Goal: Information Seeking & Learning: Learn about a topic

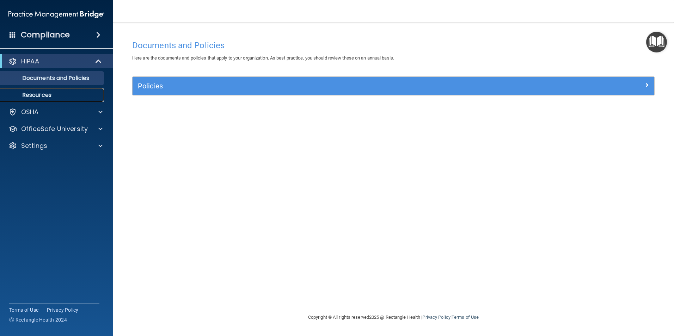
click at [40, 97] on p "Resources" at bounding box center [53, 95] width 96 height 7
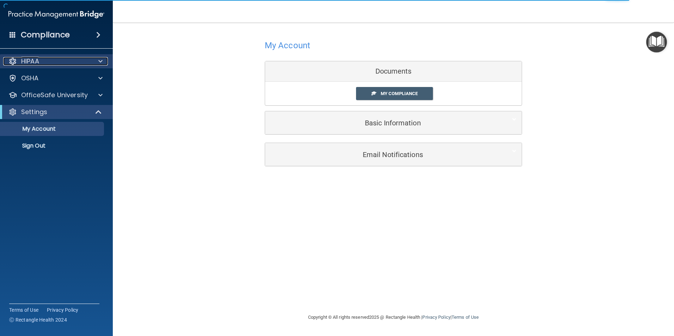
click at [29, 62] on p "HIPAA" at bounding box center [30, 61] width 18 height 8
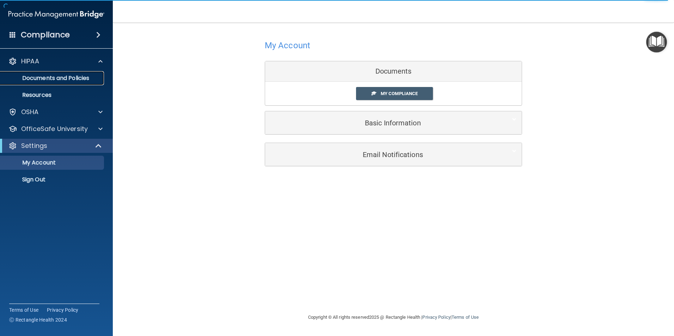
click at [57, 80] on p "Documents and Policies" at bounding box center [53, 78] width 96 height 7
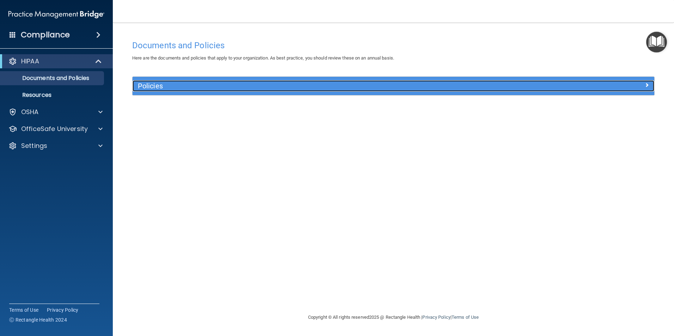
click at [649, 86] on div at bounding box center [589, 84] width 130 height 8
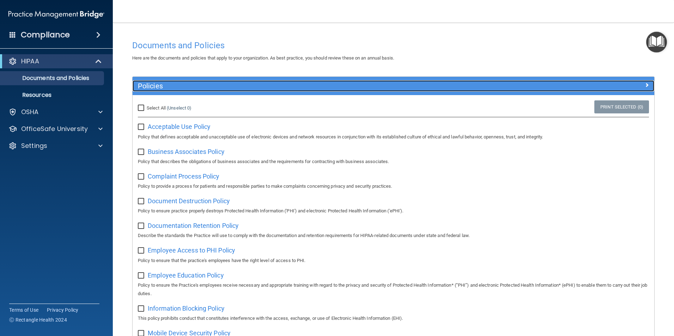
click at [646, 86] on div at bounding box center [589, 84] width 130 height 8
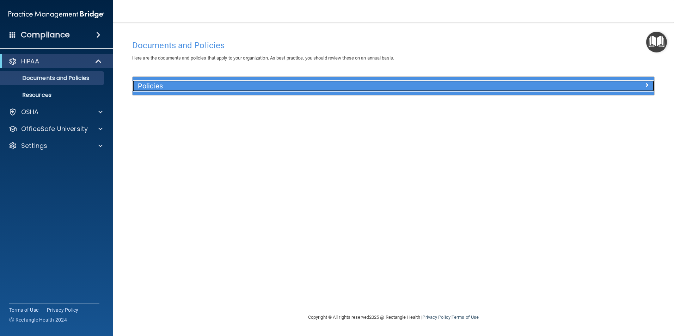
click at [645, 83] on span at bounding box center [647, 85] width 4 height 8
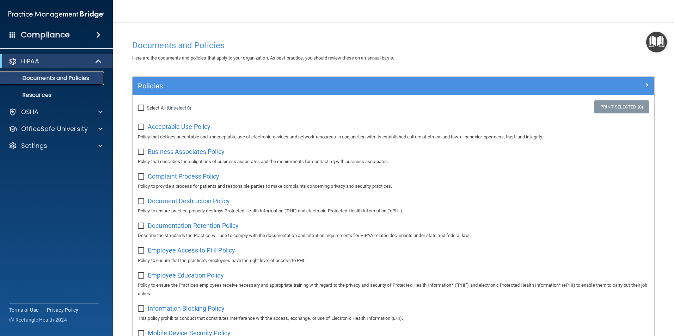
click at [86, 76] on p "Documents and Policies" at bounding box center [53, 78] width 96 height 7
click at [45, 97] on p "Resources" at bounding box center [53, 95] width 96 height 7
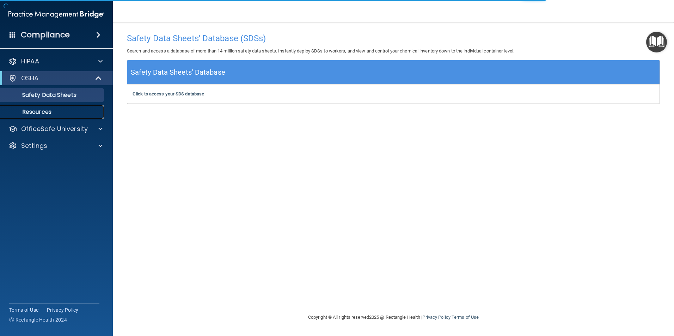
click at [44, 115] on p "Resources" at bounding box center [53, 112] width 96 height 7
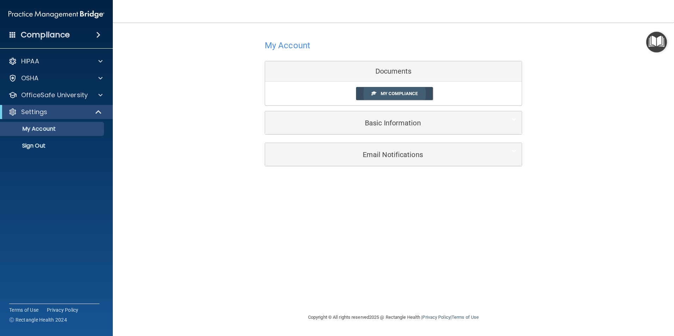
click at [406, 95] on span "My Compliance" at bounding box center [399, 93] width 37 height 5
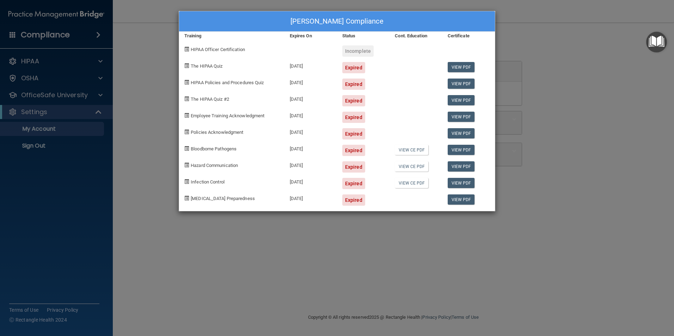
click at [352, 69] on div "Expired" at bounding box center [353, 67] width 23 height 11
click at [188, 67] on span at bounding box center [186, 65] width 5 height 5
click at [196, 50] on span "HIPAA Officer Certification" at bounding box center [218, 49] width 54 height 5
drag, startPoint x: 196, startPoint y: 50, endPoint x: 170, endPoint y: 55, distance: 27.3
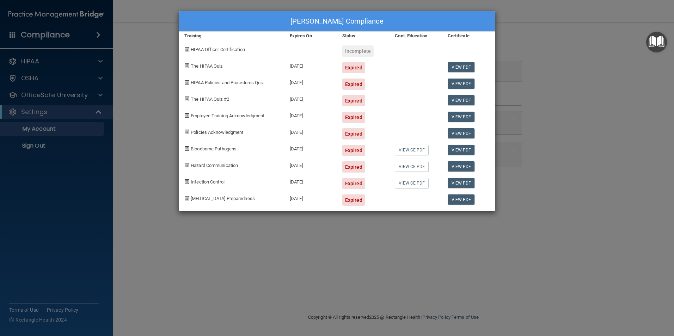
click at [170, 55] on div "[PERSON_NAME] Compliance Training Expires On Status Cont. Education Certificate…" at bounding box center [337, 168] width 674 height 336
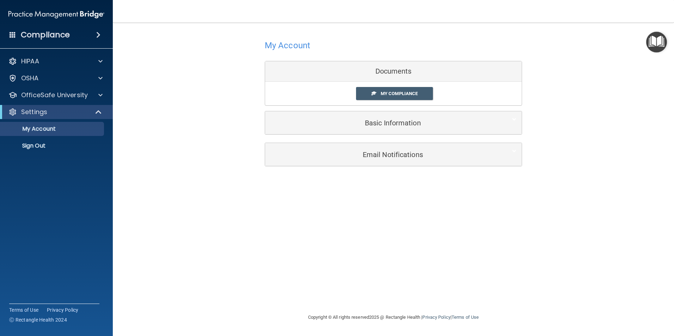
click at [396, 74] on div "Documents" at bounding box center [393, 71] width 257 height 20
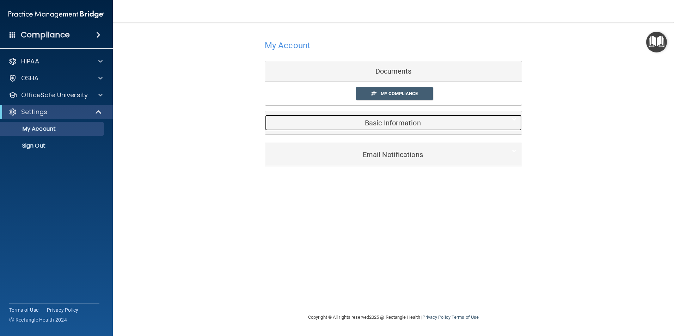
click at [407, 124] on h5 "Basic Information" at bounding box center [383, 123] width 225 height 8
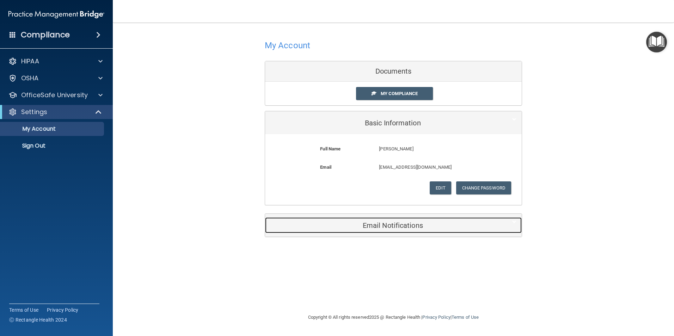
click at [386, 224] on h5 "Email Notifications" at bounding box center [383, 226] width 225 height 8
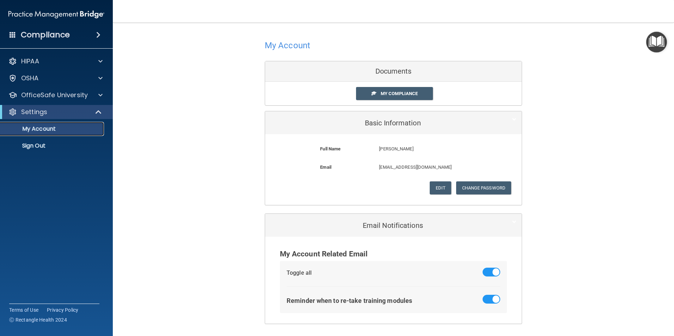
click at [44, 123] on link "My Account" at bounding box center [48, 129] width 111 height 14
click at [51, 127] on p "My Account" at bounding box center [53, 129] width 96 height 7
click at [98, 36] on span at bounding box center [98, 35] width 4 height 8
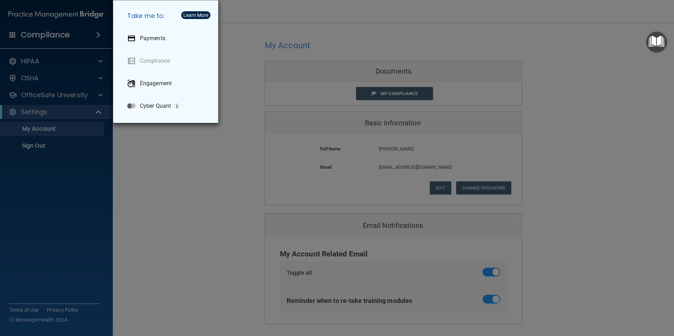
click at [198, 17] on div "Learn More" at bounding box center [195, 15] width 25 height 5
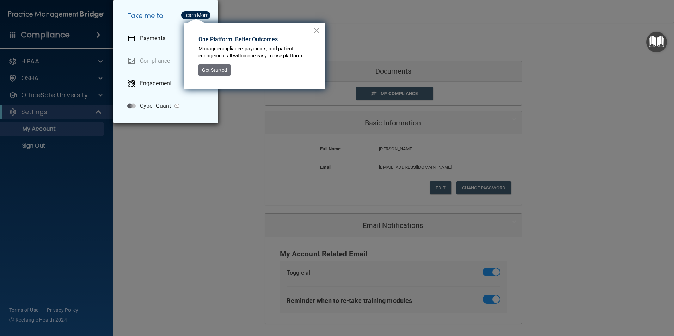
click at [315, 32] on button "×" at bounding box center [317, 30] width 7 height 11
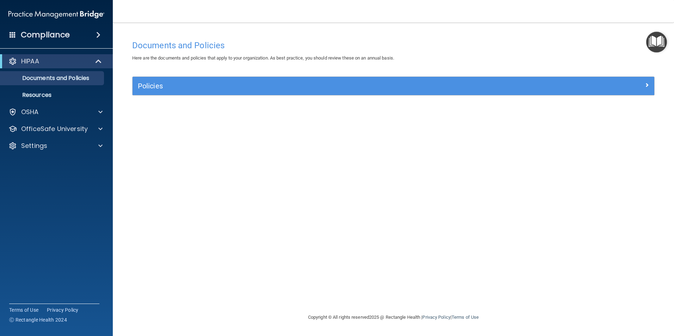
click at [97, 32] on span at bounding box center [98, 35] width 4 height 8
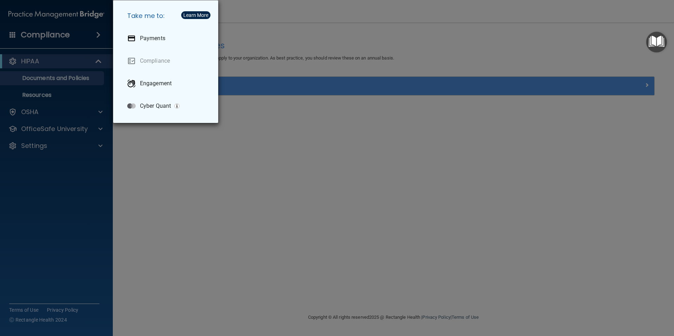
click at [92, 57] on div "Take me to: Payments Compliance Engagement Cyber Quant" at bounding box center [337, 168] width 674 height 336
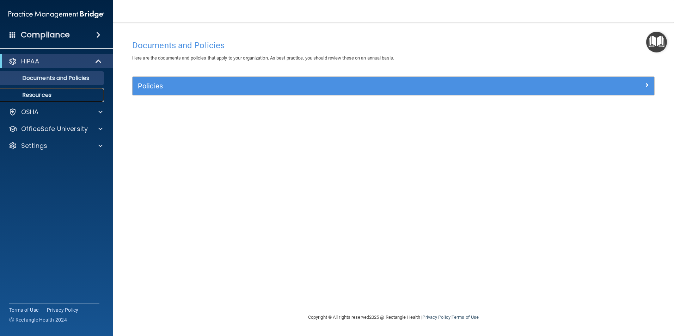
click at [43, 97] on p "Resources" at bounding box center [53, 95] width 96 height 7
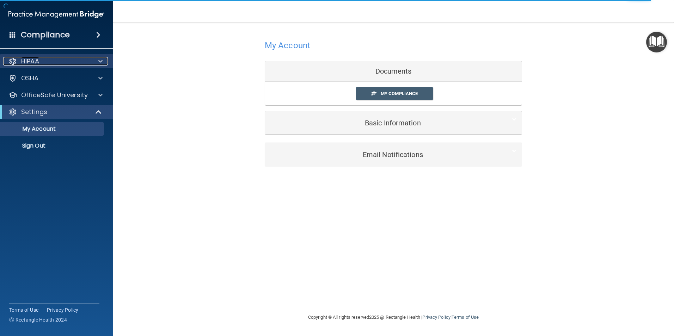
click at [101, 63] on span at bounding box center [100, 61] width 4 height 8
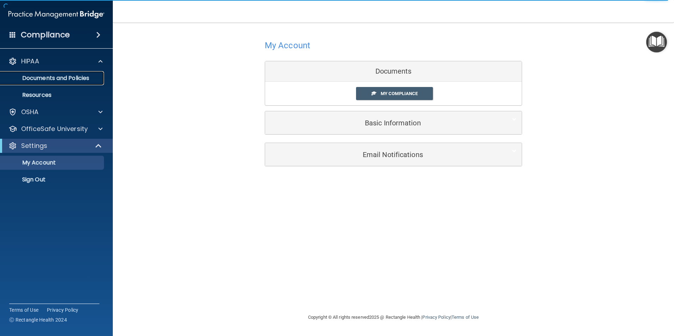
click at [89, 75] on p "Documents and Policies" at bounding box center [53, 78] width 96 height 7
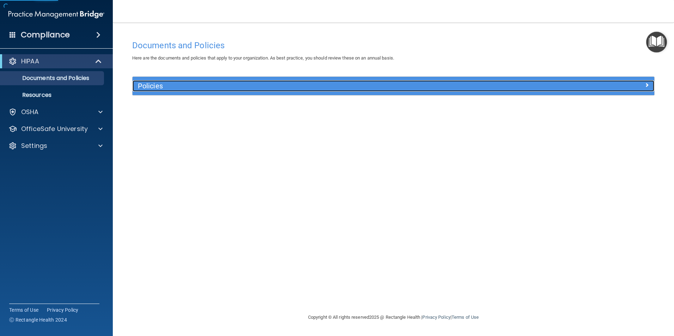
click at [135, 85] on div "Policies" at bounding box center [328, 85] width 391 height 11
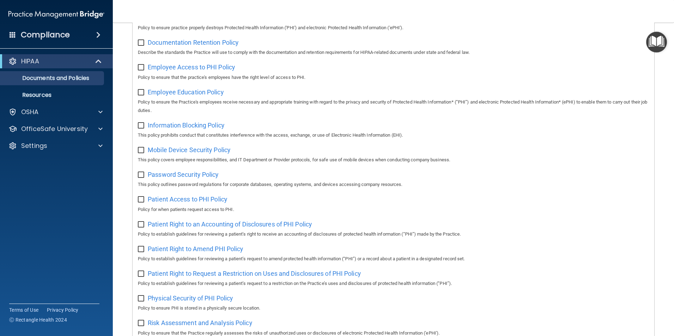
scroll to position [159, 0]
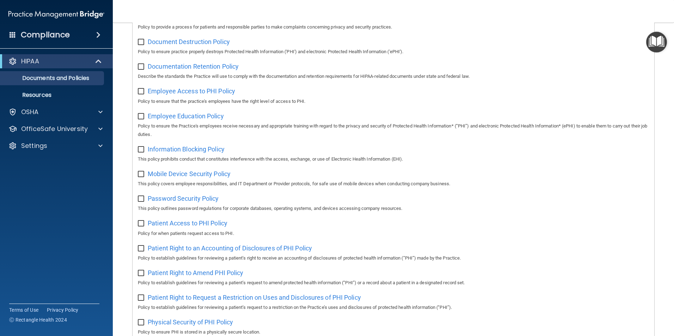
click at [140, 43] on input "checkbox" at bounding box center [142, 43] width 8 height 6
checkbox input "true"
click at [165, 45] on span "Document Destruction Policy" at bounding box center [189, 41] width 82 height 7
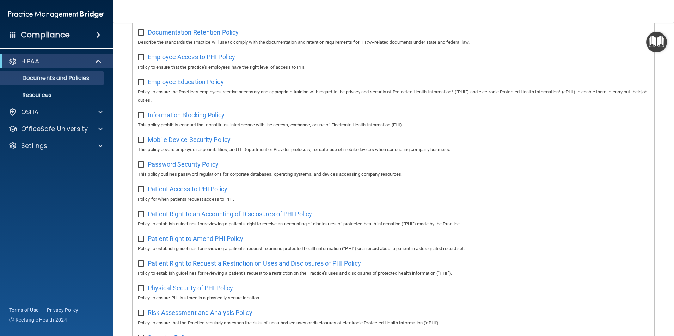
scroll to position [195, 0]
click at [37, 99] on link "Resources" at bounding box center [48, 95] width 111 height 14
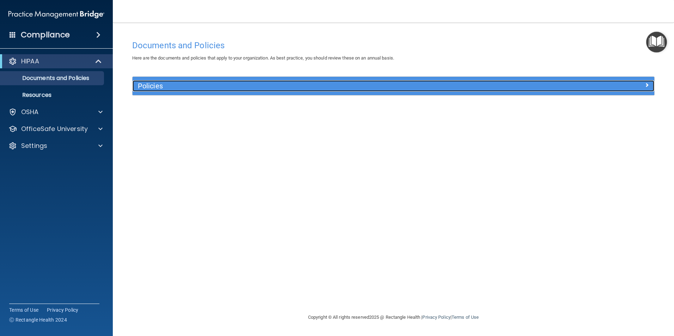
click at [146, 85] on h5 "Policies" at bounding box center [328, 86] width 381 height 8
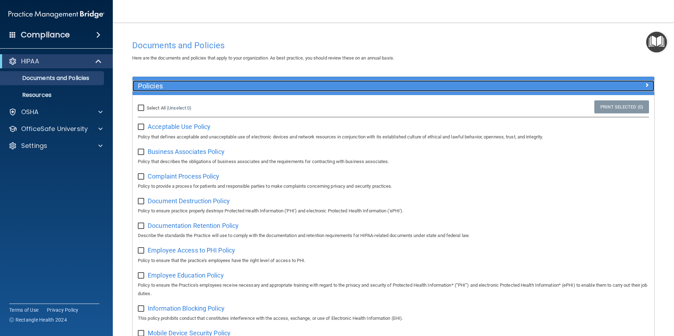
click at [645, 85] on span at bounding box center [647, 85] width 4 height 8
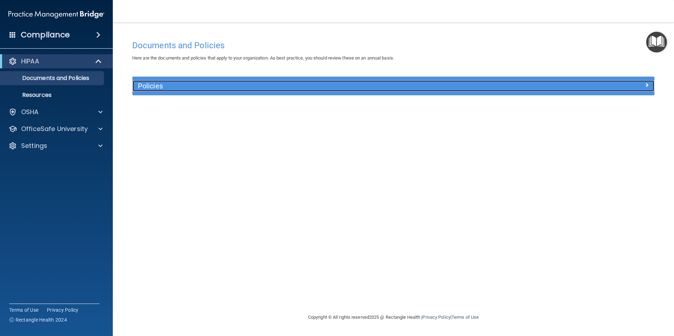
click at [648, 86] on span at bounding box center [647, 85] width 4 height 8
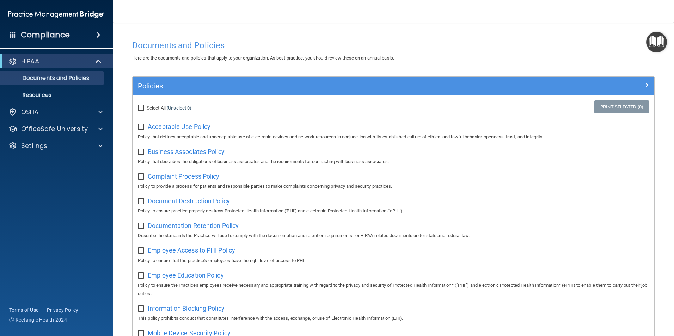
click at [57, 35] on h4 "Compliance" at bounding box center [45, 35] width 49 height 10
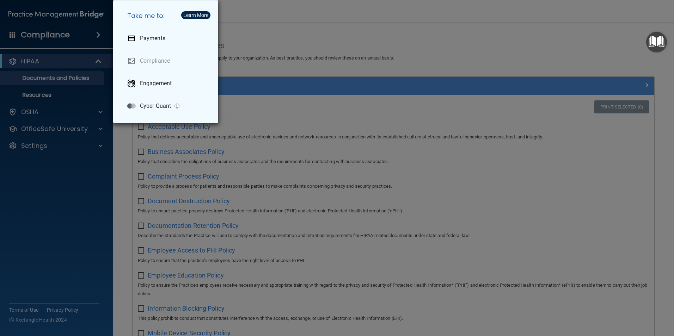
click at [57, 35] on div "Take me to: Payments Compliance Engagement Cyber Quant" at bounding box center [337, 168] width 674 height 336
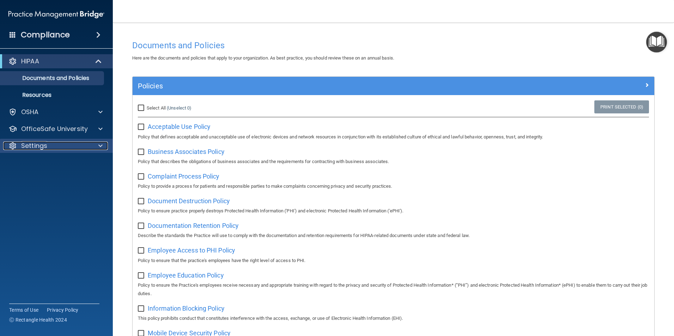
click at [36, 144] on p "Settings" at bounding box center [34, 146] width 26 height 8
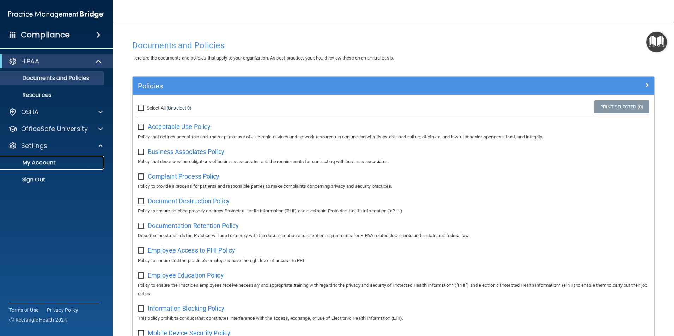
click at [38, 167] on link "My Account" at bounding box center [48, 163] width 111 height 14
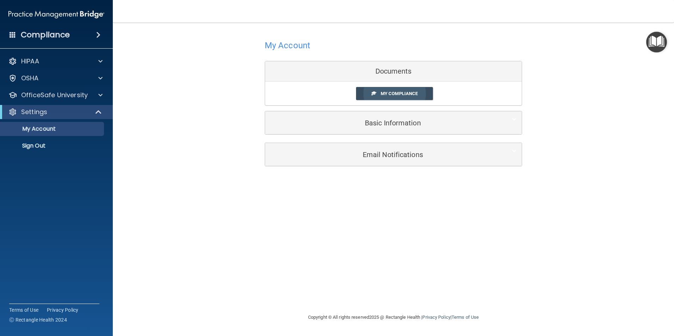
click at [398, 91] on span "My Compliance" at bounding box center [399, 93] width 37 height 5
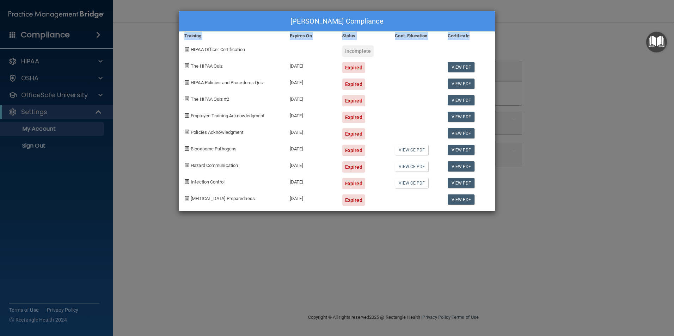
drag, startPoint x: 173, startPoint y: 53, endPoint x: 172, endPoint y: 66, distance: 13.1
click at [172, 66] on div "Mary Faatz's Compliance Training Expires On Status Cont. Education Certificate …" at bounding box center [337, 168] width 674 height 336
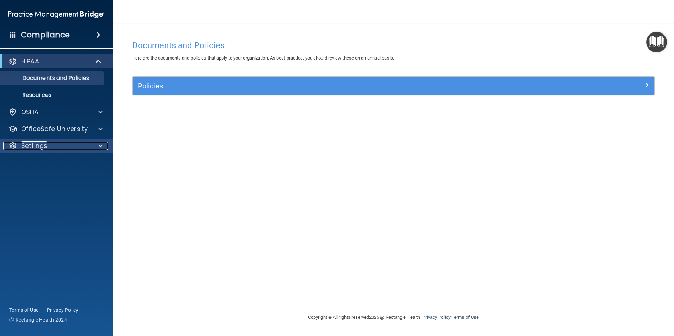
click at [31, 150] on p "Settings" at bounding box center [34, 146] width 26 height 8
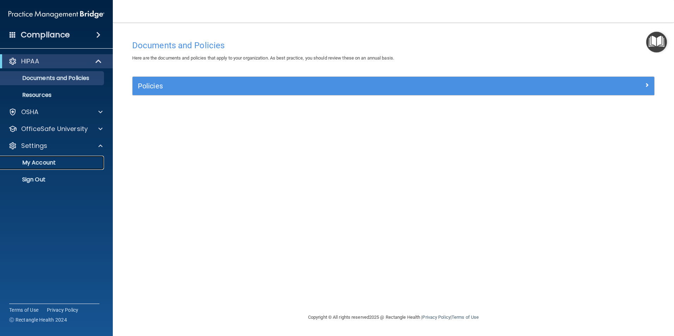
click at [41, 163] on p "My Account" at bounding box center [53, 162] width 96 height 7
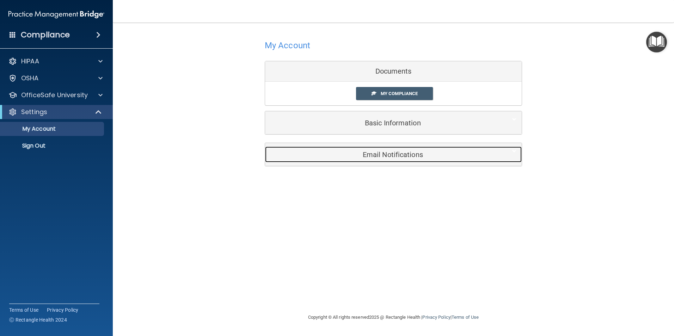
click at [385, 157] on h5 "Email Notifications" at bounding box center [383, 155] width 225 height 8
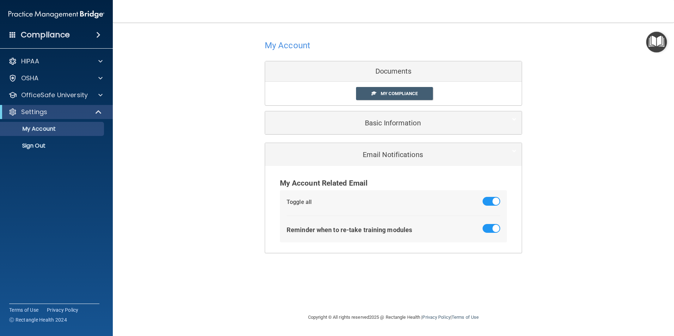
click at [99, 35] on span at bounding box center [98, 35] width 4 height 8
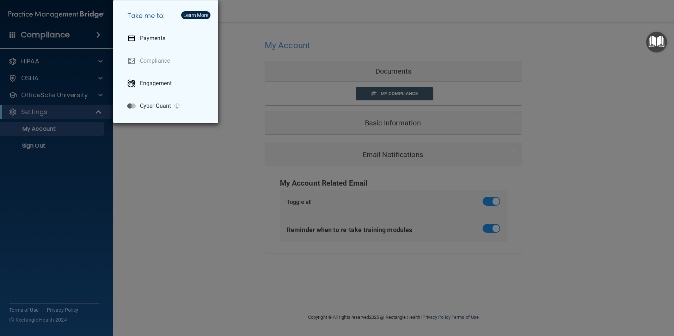
click at [100, 58] on div "Take me to: Payments Compliance Engagement Cyber Quant" at bounding box center [337, 168] width 674 height 336
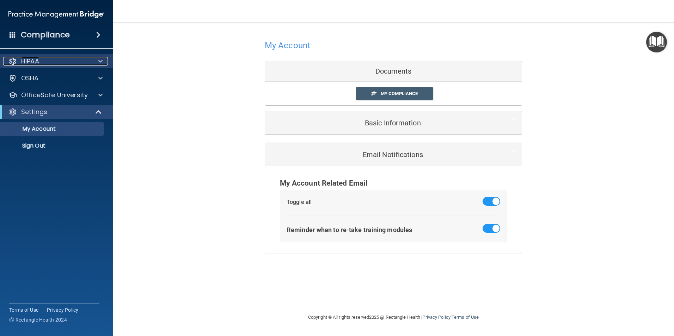
click at [100, 61] on span at bounding box center [100, 61] width 4 height 8
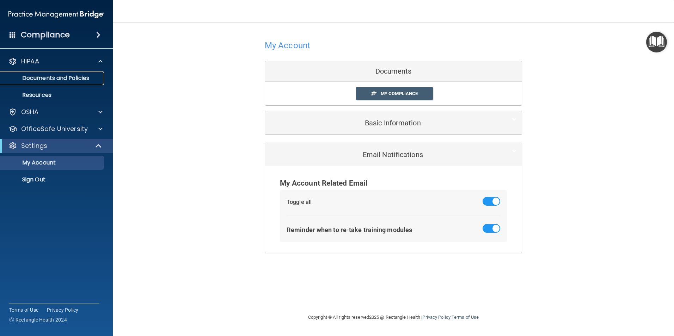
click at [77, 77] on p "Documents and Policies" at bounding box center [53, 78] width 96 height 7
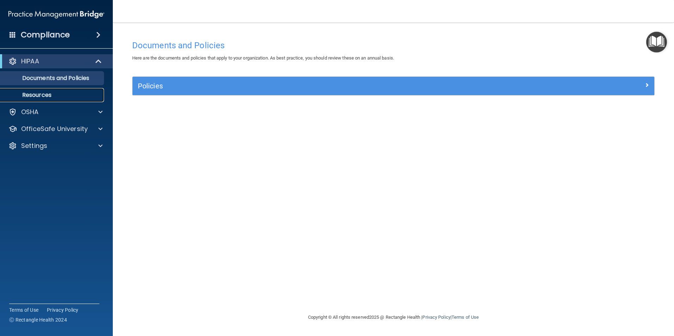
click at [47, 95] on p "Resources" at bounding box center [53, 95] width 96 height 7
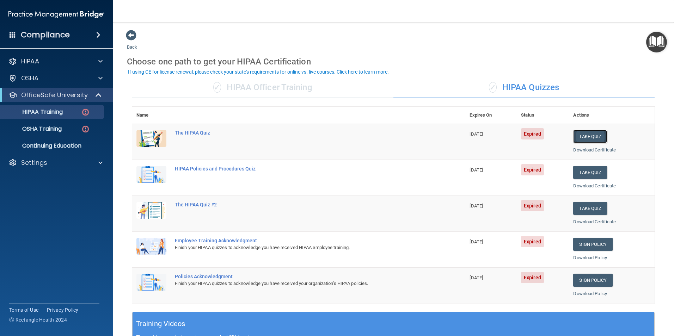
click at [595, 135] on button "Take Quiz" at bounding box center [590, 136] width 34 height 13
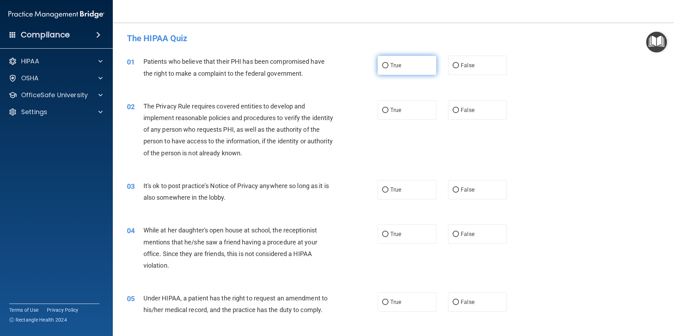
click at [385, 65] on input "True" at bounding box center [385, 65] width 6 height 5
radio input "true"
click at [383, 111] on input "True" at bounding box center [385, 110] width 6 height 5
radio input "true"
click at [453, 189] on input "False" at bounding box center [456, 190] width 6 height 5
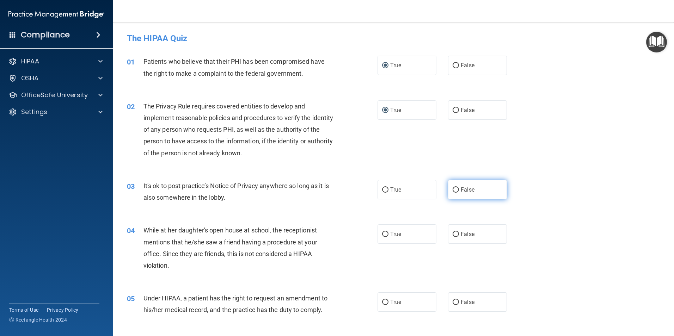
radio input "true"
click at [453, 234] on input "False" at bounding box center [456, 234] width 6 height 5
radio input "true"
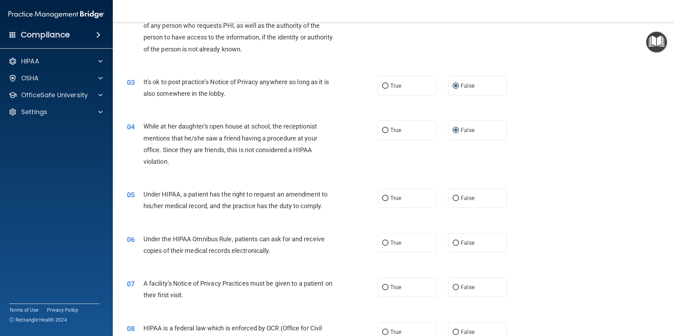
scroll to position [106, 0]
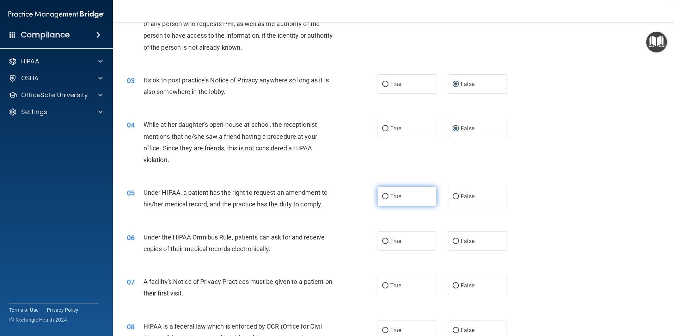
click at [385, 196] on input "True" at bounding box center [385, 196] width 6 height 5
radio input "true"
click at [382, 242] on input "True" at bounding box center [385, 241] width 6 height 5
radio input "true"
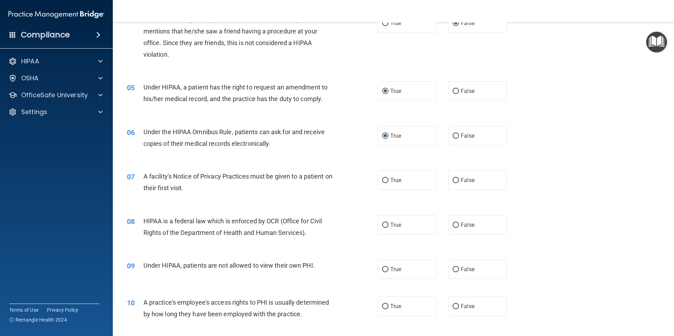
scroll to position [212, 0]
click at [382, 178] on input "True" at bounding box center [385, 180] width 6 height 5
radio input "true"
click at [383, 224] on input "True" at bounding box center [385, 225] width 6 height 5
radio input "true"
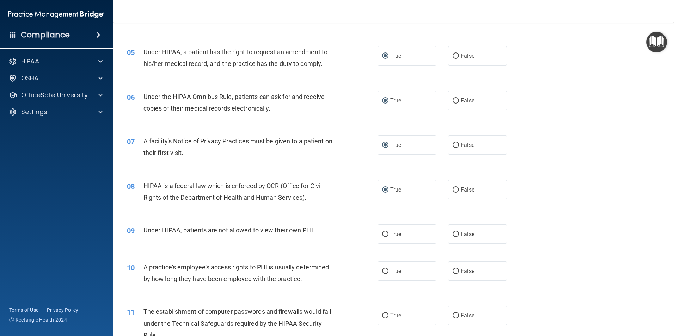
scroll to position [247, 0]
click at [453, 234] on input "False" at bounding box center [456, 234] width 6 height 5
radio input "true"
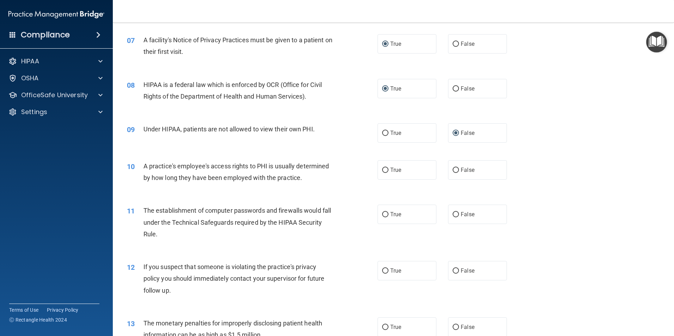
scroll to position [353, 0]
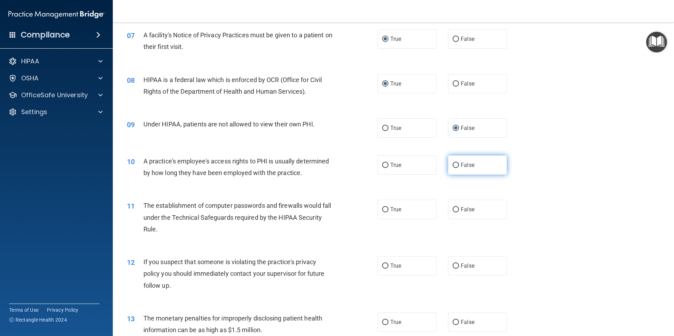
click at [454, 164] on input "False" at bounding box center [456, 165] width 6 height 5
radio input "true"
drag, startPoint x: 381, startPoint y: 208, endPoint x: 345, endPoint y: 208, distance: 36.0
click at [382, 209] on input "True" at bounding box center [385, 209] width 6 height 5
radio input "true"
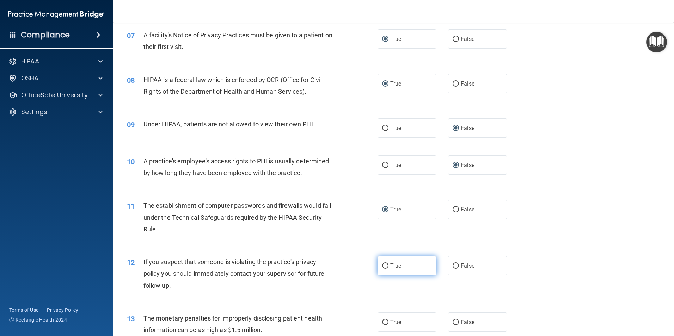
click at [383, 264] on input "True" at bounding box center [385, 266] width 6 height 5
radio input "true"
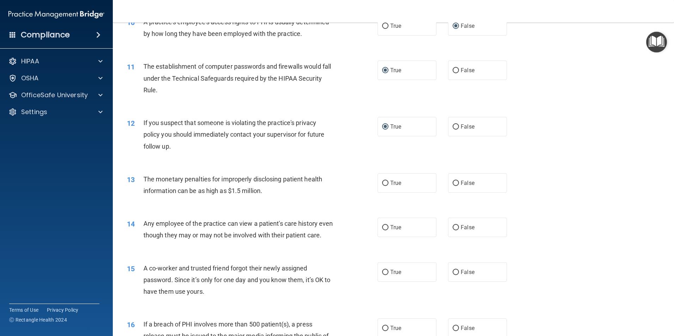
scroll to position [494, 0]
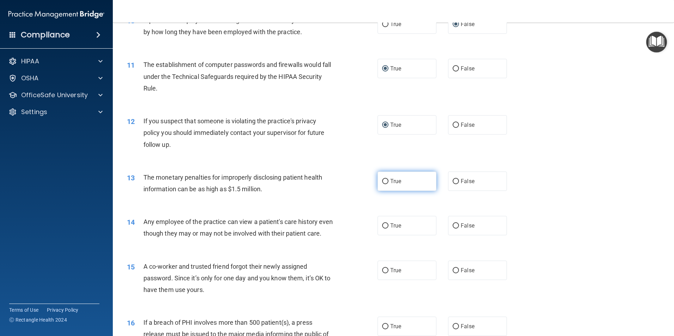
click at [382, 181] on input "True" at bounding box center [385, 181] width 6 height 5
radio input "true"
drag, startPoint x: 452, startPoint y: 224, endPoint x: 419, endPoint y: 225, distance: 33.2
click at [453, 225] on input "False" at bounding box center [456, 226] width 6 height 5
radio input "true"
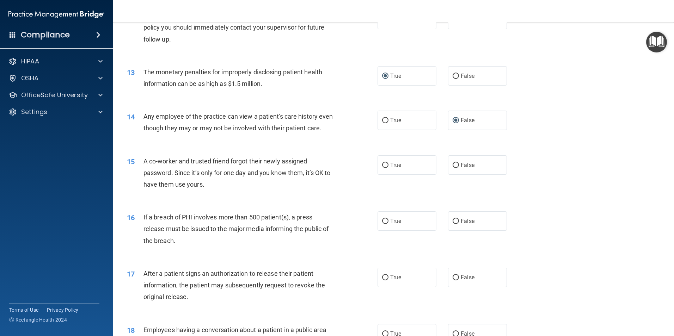
scroll to position [600, 0]
click at [454, 168] on input "False" at bounding box center [456, 165] width 6 height 5
radio input "true"
click at [382, 224] on input "True" at bounding box center [385, 221] width 6 height 5
radio input "true"
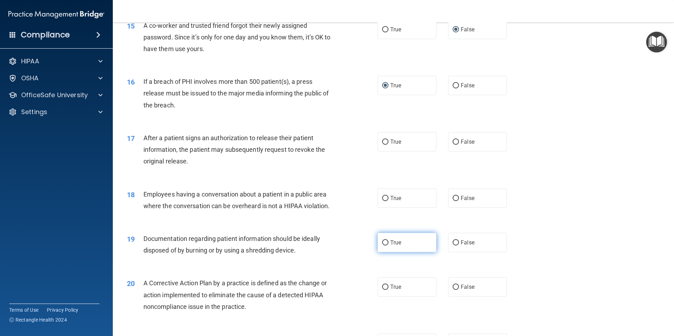
scroll to position [741, 0]
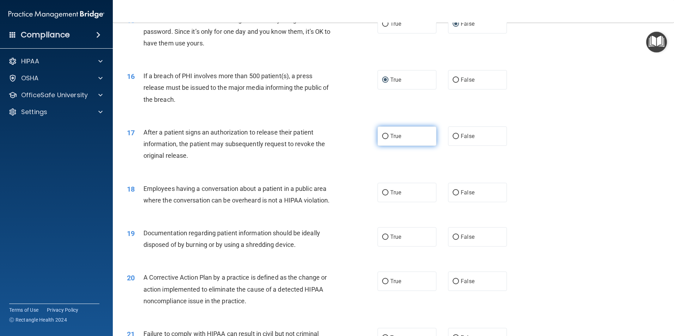
click at [383, 139] on input "True" at bounding box center [385, 136] width 6 height 5
radio input "true"
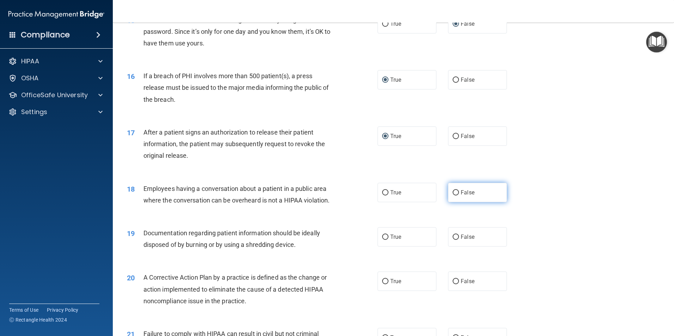
click at [453, 196] on input "False" at bounding box center [456, 192] width 6 height 5
radio input "true"
click at [385, 240] on input "True" at bounding box center [385, 237] width 6 height 5
radio input "true"
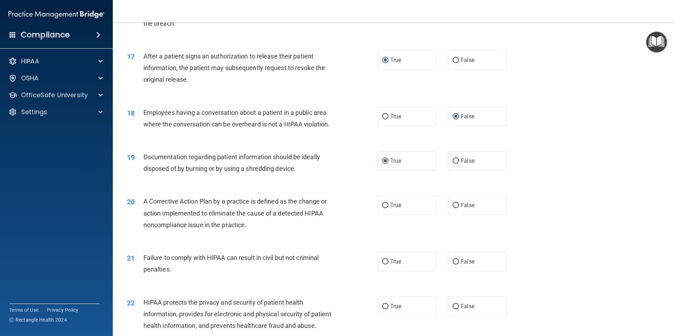
scroll to position [846, 0]
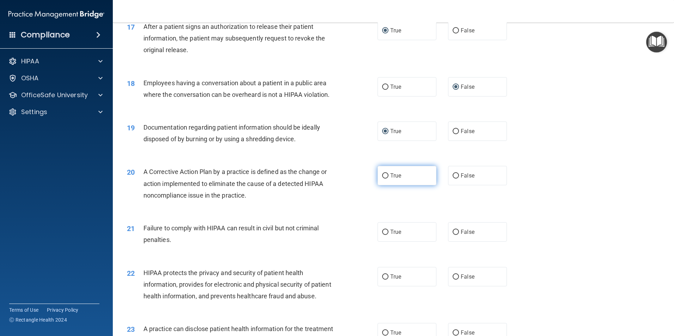
click at [382, 179] on input "True" at bounding box center [385, 176] width 6 height 5
radio input "true"
click at [453, 235] on input "False" at bounding box center [456, 232] width 6 height 5
radio input "true"
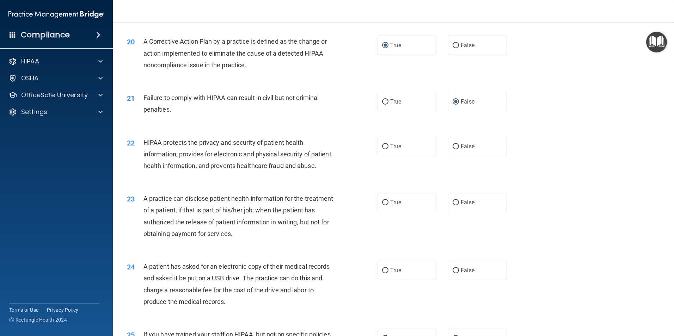
scroll to position [988, 0]
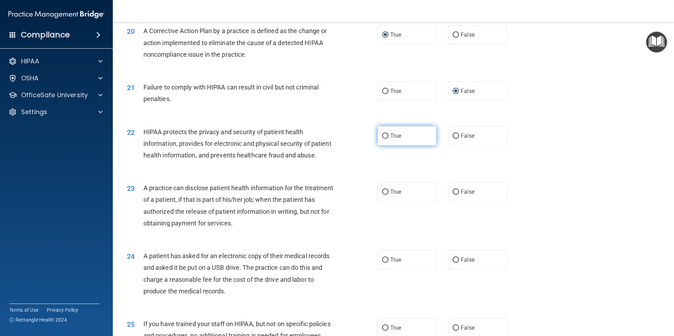
click at [382, 139] on input "True" at bounding box center [385, 136] width 6 height 5
radio input "true"
click at [385, 195] on input "True" at bounding box center [385, 192] width 6 height 5
radio input "true"
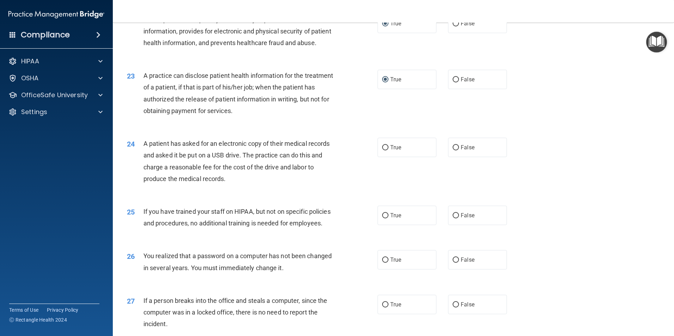
scroll to position [1129, 0]
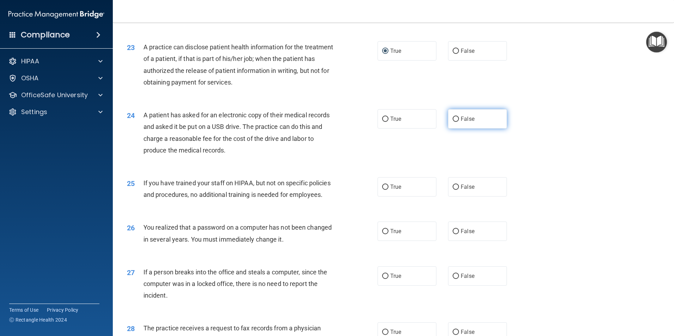
click at [454, 122] on input "False" at bounding box center [456, 119] width 6 height 5
radio input "true"
click at [455, 190] on input "False" at bounding box center [456, 187] width 6 height 5
radio input "true"
click at [453, 235] on input "False" at bounding box center [456, 231] width 6 height 5
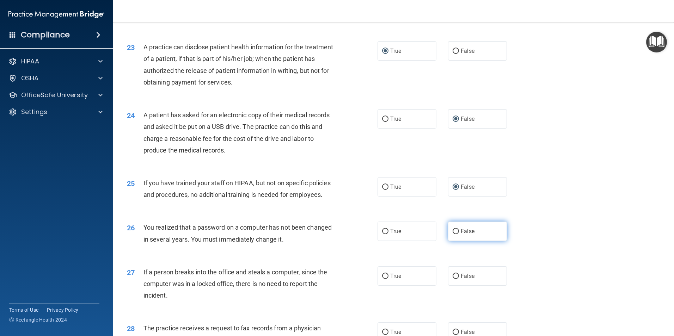
radio input "true"
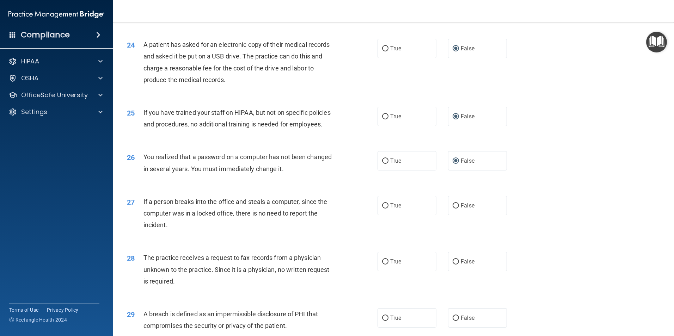
scroll to position [1270, 0]
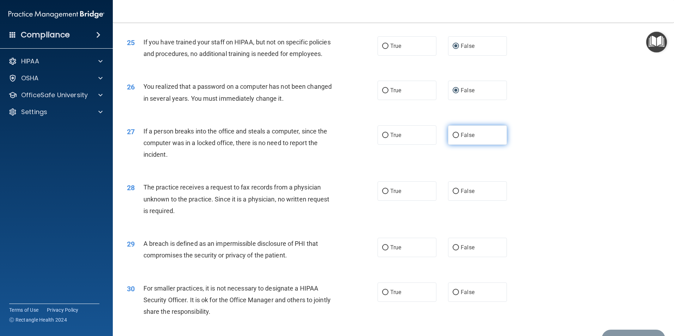
click at [454, 138] on input "False" at bounding box center [456, 135] width 6 height 5
radio input "true"
click at [453, 194] on input "False" at bounding box center [456, 191] width 6 height 5
radio input "true"
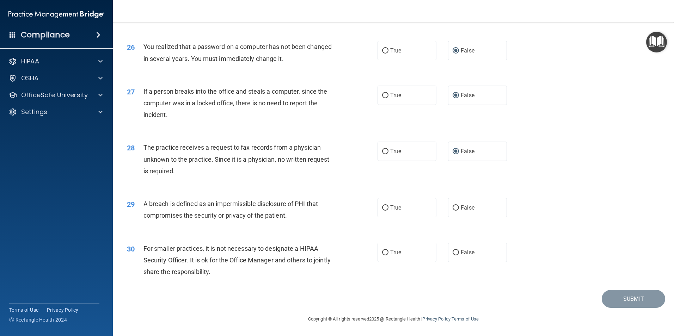
scroll to position [1344, 0]
click at [387, 208] on label "True" at bounding box center [407, 207] width 59 height 19
click at [387, 208] on input "True" at bounding box center [385, 208] width 6 height 5
radio input "true"
click at [453, 254] on input "False" at bounding box center [456, 252] width 6 height 5
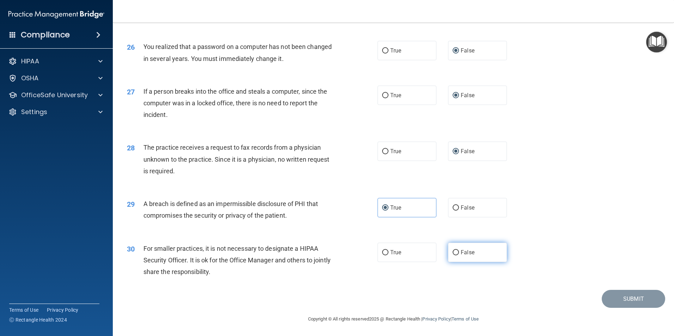
radio input "true"
click at [620, 304] on button "Submit" at bounding box center [633, 299] width 63 height 18
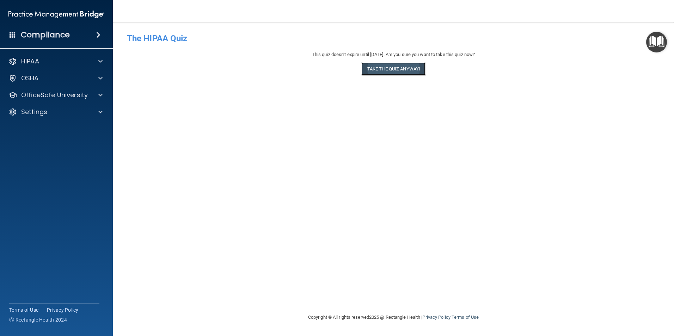
click at [380, 67] on button "Take the quiz anyway!" at bounding box center [394, 68] width 64 height 13
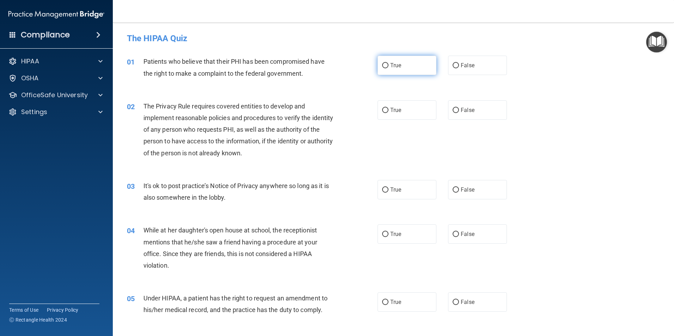
click at [382, 66] on input "True" at bounding box center [385, 65] width 6 height 5
radio input "true"
click at [382, 109] on input "True" at bounding box center [385, 110] width 6 height 5
radio input "true"
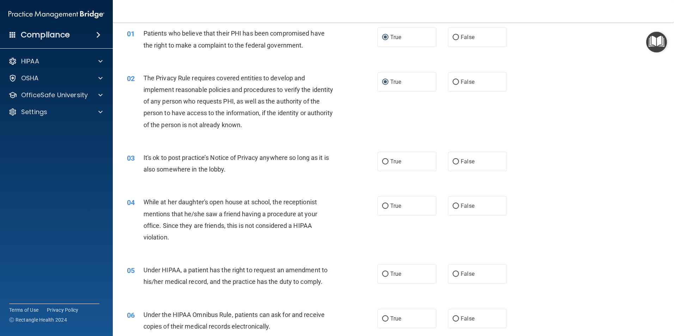
scroll to position [35, 0]
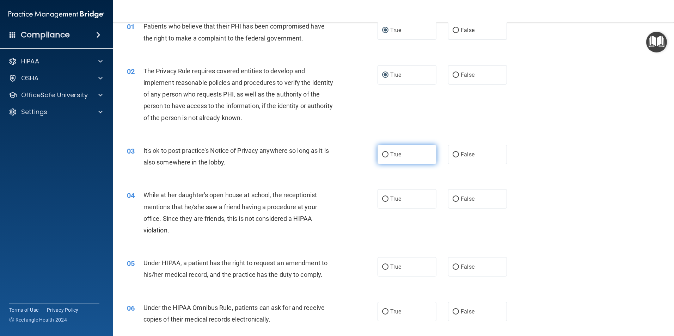
click at [387, 156] on label "True" at bounding box center [407, 154] width 59 height 19
click at [387, 156] on input "True" at bounding box center [385, 154] width 6 height 5
radio input "true"
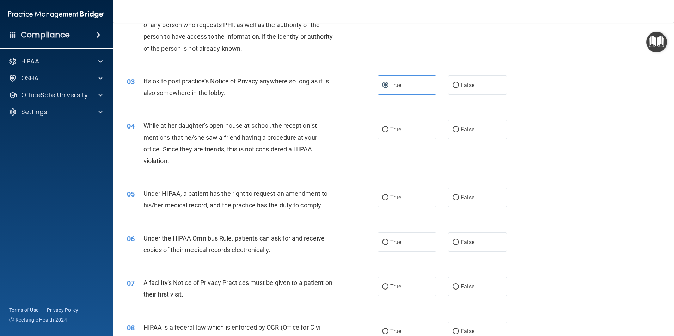
scroll to position [106, 0]
click at [453, 129] on input "False" at bounding box center [456, 128] width 6 height 5
radio input "true"
click at [382, 198] on input "True" at bounding box center [385, 196] width 6 height 5
radio input "true"
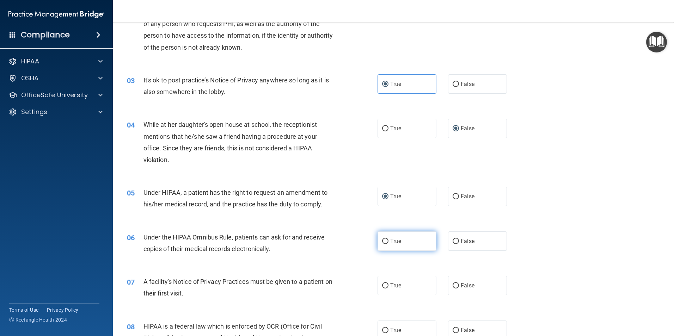
click at [384, 242] on input "True" at bounding box center [385, 241] width 6 height 5
radio input "true"
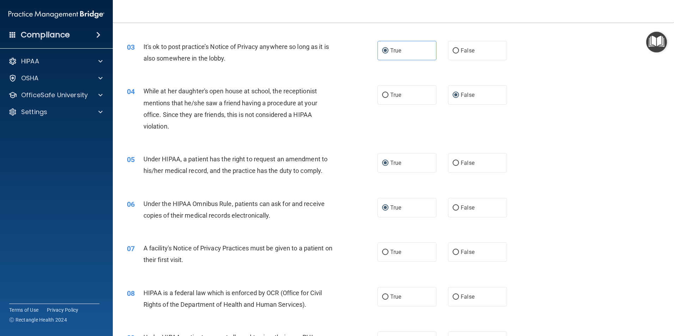
scroll to position [176, 0]
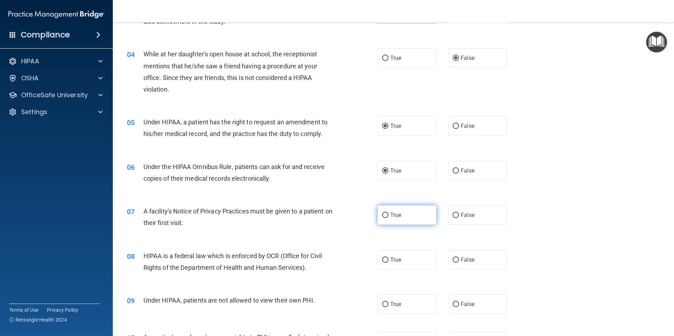
click at [382, 218] on input "True" at bounding box center [385, 215] width 6 height 5
radio input "true"
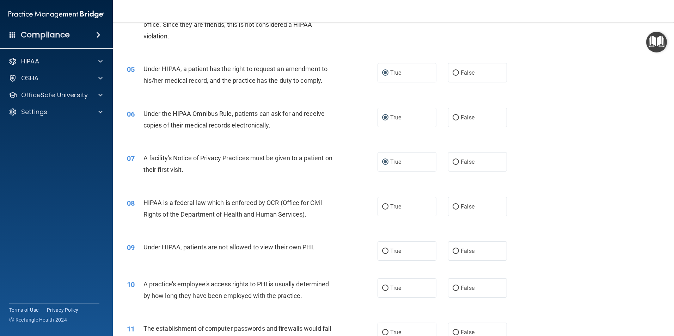
scroll to position [247, 0]
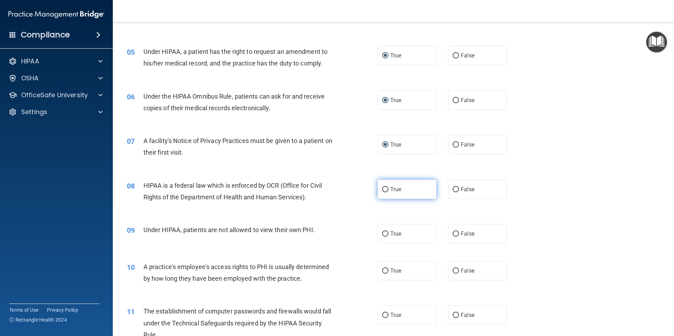
click at [383, 189] on input "True" at bounding box center [385, 189] width 6 height 5
radio input "true"
click at [453, 233] on input "False" at bounding box center [456, 234] width 6 height 5
radio input "true"
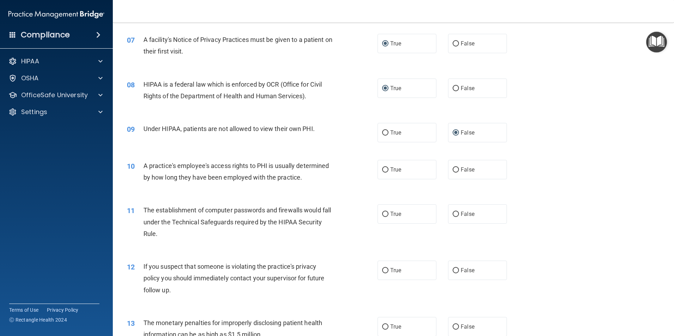
scroll to position [353, 0]
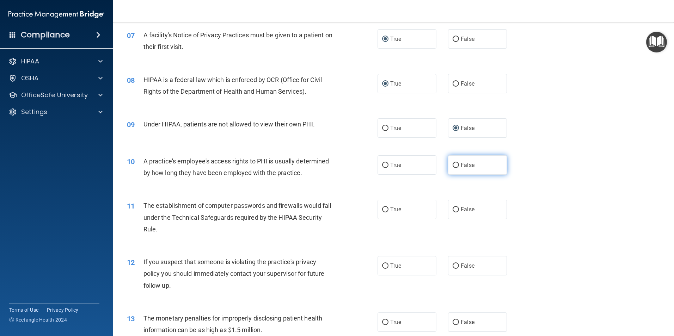
click at [454, 163] on input "False" at bounding box center [456, 165] width 6 height 5
radio input "true"
click at [384, 208] on input "True" at bounding box center [385, 209] width 6 height 5
radio input "true"
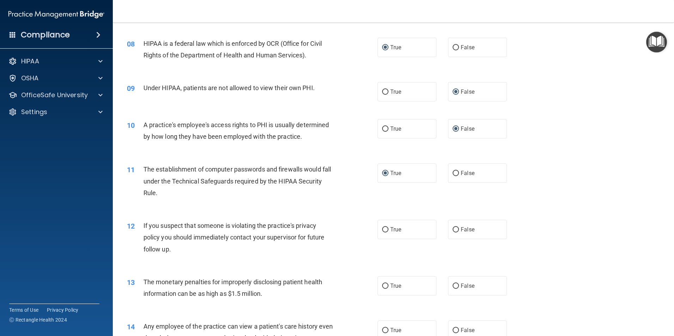
scroll to position [388, 0]
click at [382, 230] on input "True" at bounding box center [385, 231] width 6 height 5
radio input "true"
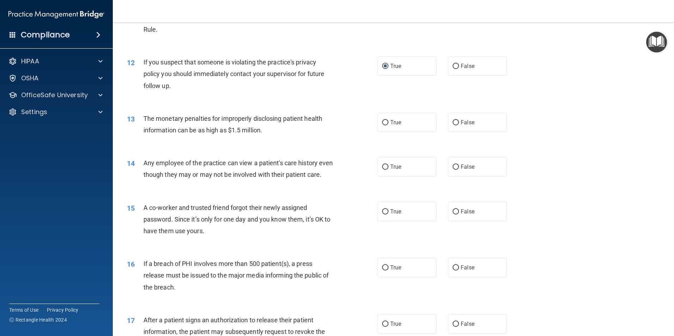
scroll to position [564, 0]
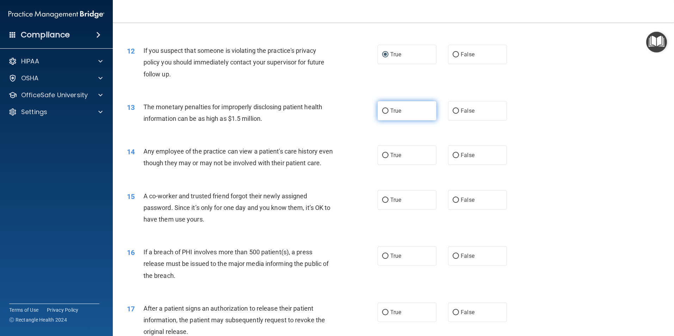
click at [382, 110] on input "True" at bounding box center [385, 111] width 6 height 5
radio input "true"
click at [453, 154] on input "False" at bounding box center [456, 155] width 6 height 5
radio input "true"
click at [453, 203] on input "False" at bounding box center [456, 200] width 6 height 5
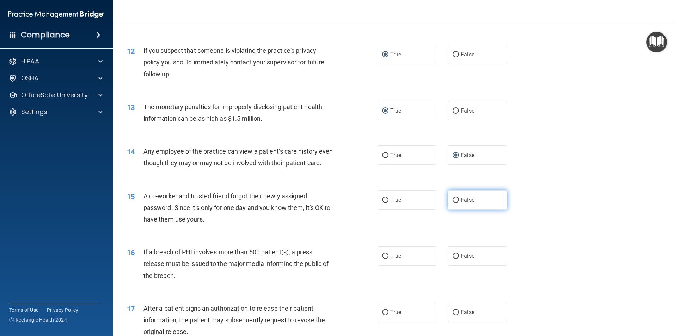
radio input "true"
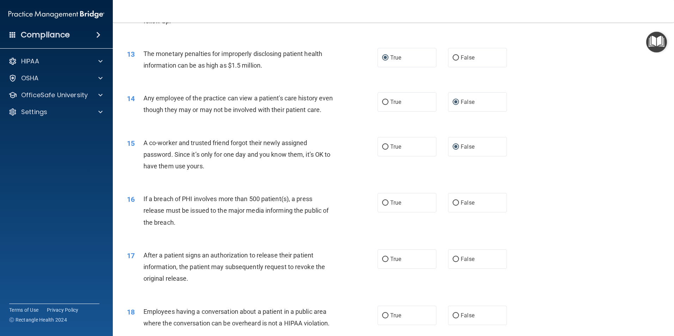
scroll to position [635, 0]
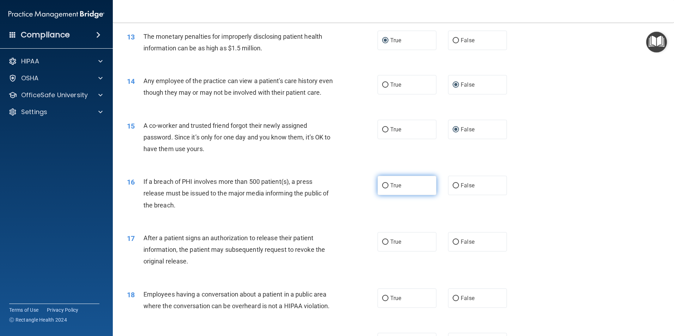
click at [382, 189] on input "True" at bounding box center [385, 185] width 6 height 5
radio input "true"
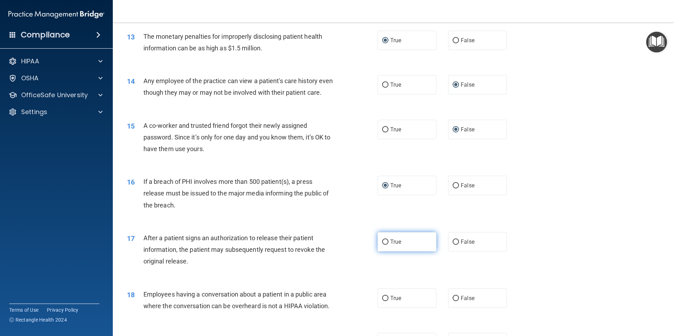
click at [382, 245] on input "True" at bounding box center [385, 242] width 6 height 5
radio input "true"
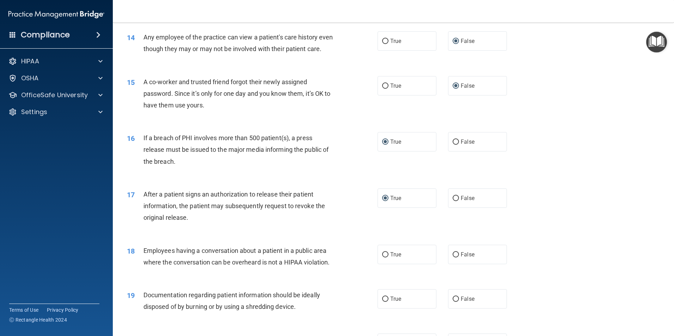
scroll to position [741, 0]
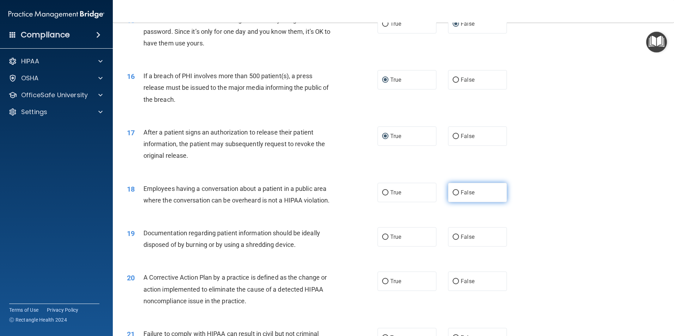
click at [453, 196] on input "False" at bounding box center [456, 192] width 6 height 5
radio input "true"
click at [382, 240] on input "True" at bounding box center [385, 237] width 6 height 5
radio input "true"
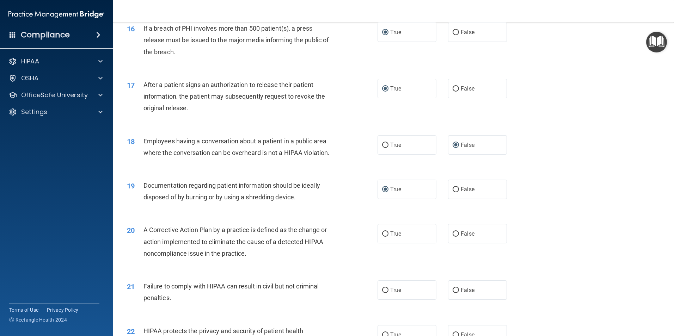
scroll to position [811, 0]
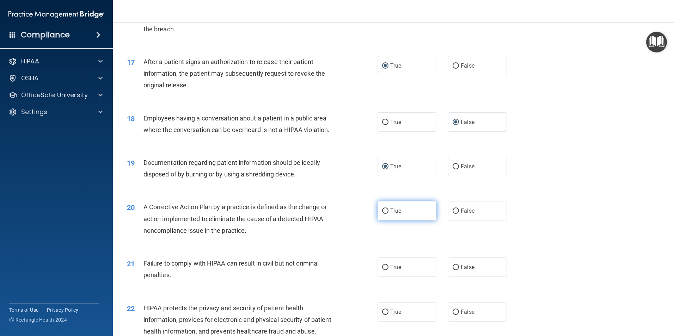
click at [385, 214] on input "True" at bounding box center [385, 211] width 6 height 5
radio input "true"
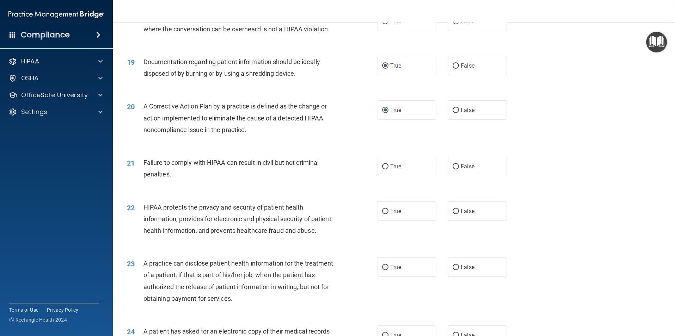
scroll to position [917, 0]
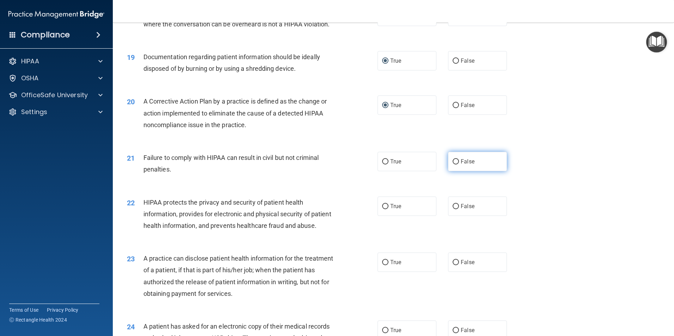
click at [453, 165] on input "False" at bounding box center [456, 161] width 6 height 5
radio input "true"
click at [385, 209] on input "True" at bounding box center [385, 206] width 6 height 5
radio input "true"
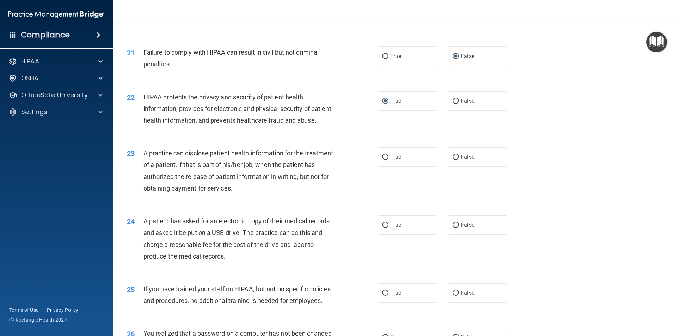
scroll to position [1023, 0]
click at [383, 160] on input "True" at bounding box center [385, 156] width 6 height 5
radio input "true"
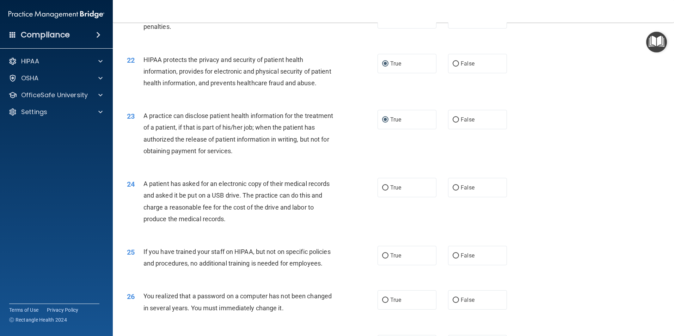
scroll to position [1093, 0]
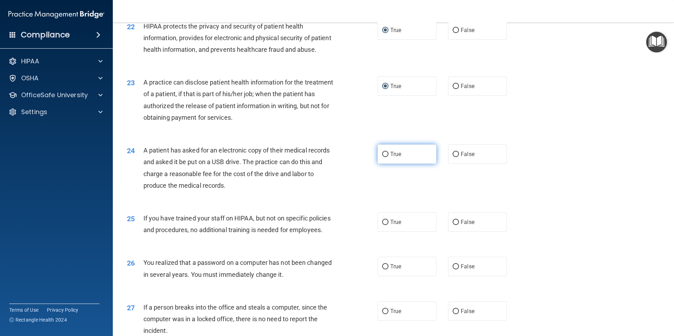
click at [385, 157] on input "True" at bounding box center [385, 154] width 6 height 5
radio input "true"
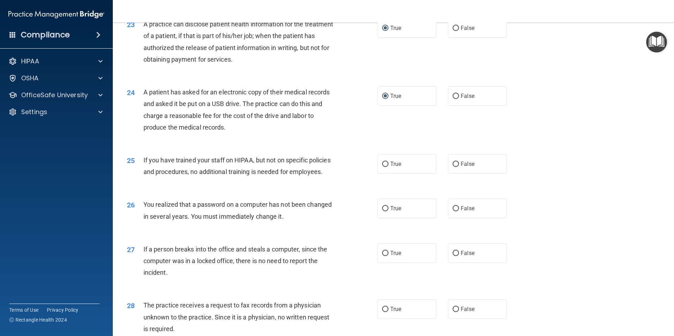
scroll to position [1164, 0]
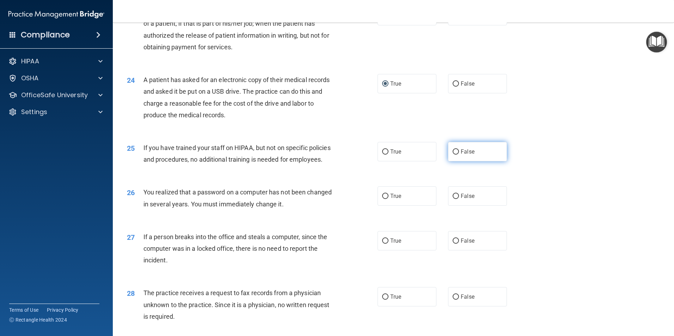
click at [454, 155] on input "False" at bounding box center [456, 152] width 6 height 5
radio input "true"
click at [382, 199] on input "True" at bounding box center [385, 196] width 6 height 5
radio input "true"
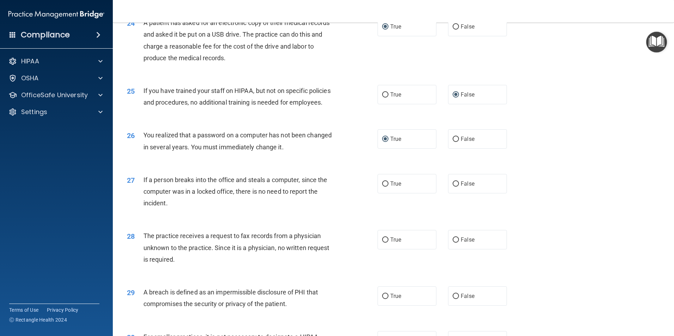
scroll to position [1234, 0]
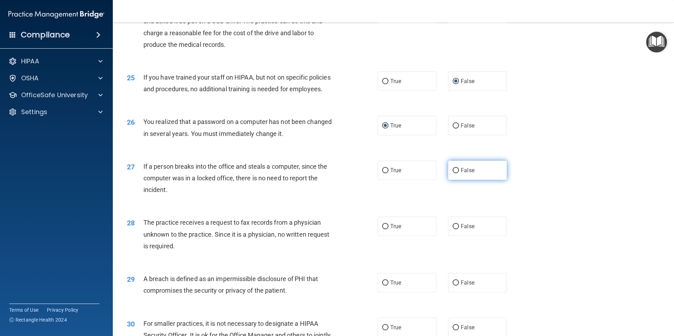
click at [454, 174] on input "False" at bounding box center [456, 170] width 6 height 5
radio input "true"
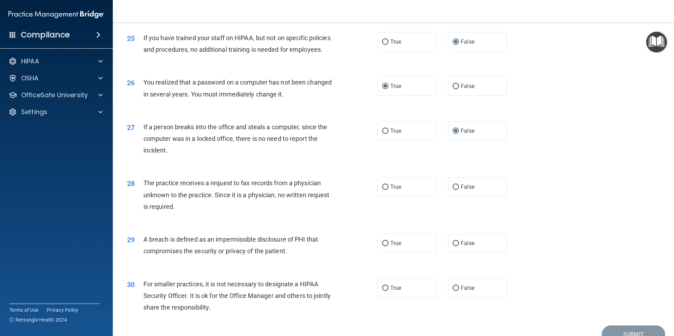
scroll to position [1305, 0]
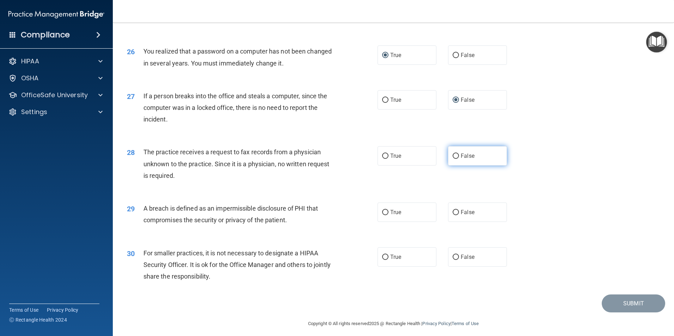
drag, startPoint x: 452, startPoint y: 189, endPoint x: 452, endPoint y: 196, distance: 6.4
click at [453, 159] on input "False" at bounding box center [456, 156] width 6 height 5
radio input "true"
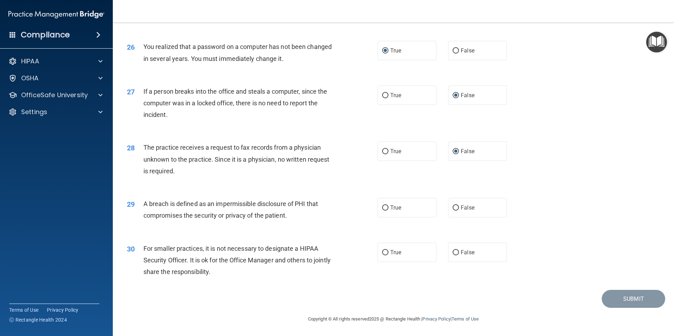
scroll to position [1340, 0]
click at [382, 211] on input "True" at bounding box center [385, 208] width 6 height 5
radio input "true"
click at [453, 256] on input "False" at bounding box center [456, 252] width 6 height 5
radio input "true"
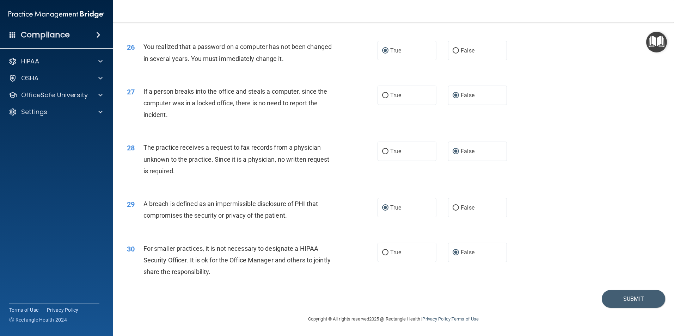
scroll to position [1344, 0]
click at [612, 300] on button "Submit" at bounding box center [633, 299] width 63 height 18
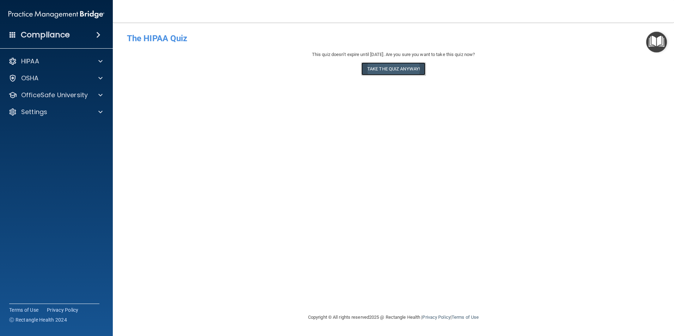
click at [395, 68] on button "Take the quiz anyway!" at bounding box center [394, 68] width 64 height 13
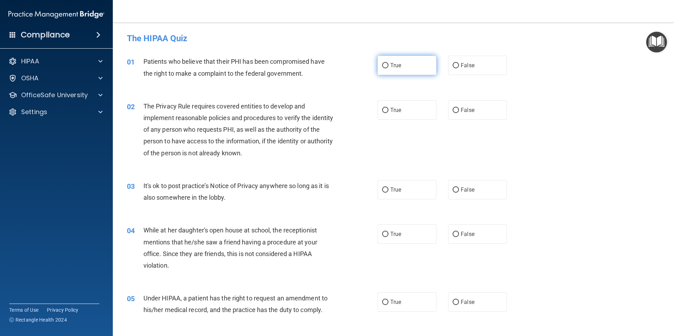
click at [387, 66] on label "True" at bounding box center [407, 65] width 59 height 19
click at [387, 66] on input "True" at bounding box center [385, 65] width 6 height 5
radio input "true"
click at [385, 110] on input "True" at bounding box center [385, 110] width 6 height 5
radio input "true"
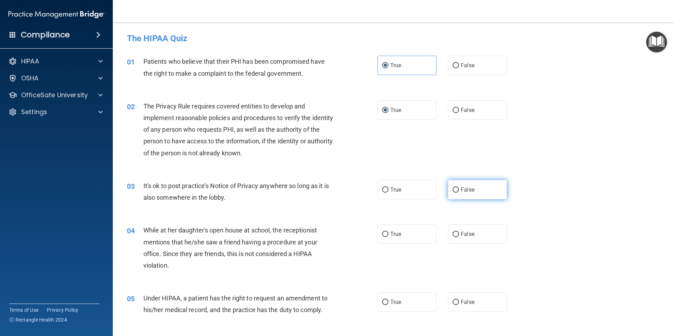
click at [453, 189] on input "False" at bounding box center [456, 190] width 6 height 5
radio input "true"
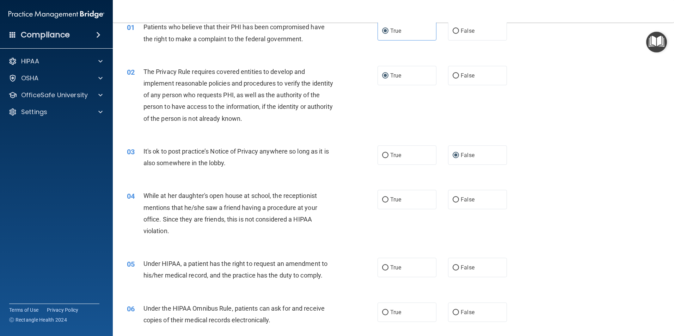
scroll to position [35, 0]
click at [453, 199] on input "False" at bounding box center [456, 199] width 6 height 5
radio input "true"
click at [384, 266] on input "True" at bounding box center [385, 267] width 6 height 5
radio input "true"
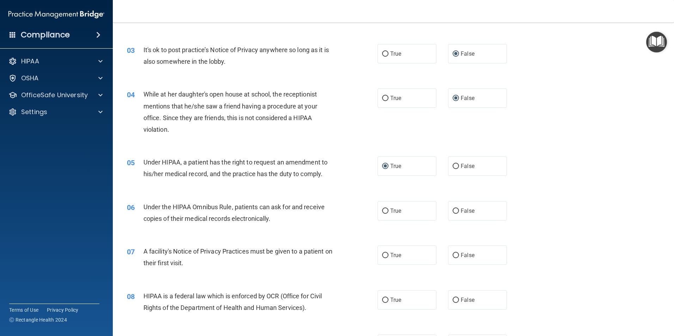
scroll to position [141, 0]
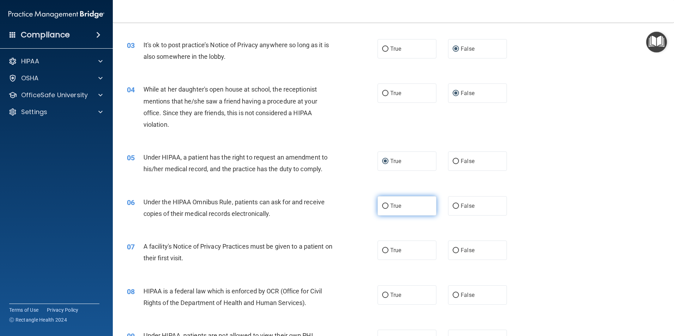
click at [384, 205] on input "True" at bounding box center [385, 206] width 6 height 5
radio input "true"
click at [384, 247] on label "True" at bounding box center [407, 250] width 59 height 19
click at [384, 248] on input "True" at bounding box center [385, 250] width 6 height 5
radio input "true"
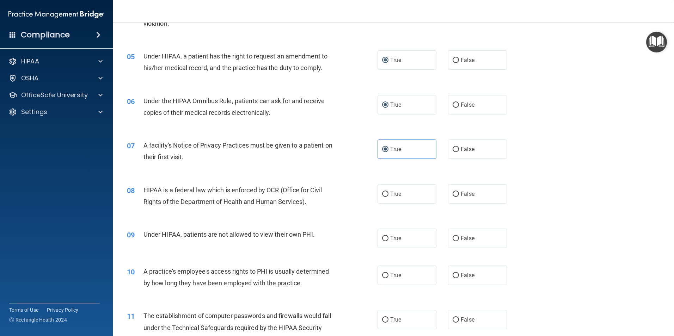
scroll to position [247, 0]
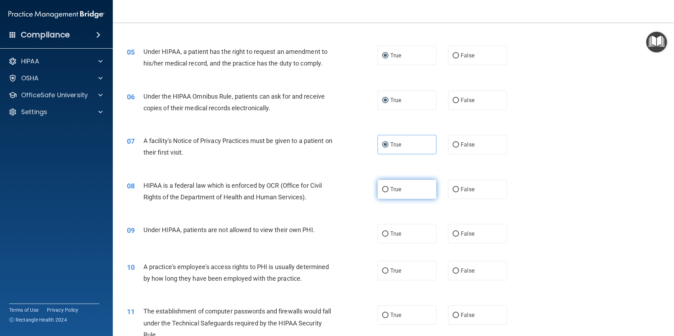
click at [385, 188] on input "True" at bounding box center [385, 189] width 6 height 5
radio input "true"
click at [453, 233] on input "False" at bounding box center [456, 234] width 6 height 5
radio input "true"
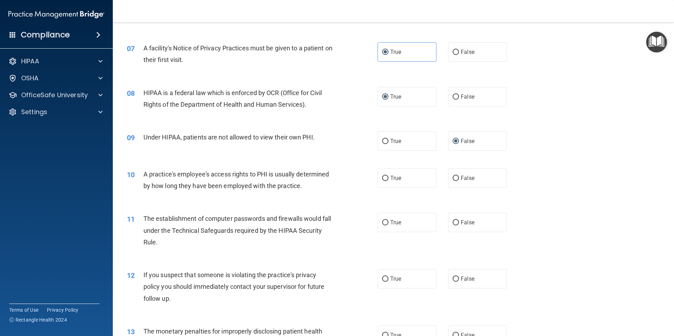
scroll to position [353, 0]
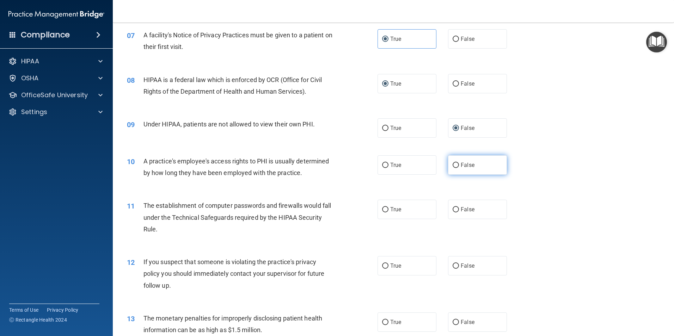
click at [456, 163] on label "False" at bounding box center [477, 165] width 59 height 19
click at [456, 163] on input "False" at bounding box center [456, 165] width 6 height 5
radio input "true"
click at [383, 208] on input "True" at bounding box center [385, 209] width 6 height 5
radio input "true"
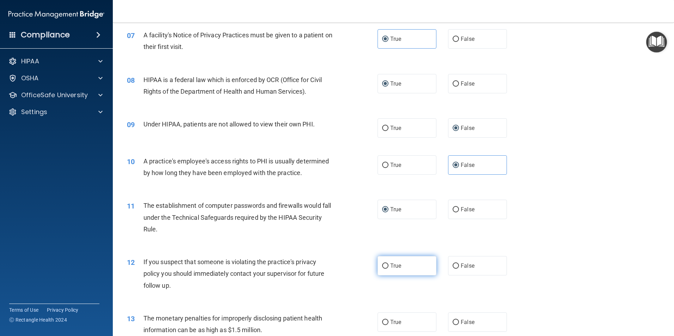
click at [383, 267] on input "True" at bounding box center [385, 266] width 6 height 5
radio input "true"
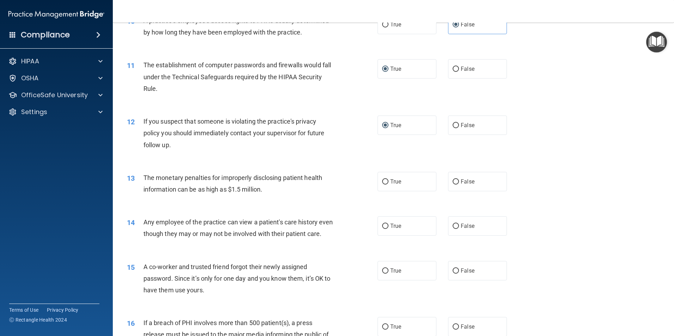
scroll to position [494, 0]
click at [384, 181] on input "True" at bounding box center [385, 181] width 6 height 5
radio input "true"
click at [453, 224] on input "False" at bounding box center [456, 226] width 6 height 5
radio input "true"
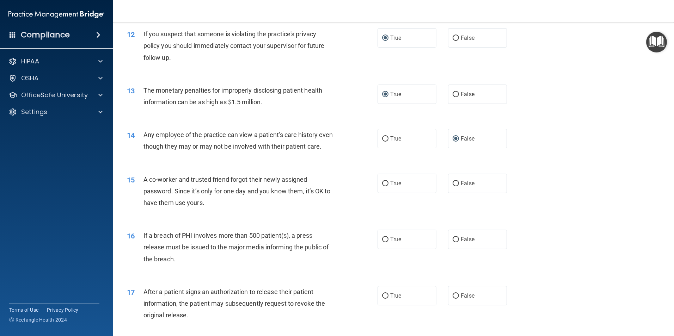
scroll to position [600, 0]
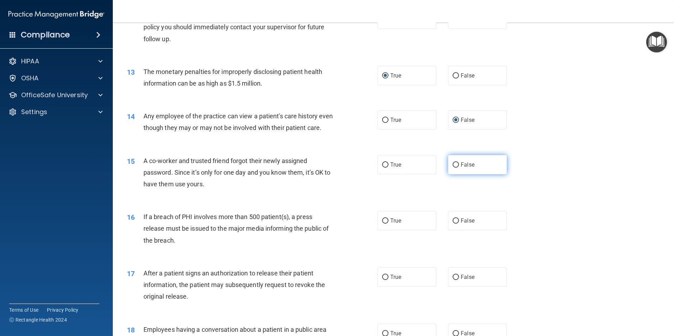
click at [453, 168] on input "False" at bounding box center [456, 165] width 6 height 5
radio input "true"
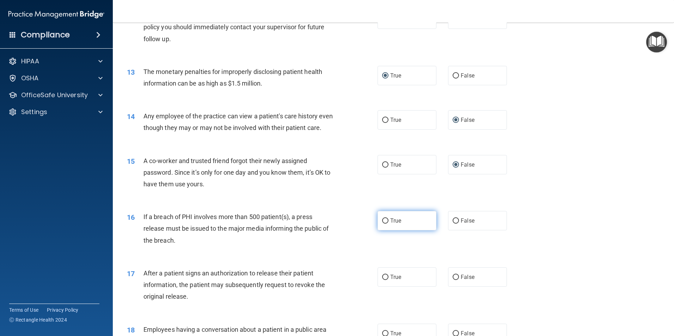
click at [387, 230] on label "True" at bounding box center [407, 220] width 59 height 19
click at [387, 224] on input "True" at bounding box center [385, 221] width 6 height 5
radio input "true"
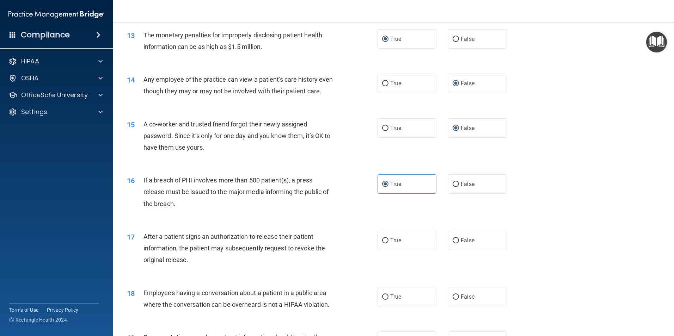
scroll to position [670, 0]
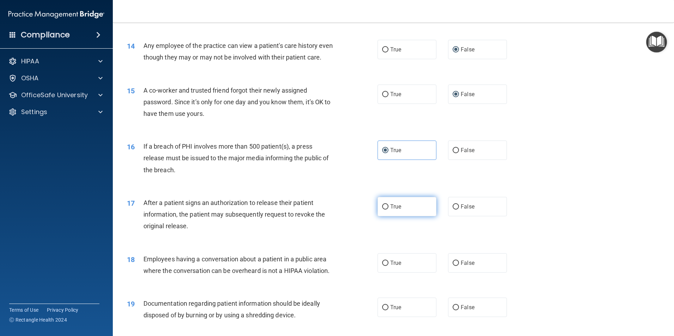
click at [383, 210] on input "True" at bounding box center [385, 207] width 6 height 5
radio input "true"
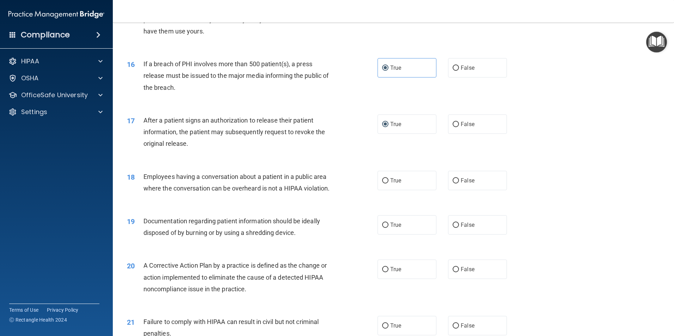
scroll to position [776, 0]
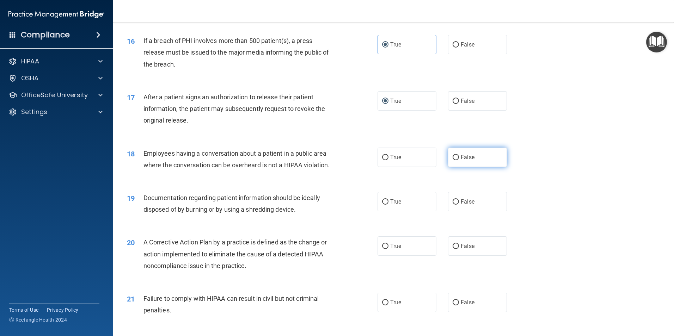
click at [456, 167] on label "False" at bounding box center [477, 157] width 59 height 19
click at [456, 160] on input "False" at bounding box center [456, 157] width 6 height 5
radio input "true"
click at [382, 205] on input "True" at bounding box center [385, 202] width 6 height 5
radio input "true"
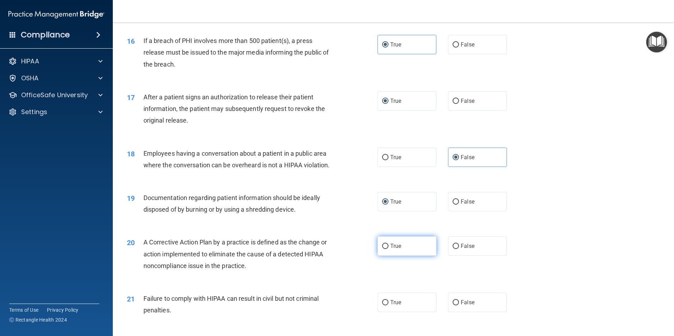
click at [385, 249] on input "True" at bounding box center [385, 246] width 6 height 5
radio input "true"
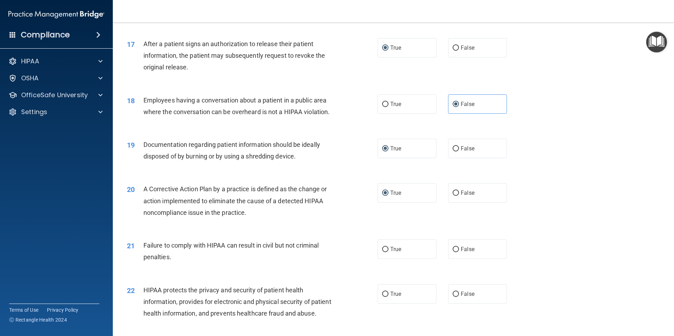
scroll to position [882, 0]
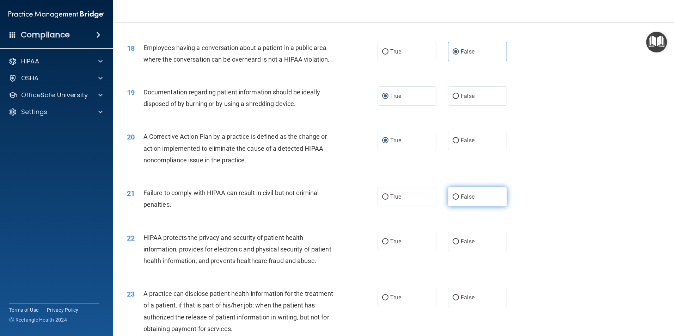
click at [453, 200] on input "False" at bounding box center [456, 197] width 6 height 5
radio input "true"
click at [382, 245] on input "True" at bounding box center [385, 241] width 6 height 5
radio input "true"
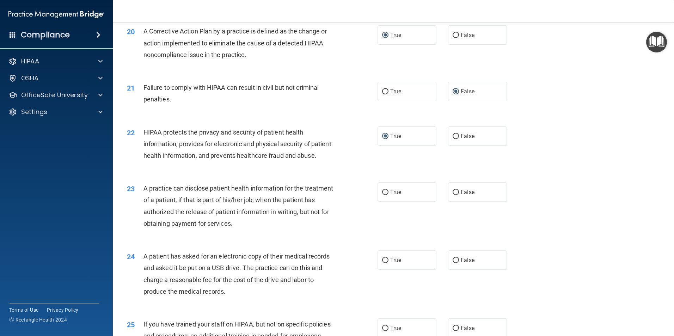
scroll to position [988, 0]
click at [454, 195] on input "False" at bounding box center [456, 192] width 6 height 5
radio input "true"
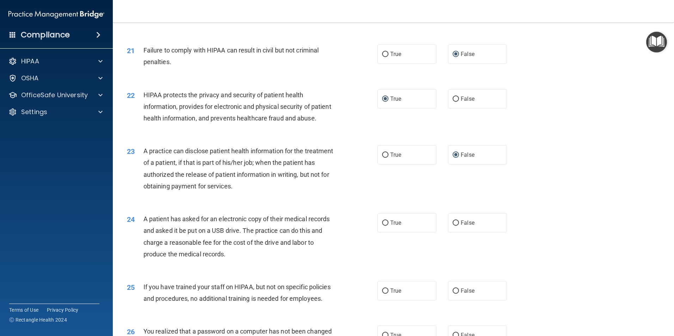
scroll to position [1023, 0]
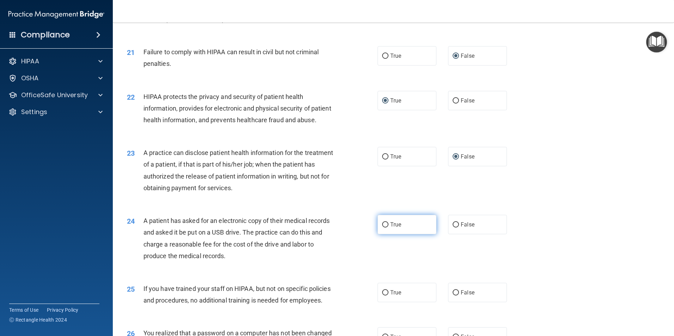
click at [382, 228] on input "True" at bounding box center [385, 225] width 6 height 5
radio input "true"
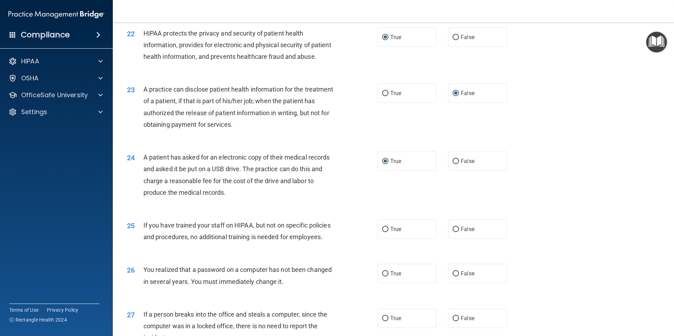
scroll to position [1129, 0]
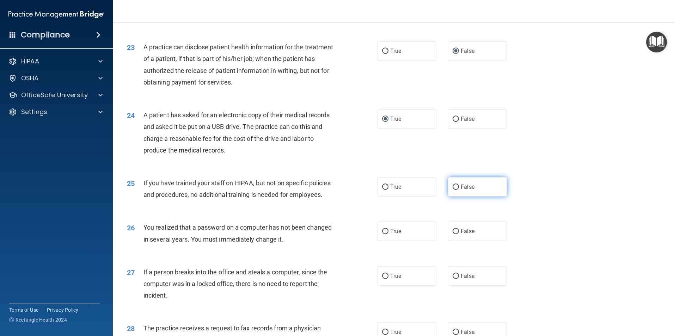
click at [453, 190] on input "False" at bounding box center [456, 187] width 6 height 5
radio input "true"
click at [385, 235] on input "True" at bounding box center [385, 231] width 6 height 5
radio input "true"
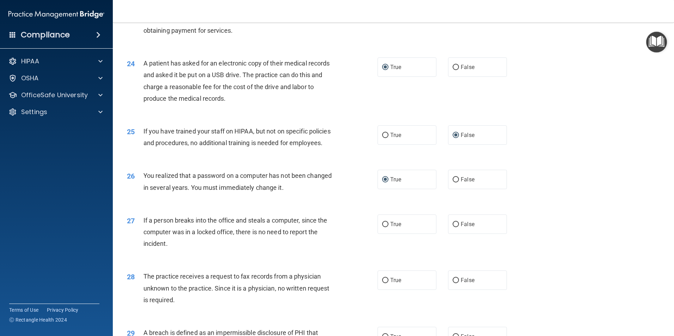
scroll to position [1199, 0]
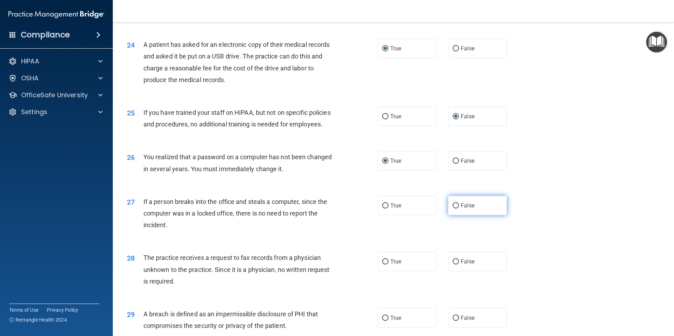
click at [453, 209] on input "False" at bounding box center [456, 206] width 6 height 5
radio input "true"
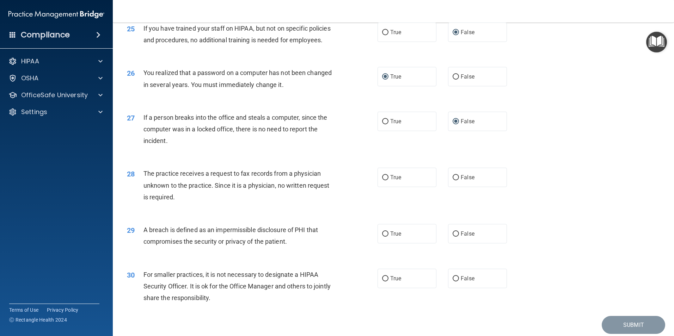
scroll to position [1305, 0]
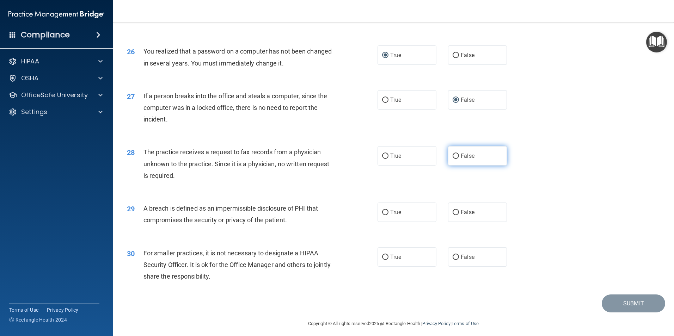
click at [453, 159] on input "False" at bounding box center [456, 156] width 6 height 5
radio input "true"
click at [382, 215] on input "True" at bounding box center [385, 212] width 6 height 5
radio input "true"
click at [453, 260] on input "False" at bounding box center [456, 257] width 6 height 5
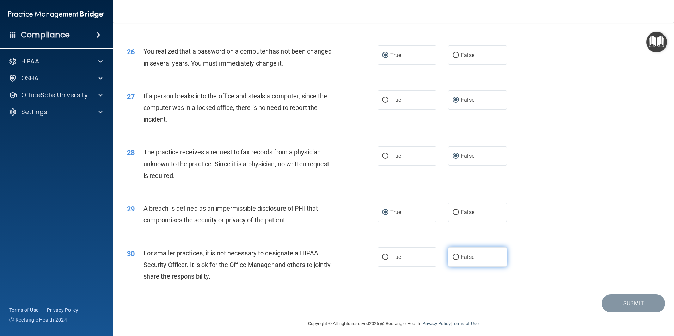
radio input "true"
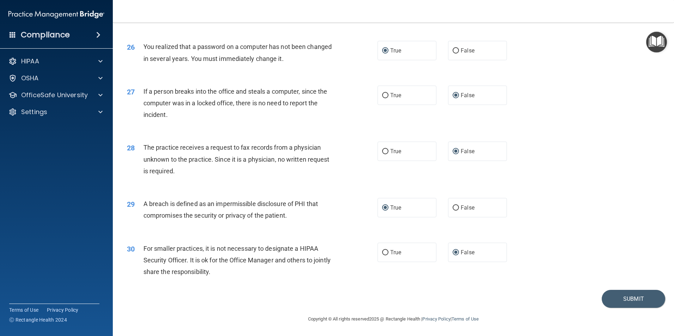
scroll to position [1344, 0]
click at [629, 292] on button "Submit" at bounding box center [633, 299] width 63 height 18
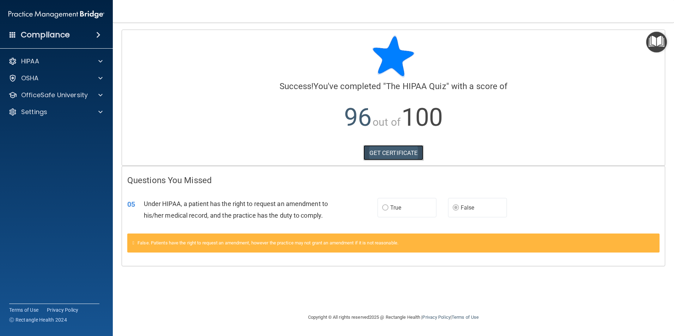
click at [400, 157] on link "GET CERTIFICATE" at bounding box center [394, 153] width 60 height 16
click at [102, 95] on span at bounding box center [100, 95] width 4 height 8
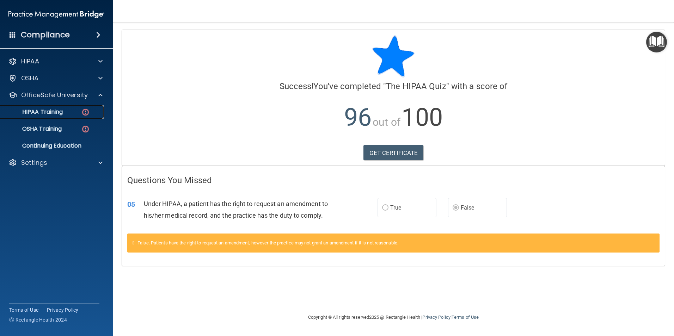
click at [87, 115] on img at bounding box center [85, 112] width 9 height 9
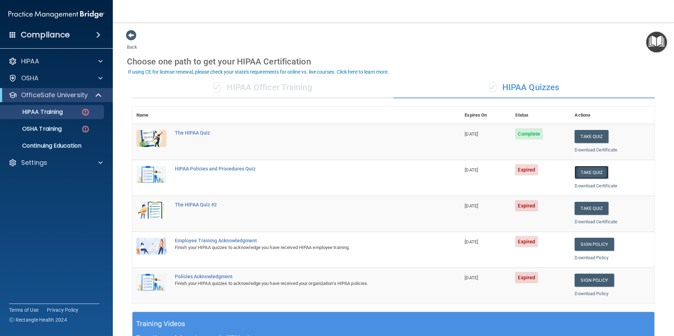
click at [594, 168] on button "Take Quiz" at bounding box center [592, 172] width 34 height 13
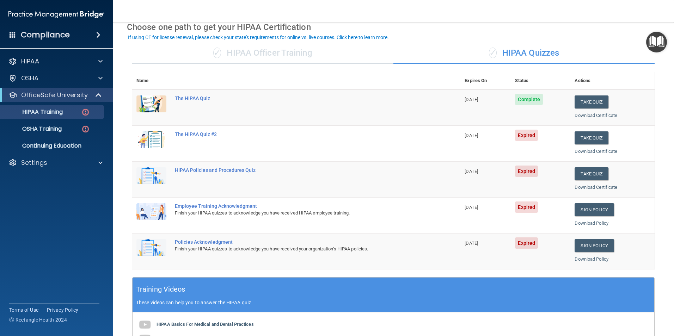
scroll to position [35, 0]
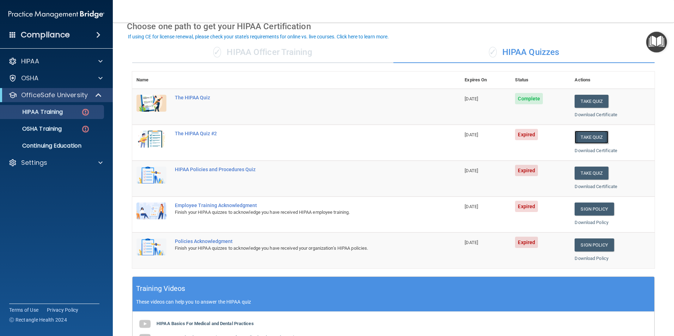
click at [593, 139] on button "Take Quiz" at bounding box center [592, 137] width 34 height 13
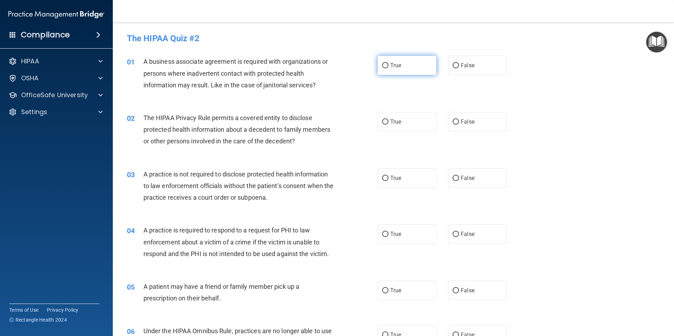
click at [383, 64] on input "True" at bounding box center [385, 65] width 6 height 5
radio input "true"
click at [383, 121] on input "True" at bounding box center [385, 122] width 6 height 5
radio input "true"
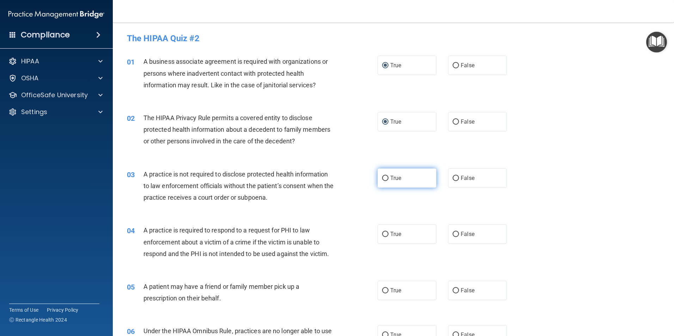
click at [382, 176] on input "True" at bounding box center [385, 178] width 6 height 5
radio input "true"
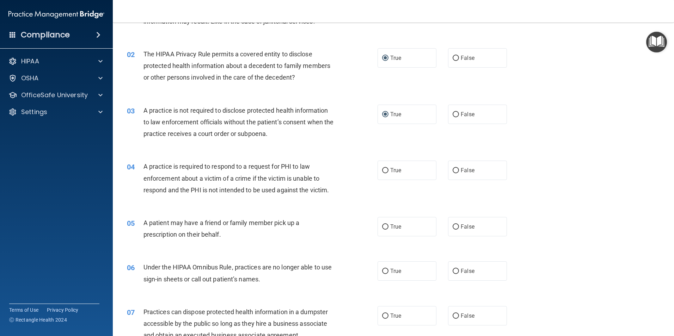
scroll to position [71, 0]
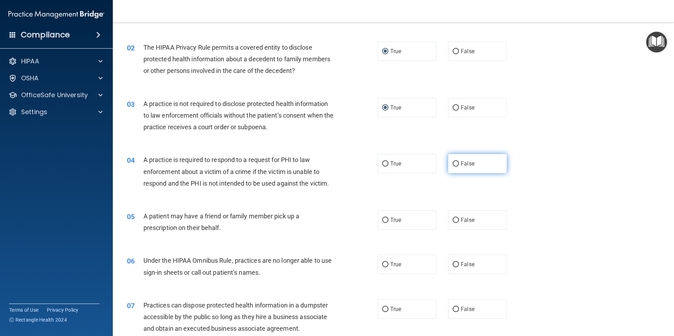
click at [453, 165] on input "False" at bounding box center [456, 164] width 6 height 5
radio input "true"
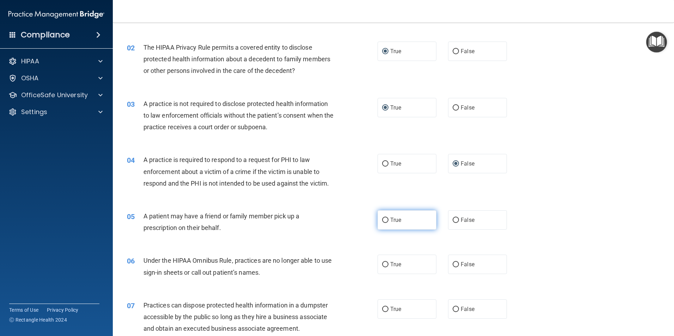
click at [384, 223] on input "True" at bounding box center [385, 220] width 6 height 5
radio input "true"
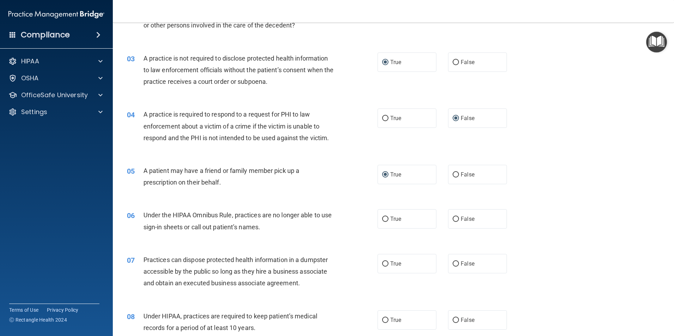
scroll to position [141, 0]
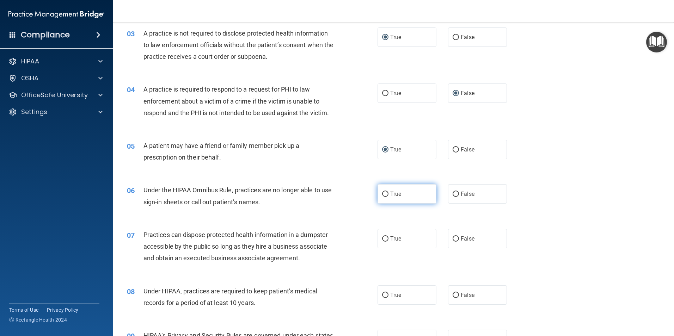
click at [382, 194] on input "True" at bounding box center [385, 194] width 6 height 5
radio input "true"
click at [453, 241] on input "False" at bounding box center [456, 239] width 6 height 5
radio input "true"
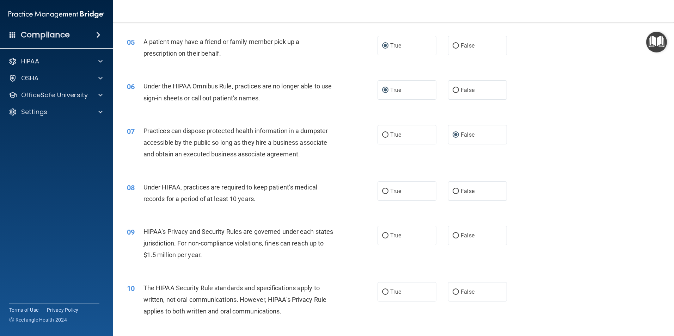
scroll to position [247, 0]
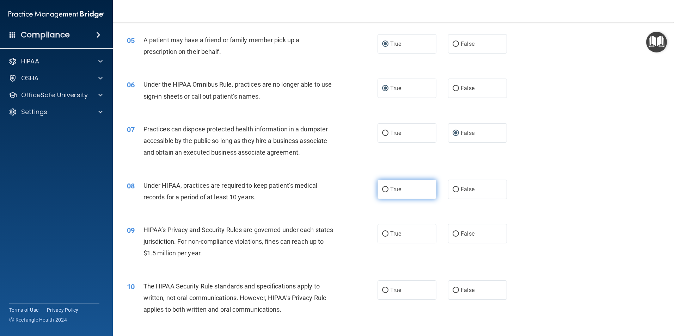
click at [382, 190] on input "True" at bounding box center [385, 189] width 6 height 5
radio input "true"
click at [383, 233] on input "True" at bounding box center [385, 234] width 6 height 5
radio input "true"
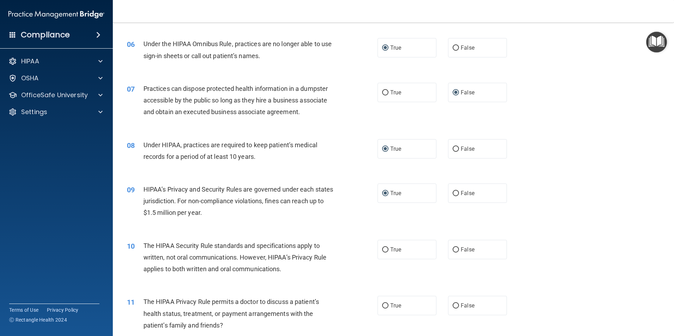
scroll to position [353, 0]
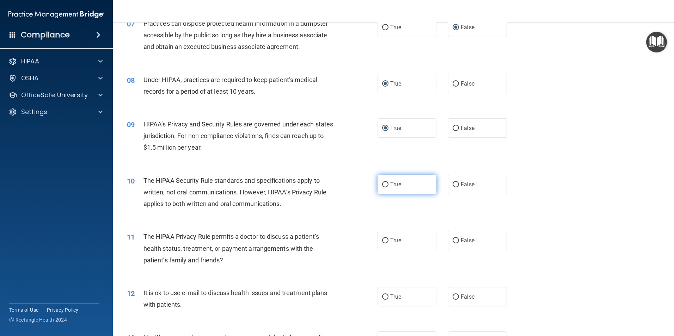
click at [382, 184] on input "True" at bounding box center [385, 184] width 6 height 5
radio input "true"
click at [382, 242] on input "True" at bounding box center [385, 240] width 6 height 5
radio input "true"
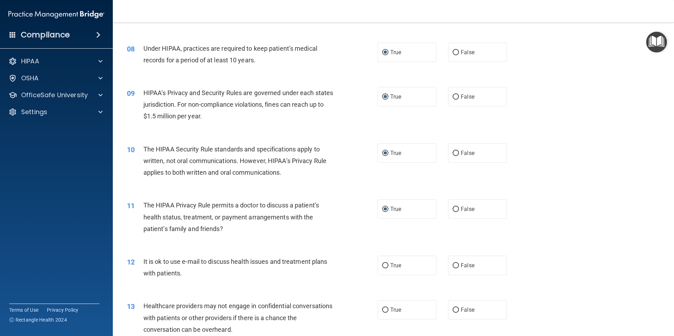
scroll to position [423, 0]
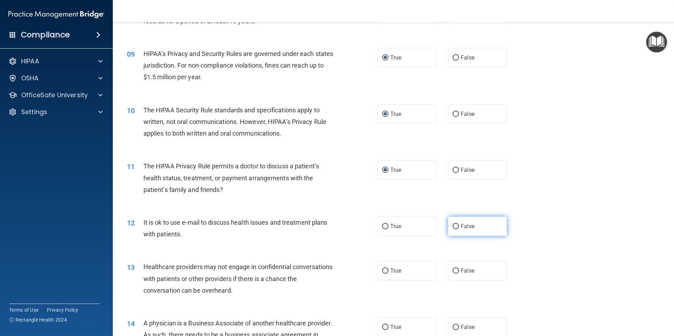
click at [455, 224] on input "False" at bounding box center [456, 226] width 6 height 5
radio input "true"
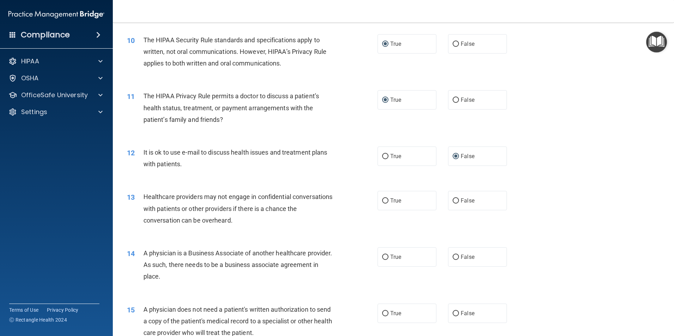
scroll to position [494, 0]
click at [382, 198] on input "True" at bounding box center [385, 200] width 6 height 5
radio input "true"
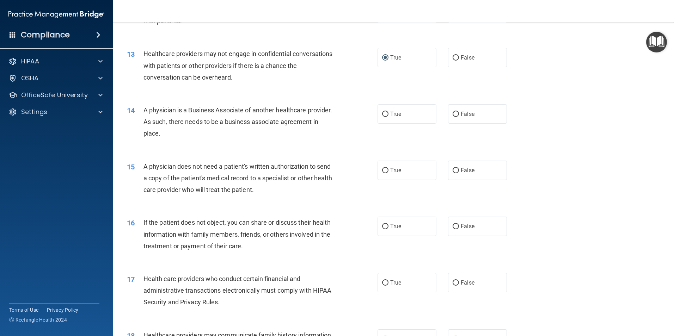
scroll to position [635, 0]
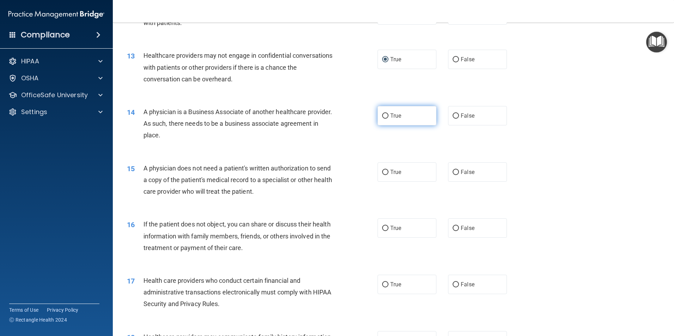
click at [385, 117] on input "True" at bounding box center [385, 116] width 6 height 5
radio input "true"
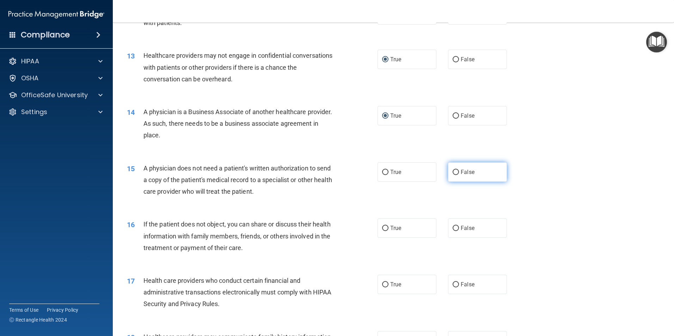
click at [453, 172] on input "False" at bounding box center [456, 172] width 6 height 5
radio input "true"
click at [390, 230] on span "True" at bounding box center [395, 228] width 11 height 7
click at [388, 230] on input "True" at bounding box center [385, 228] width 6 height 5
radio input "true"
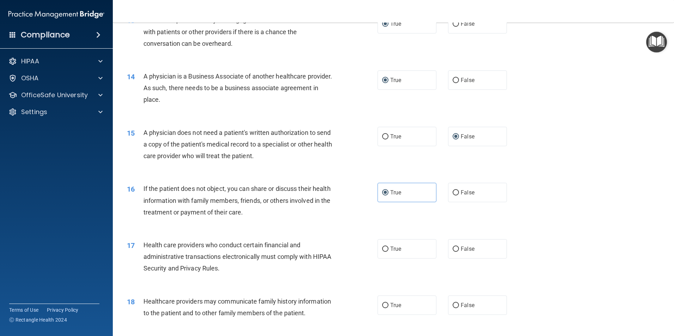
scroll to position [670, 0]
click at [382, 250] on input "True" at bounding box center [385, 249] width 6 height 5
radio input "true"
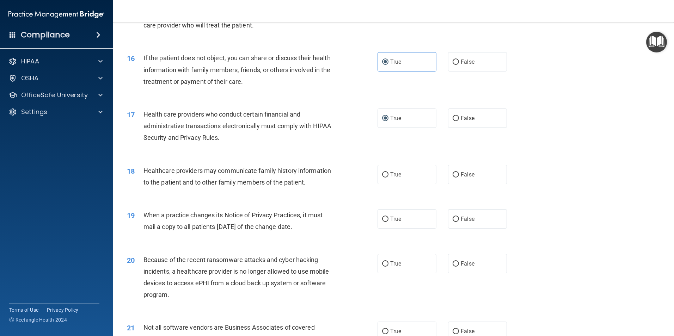
scroll to position [811, 0]
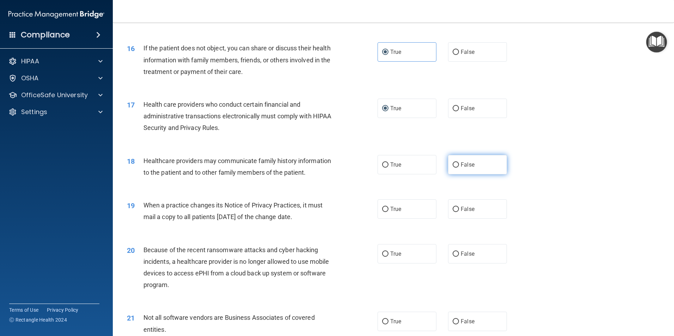
click at [453, 166] on input "False" at bounding box center [456, 165] width 6 height 5
radio input "true"
click at [383, 207] on input "True" at bounding box center [385, 209] width 6 height 5
radio input "true"
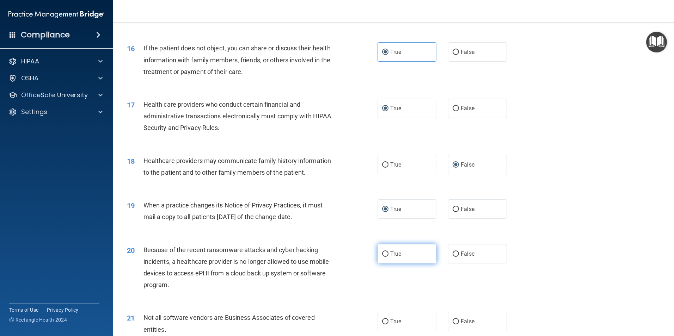
click at [382, 255] on input "True" at bounding box center [385, 254] width 6 height 5
radio input "true"
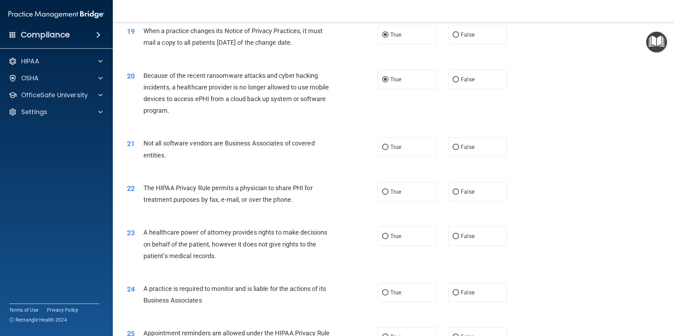
scroll to position [988, 0]
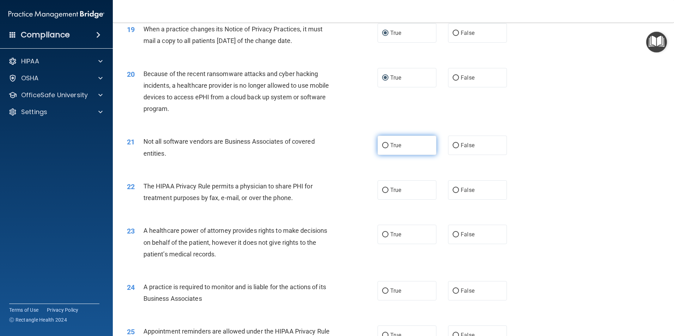
click at [384, 146] on input "True" at bounding box center [385, 145] width 6 height 5
radio input "true"
click at [385, 190] on input "True" at bounding box center [385, 190] width 6 height 5
radio input "true"
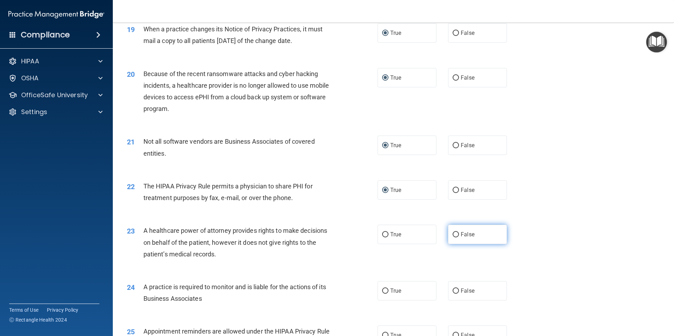
click at [454, 233] on input "False" at bounding box center [456, 234] width 6 height 5
radio input "true"
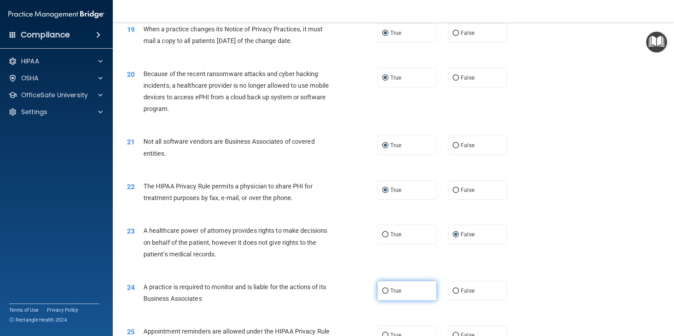
click at [383, 289] on input "True" at bounding box center [385, 291] width 6 height 5
radio input "true"
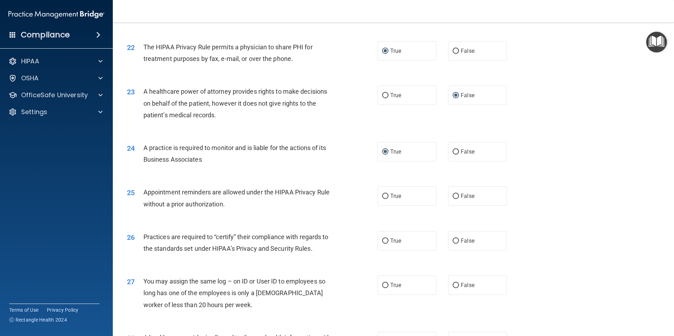
scroll to position [1129, 0]
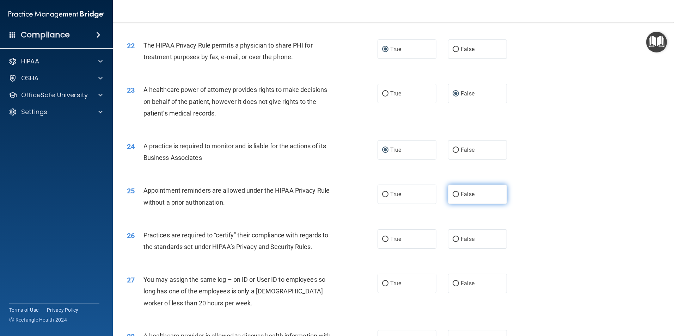
click at [455, 194] on input "False" at bounding box center [456, 194] width 6 height 5
radio input "true"
click at [383, 239] on input "True" at bounding box center [385, 239] width 6 height 5
radio input "true"
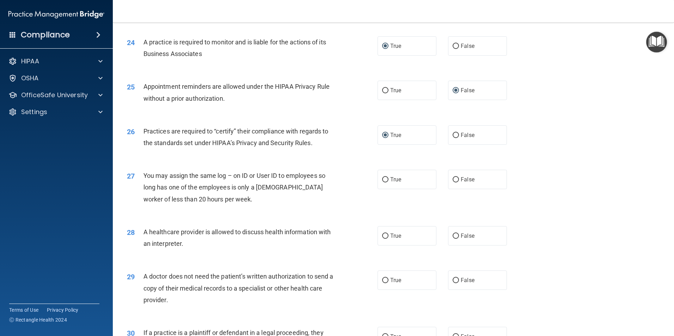
scroll to position [1234, 0]
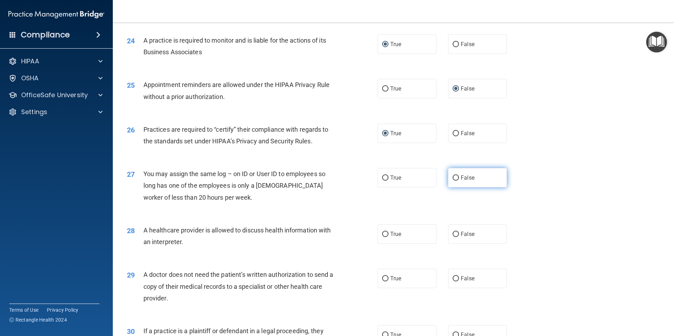
click at [453, 177] on input "False" at bounding box center [456, 178] width 6 height 5
radio input "true"
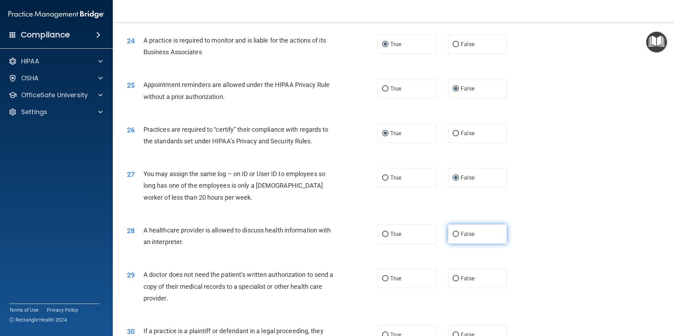
click at [453, 233] on input "False" at bounding box center [456, 234] width 6 height 5
radio input "true"
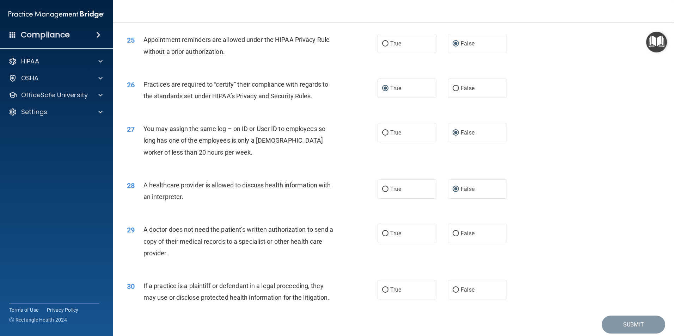
scroll to position [1305, 0]
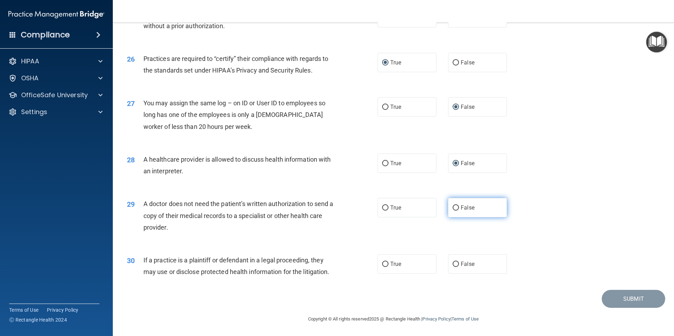
click at [454, 208] on input "False" at bounding box center [456, 208] width 6 height 5
radio input "true"
click at [385, 263] on input "True" at bounding box center [385, 264] width 6 height 5
radio input "true"
click at [611, 292] on button "Submit" at bounding box center [633, 299] width 63 height 18
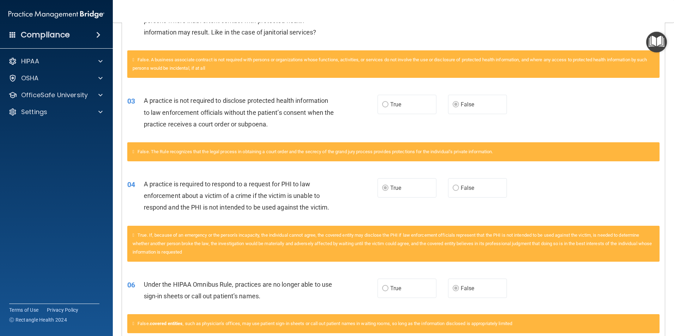
scroll to position [212, 0]
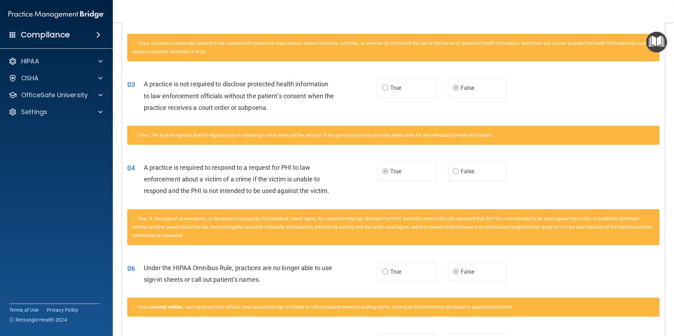
click at [186, 281] on span "Under the HIPAA Omnibus Rule, practices are no longer able to use sign-in sheet…" at bounding box center [238, 274] width 189 height 19
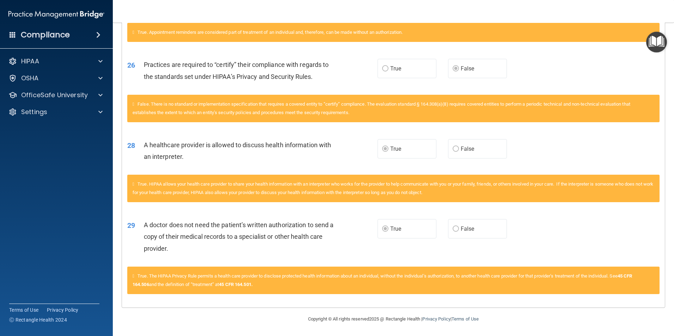
scroll to position [1350, 0]
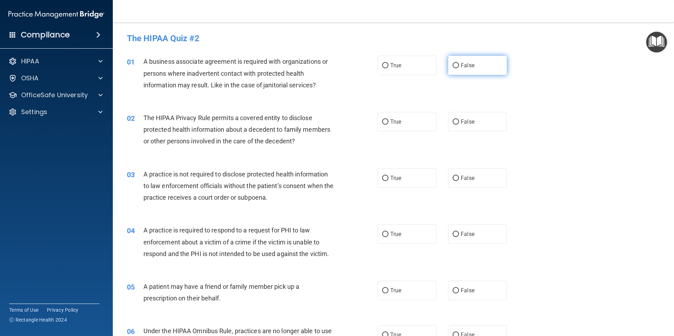
click at [453, 65] on input "False" at bounding box center [456, 65] width 6 height 5
radio input "true"
click at [382, 122] on input "True" at bounding box center [385, 122] width 6 height 5
radio input "true"
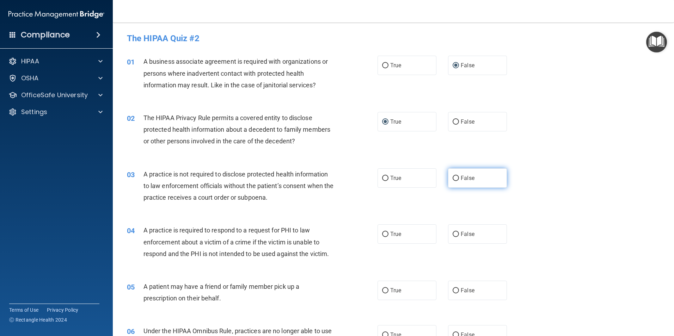
click at [454, 178] on input "False" at bounding box center [456, 178] width 6 height 5
radio input "true"
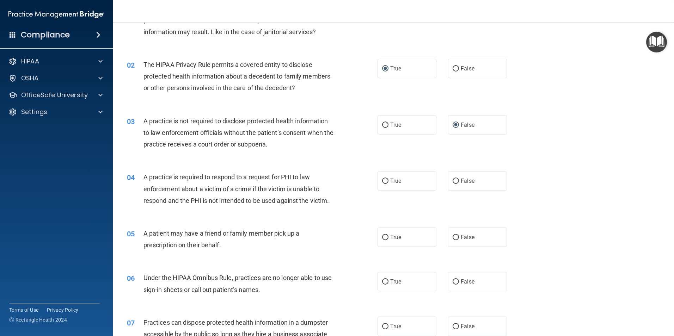
scroll to position [71, 0]
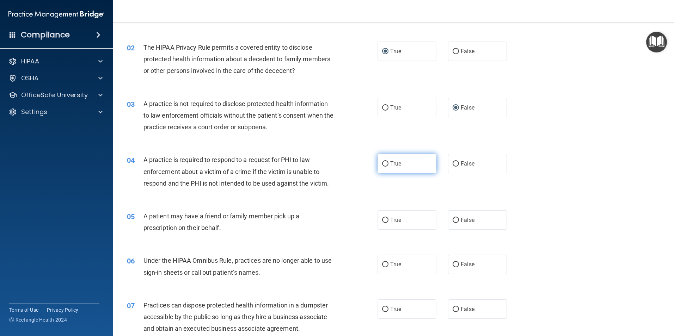
click at [382, 163] on input "True" at bounding box center [385, 164] width 6 height 5
radio input "true"
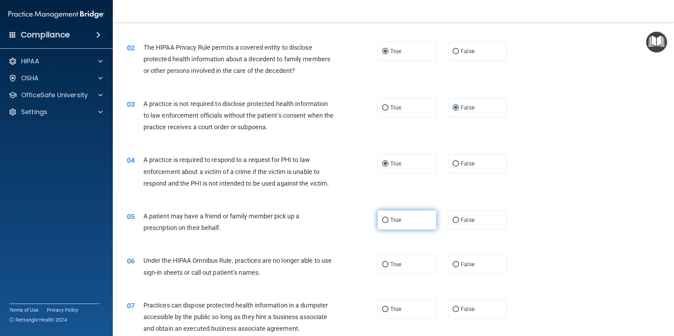
click at [382, 220] on input "True" at bounding box center [385, 220] width 6 height 5
radio input "true"
click at [382, 265] on input "True" at bounding box center [385, 264] width 6 height 5
radio input "true"
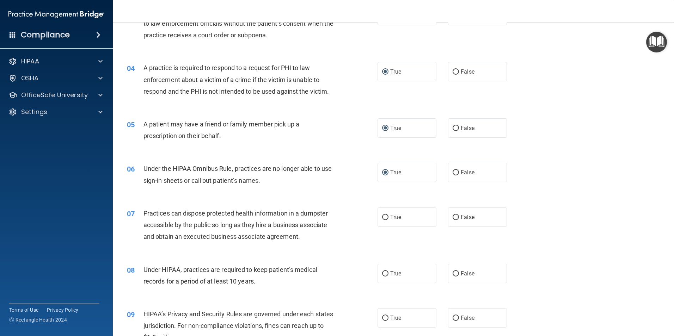
scroll to position [176, 0]
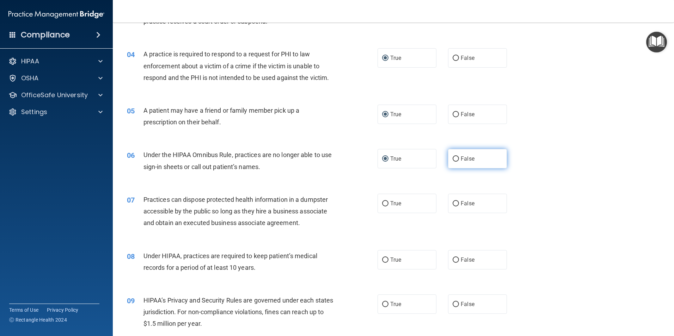
click at [453, 158] on input "False" at bounding box center [456, 159] width 6 height 5
radio input "true"
radio input "false"
click at [454, 201] on input "False" at bounding box center [456, 203] width 6 height 5
radio input "true"
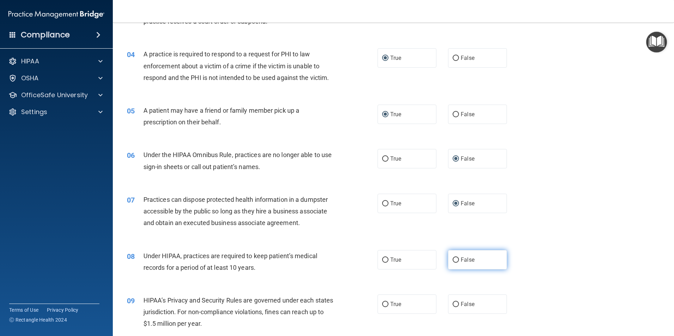
click at [453, 258] on input "False" at bounding box center [456, 260] width 6 height 5
radio input "true"
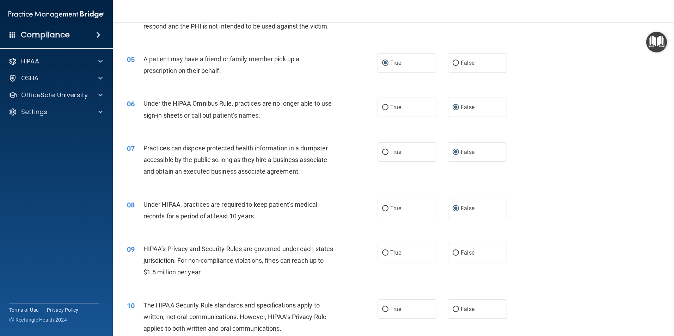
scroll to position [247, 0]
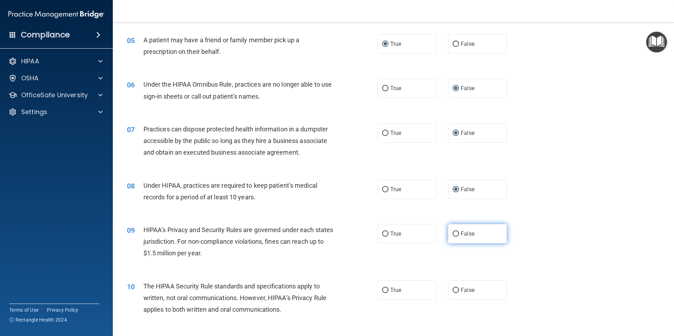
click at [454, 235] on input "False" at bounding box center [456, 234] width 6 height 5
radio input "true"
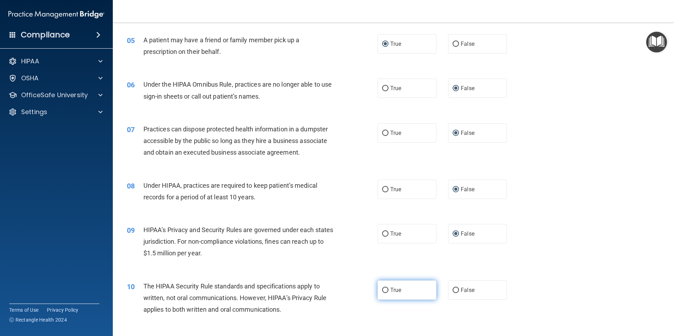
click at [383, 292] on input "True" at bounding box center [385, 290] width 6 height 5
radio input "true"
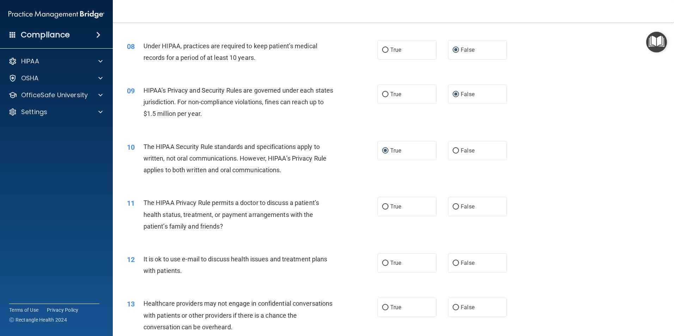
scroll to position [423, 0]
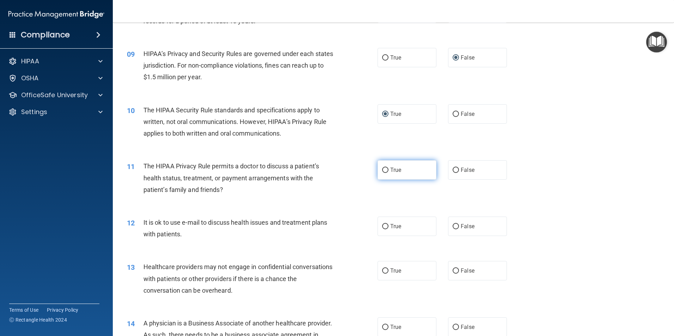
drag, startPoint x: 383, startPoint y: 170, endPoint x: 376, endPoint y: 169, distance: 7.1
click at [383, 170] on input "True" at bounding box center [385, 170] width 6 height 5
radio input "true"
click at [381, 230] on label "True" at bounding box center [407, 226] width 59 height 19
click at [382, 230] on input "True" at bounding box center [385, 226] width 6 height 5
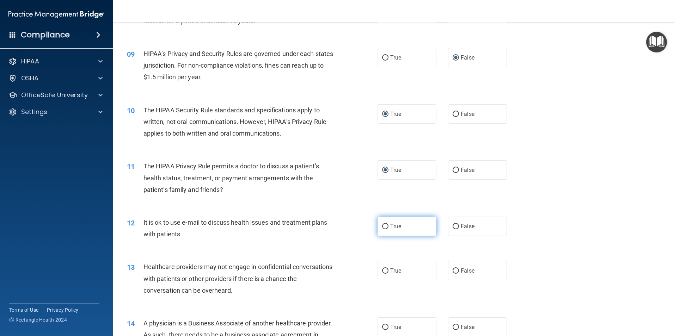
radio input "true"
click at [453, 272] on input "False" at bounding box center [456, 271] width 6 height 5
radio input "true"
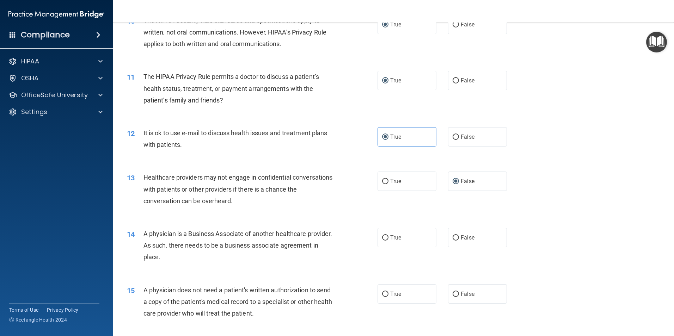
scroll to position [529, 0]
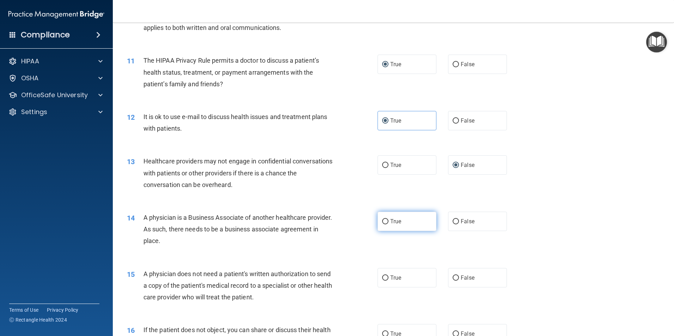
click at [382, 224] on input "True" at bounding box center [385, 221] width 6 height 5
radio input "true"
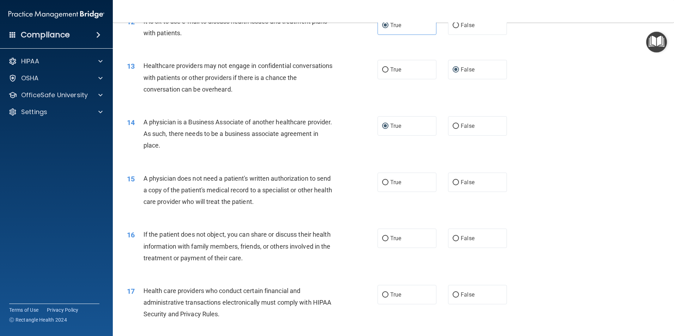
scroll to position [635, 0]
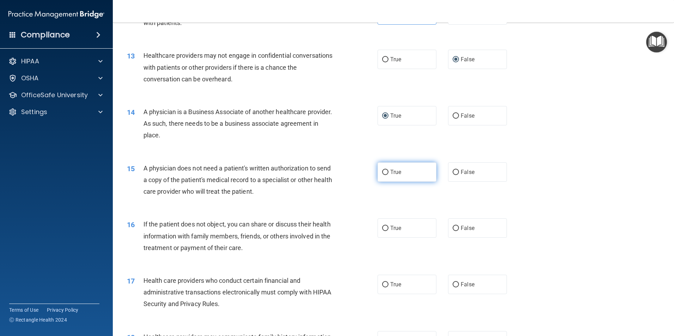
click at [384, 173] on input "True" at bounding box center [385, 172] width 6 height 5
radio input "true"
click at [384, 226] on input "True" at bounding box center [385, 228] width 6 height 5
radio input "true"
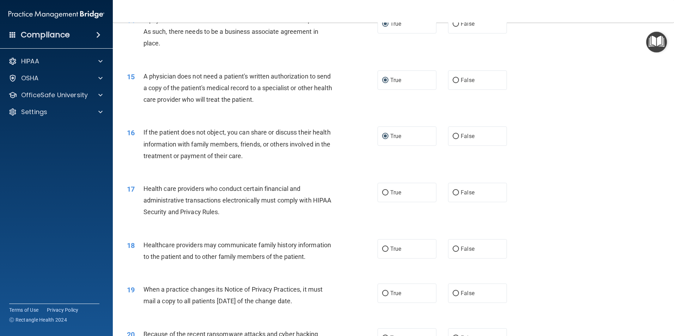
scroll to position [741, 0]
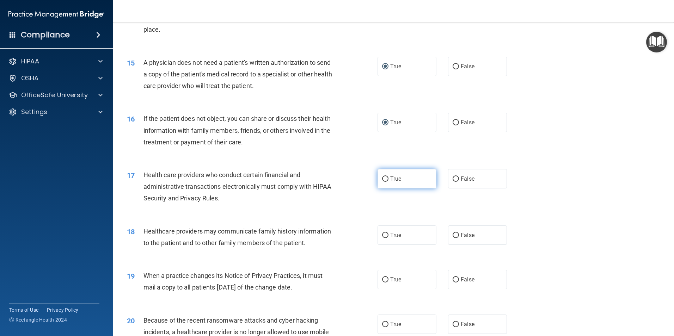
click at [383, 181] on input "True" at bounding box center [385, 179] width 6 height 5
radio input "true"
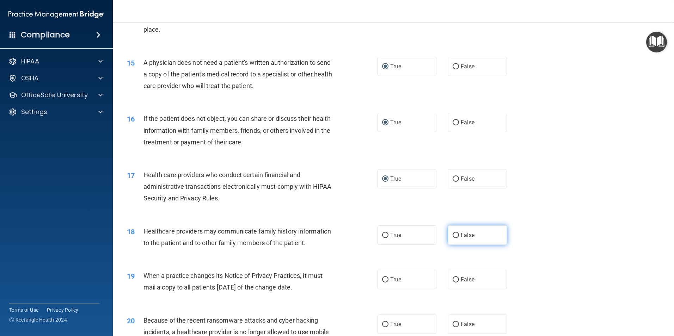
click at [453, 235] on input "False" at bounding box center [456, 235] width 6 height 5
radio input "true"
click at [453, 283] on input "False" at bounding box center [456, 280] width 6 height 5
radio input "true"
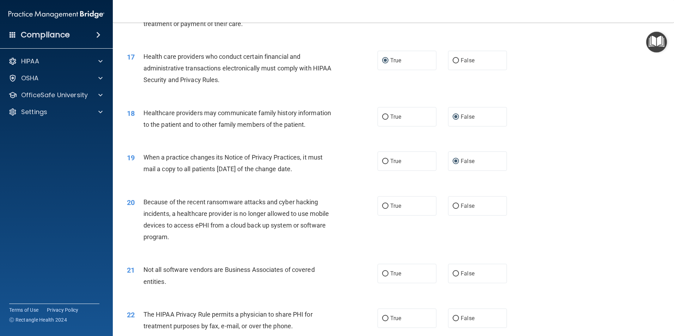
scroll to position [882, 0]
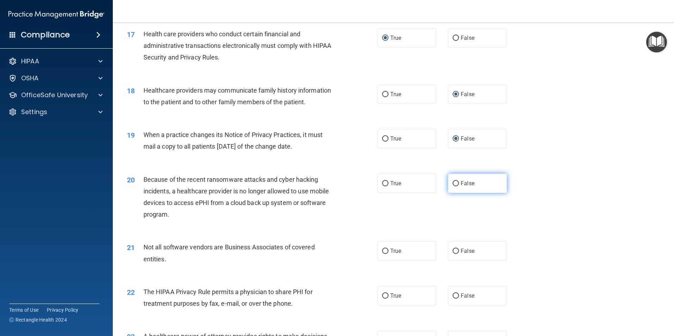
click at [456, 185] on label "False" at bounding box center [477, 183] width 59 height 19
click at [456, 185] on input "False" at bounding box center [456, 183] width 6 height 5
radio input "true"
click at [385, 252] on input "True" at bounding box center [385, 251] width 6 height 5
radio input "true"
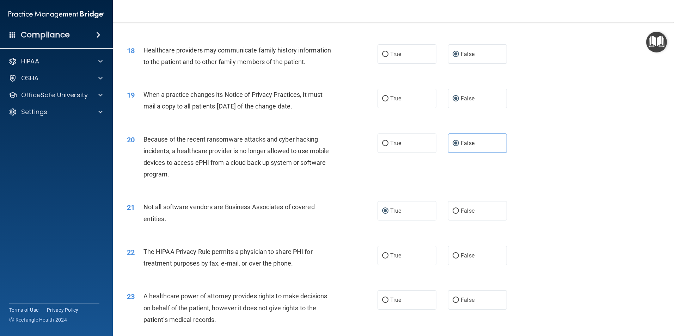
scroll to position [952, 0]
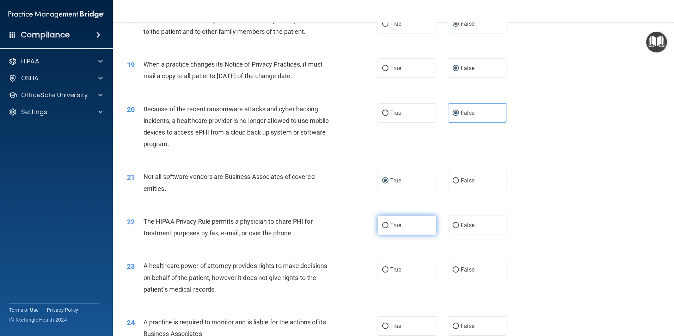
click at [378, 224] on label "True" at bounding box center [407, 225] width 59 height 19
click at [382, 224] on input "True" at bounding box center [385, 225] width 6 height 5
radio input "true"
click at [454, 268] on input "False" at bounding box center [456, 270] width 6 height 5
radio input "true"
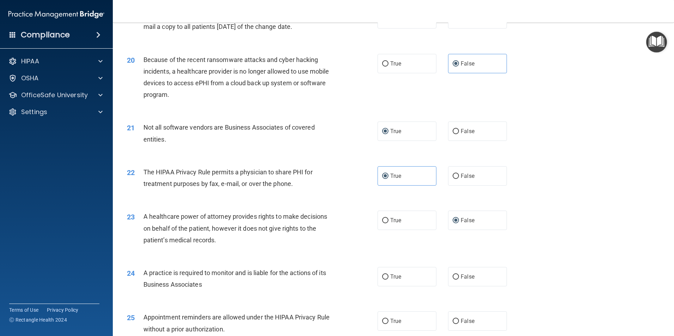
scroll to position [1058, 0]
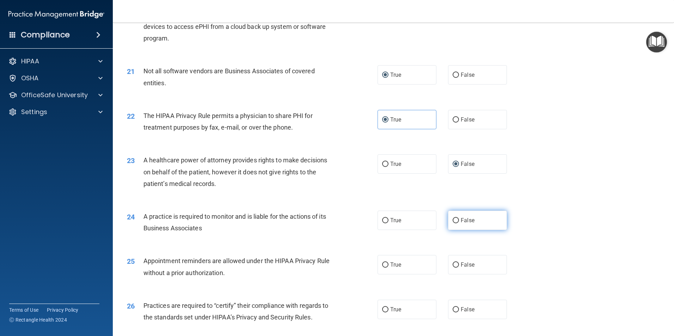
click at [453, 222] on input "False" at bounding box center [456, 220] width 6 height 5
radio input "true"
click at [382, 266] on input "True" at bounding box center [385, 265] width 6 height 5
radio input "true"
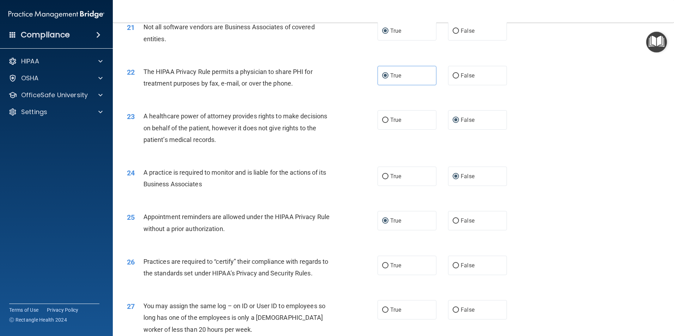
scroll to position [1129, 0]
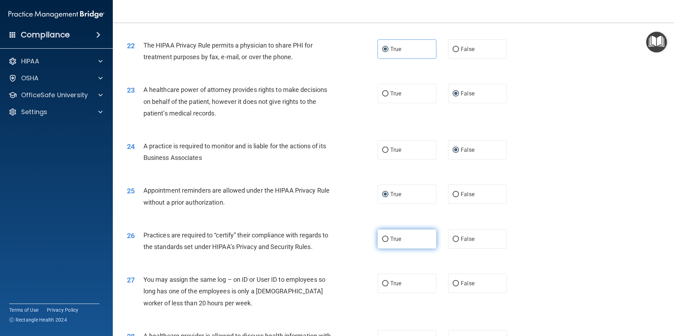
click at [382, 242] on input "True" at bounding box center [385, 239] width 6 height 5
radio input "true"
click at [453, 283] on input "False" at bounding box center [456, 283] width 6 height 5
radio input "true"
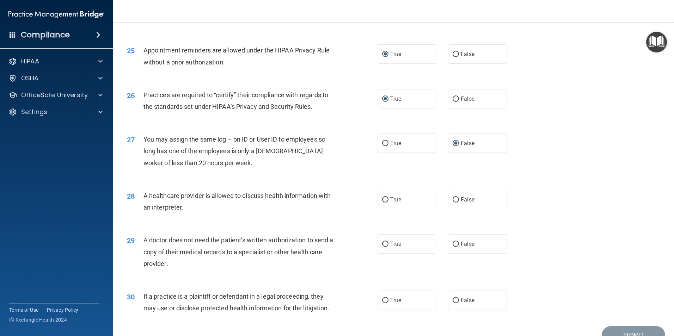
scroll to position [1270, 0]
click at [384, 201] on input "True" at bounding box center [385, 199] width 6 height 5
radio input "true"
click at [385, 241] on input "True" at bounding box center [385, 243] width 6 height 5
radio input "true"
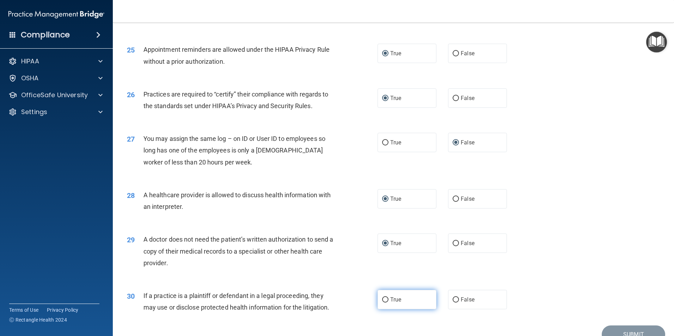
click at [384, 299] on input "True" at bounding box center [385, 300] width 6 height 5
radio input "true"
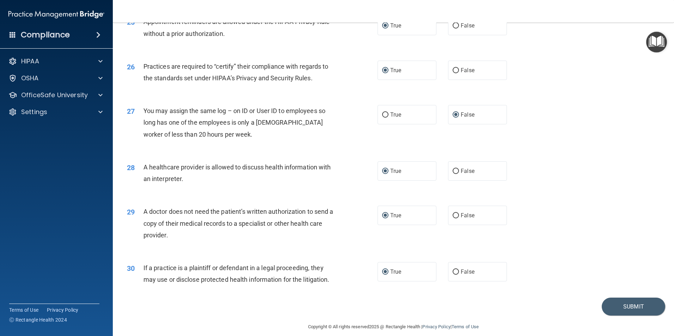
scroll to position [1305, 0]
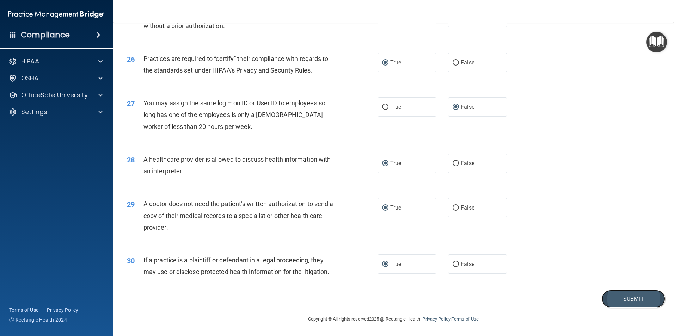
click at [633, 298] on button "Submit" at bounding box center [633, 299] width 63 height 18
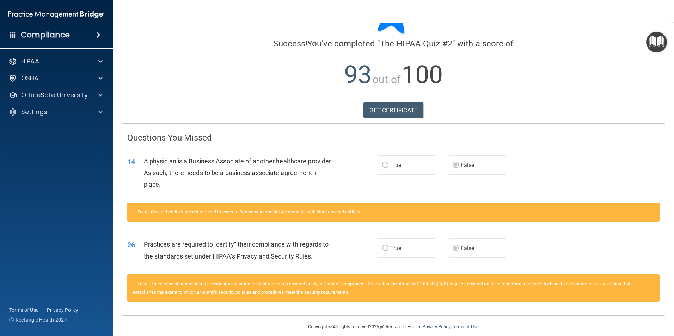
scroll to position [50, 0]
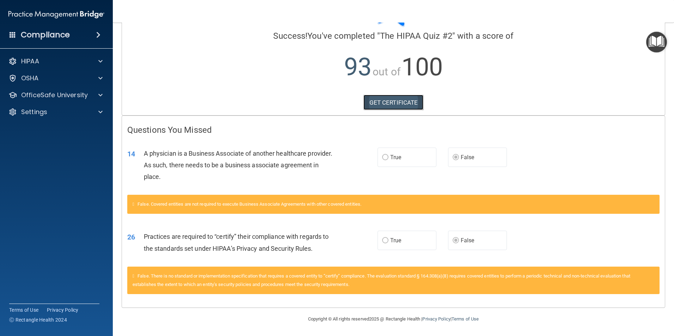
click at [381, 103] on link "GET CERTIFICATE" at bounding box center [394, 103] width 60 height 16
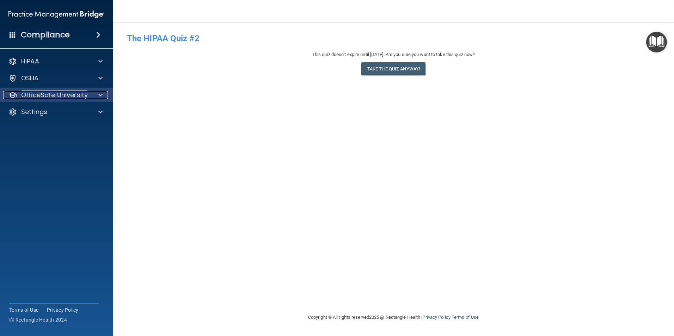
click at [79, 97] on p "OfficeSafe University" at bounding box center [54, 95] width 67 height 8
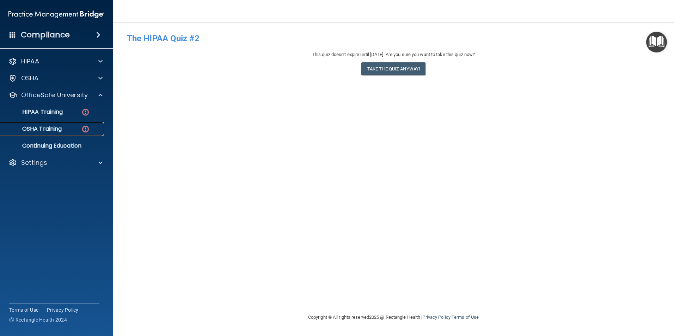
click at [85, 129] on img at bounding box center [85, 129] width 9 height 9
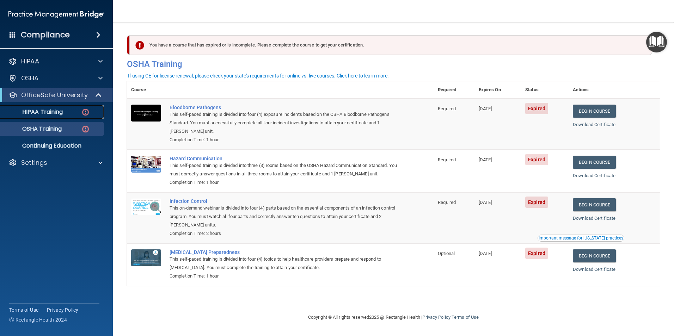
click at [85, 112] on img at bounding box center [85, 112] width 9 height 9
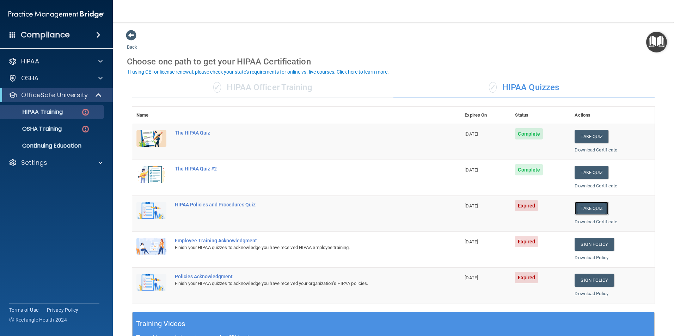
click at [588, 207] on button "Take Quiz" at bounding box center [592, 208] width 34 height 13
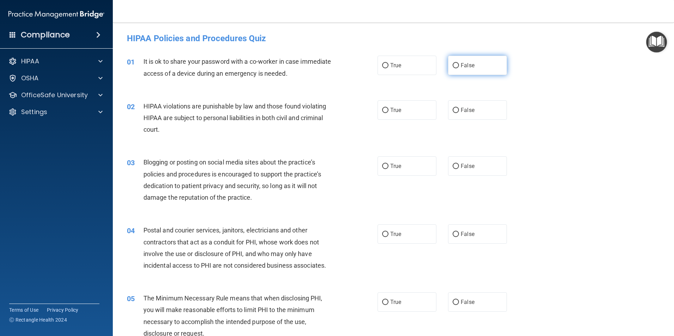
click at [453, 68] on input "False" at bounding box center [456, 65] width 6 height 5
radio input "true"
click at [385, 112] on input "True" at bounding box center [385, 110] width 6 height 5
radio input "true"
click at [453, 164] on input "False" at bounding box center [456, 166] width 6 height 5
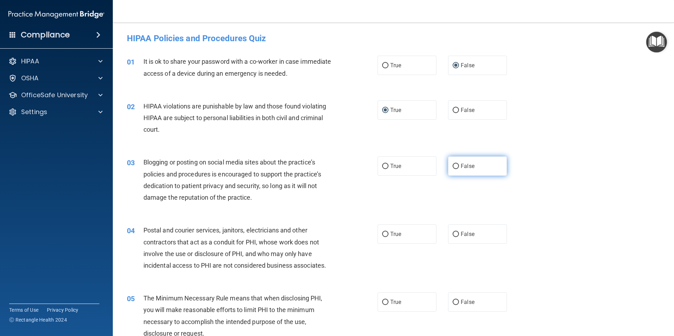
radio input "true"
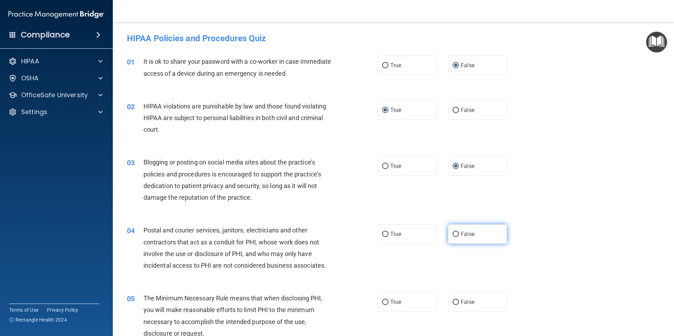
click at [453, 233] on input "False" at bounding box center [456, 234] width 6 height 5
radio input "true"
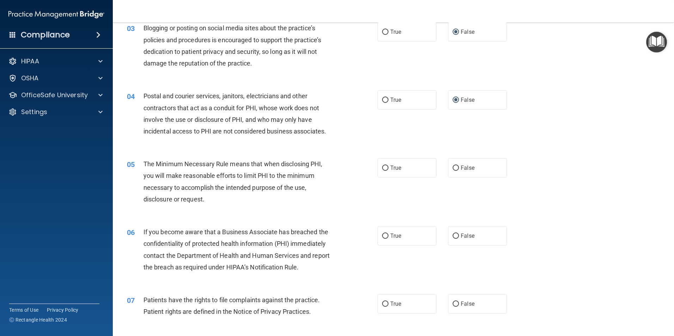
scroll to position [141, 0]
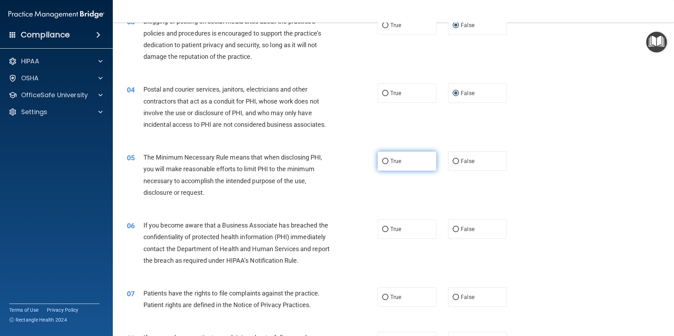
click at [384, 162] on input "True" at bounding box center [385, 161] width 6 height 5
radio input "true"
click at [382, 230] on input "True" at bounding box center [385, 229] width 6 height 5
radio input "true"
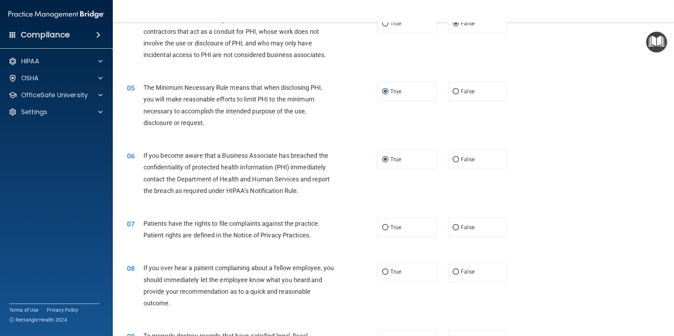
scroll to position [212, 0]
click at [384, 225] on input "True" at bounding box center [385, 227] width 6 height 5
radio input "true"
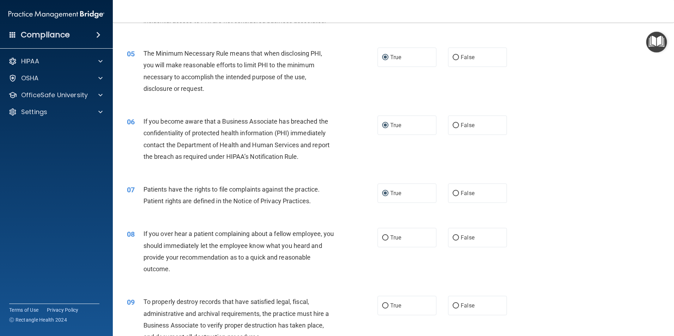
scroll to position [247, 0]
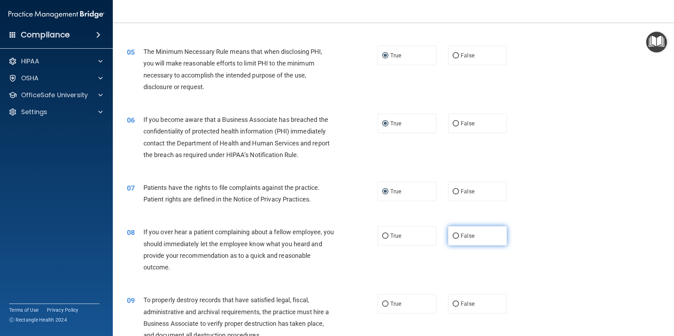
click at [455, 237] on input "False" at bounding box center [456, 236] width 6 height 5
radio input "true"
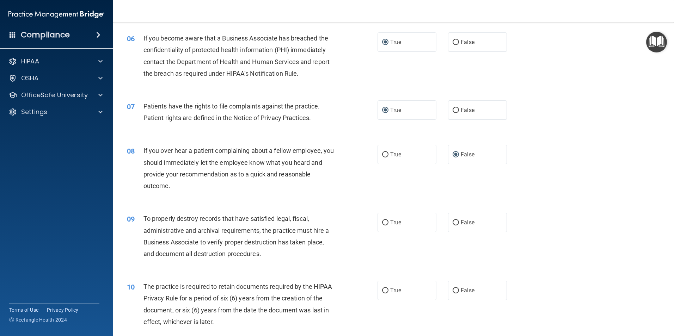
scroll to position [353, 0]
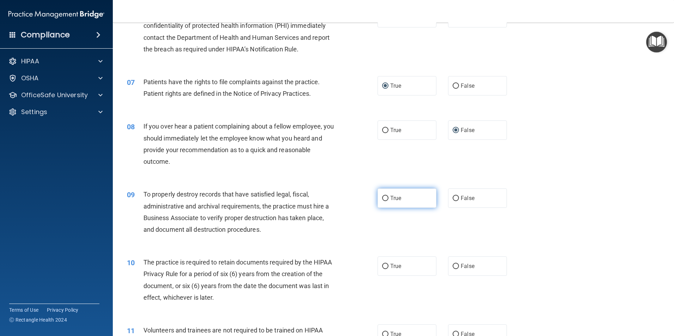
click at [382, 197] on input "True" at bounding box center [385, 198] width 6 height 5
radio input "true"
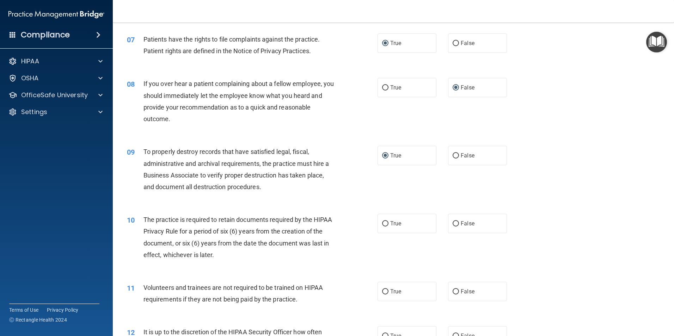
scroll to position [423, 0]
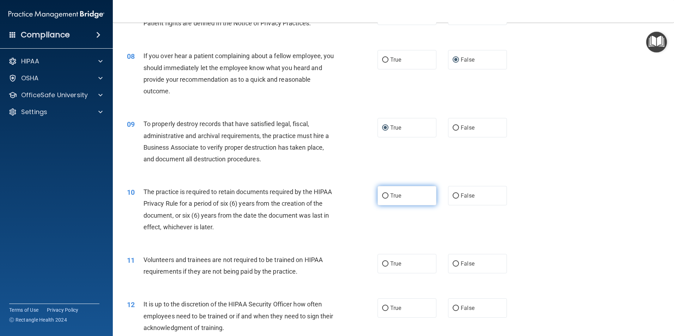
click at [383, 197] on input "True" at bounding box center [385, 196] width 6 height 5
radio input "true"
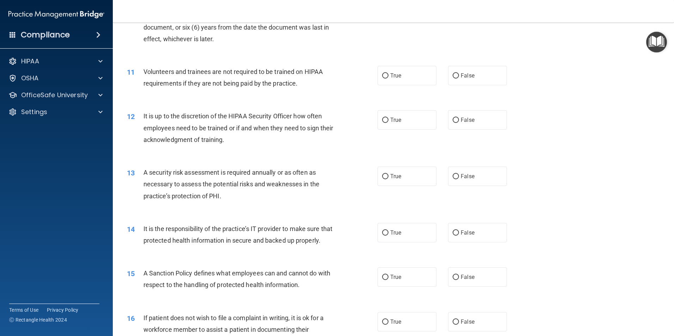
scroll to position [529, 0]
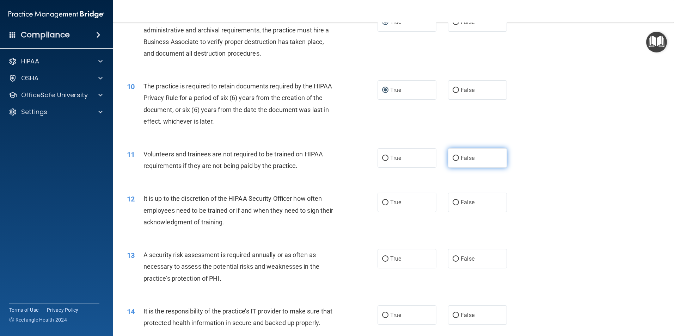
click at [456, 159] on label "False" at bounding box center [477, 157] width 59 height 19
click at [456, 159] on input "False" at bounding box center [456, 158] width 6 height 5
radio input "true"
click at [386, 200] on label "True" at bounding box center [407, 202] width 59 height 19
click at [386, 200] on input "True" at bounding box center [385, 202] width 6 height 5
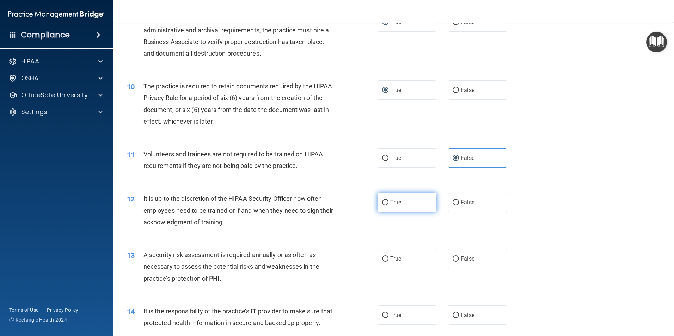
radio input "true"
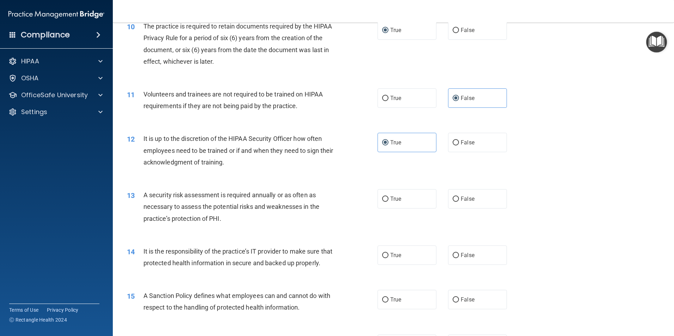
scroll to position [600, 0]
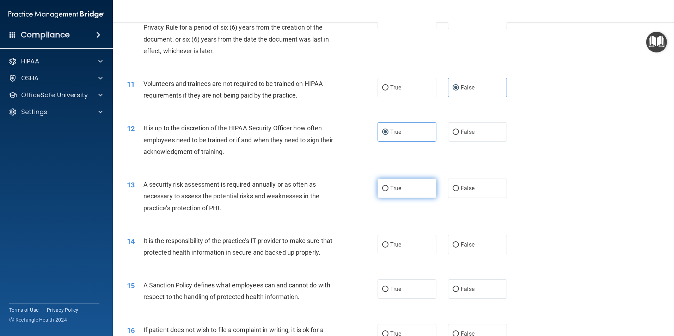
click at [379, 189] on label "True" at bounding box center [407, 188] width 59 height 19
click at [382, 189] on input "True" at bounding box center [385, 188] width 6 height 5
radio input "true"
click at [390, 244] on span "True" at bounding box center [395, 245] width 11 height 7
click at [388, 244] on input "True" at bounding box center [385, 245] width 6 height 5
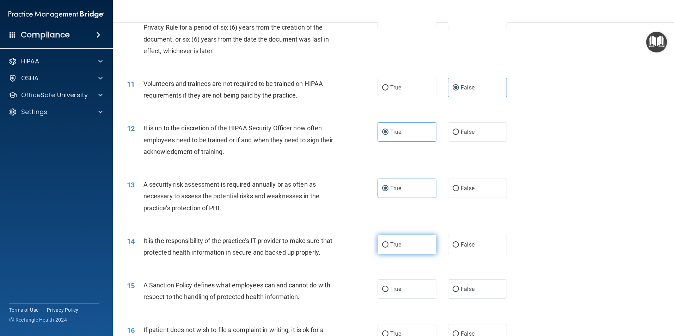
radio input "true"
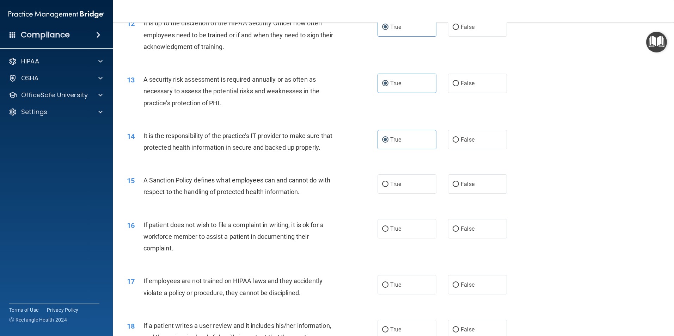
scroll to position [705, 0]
click at [382, 187] on input "True" at bounding box center [385, 183] width 6 height 5
radio input "true"
drag, startPoint x: 453, startPoint y: 238, endPoint x: 446, endPoint y: 238, distance: 7.4
click at [453, 231] on input "False" at bounding box center [456, 228] width 6 height 5
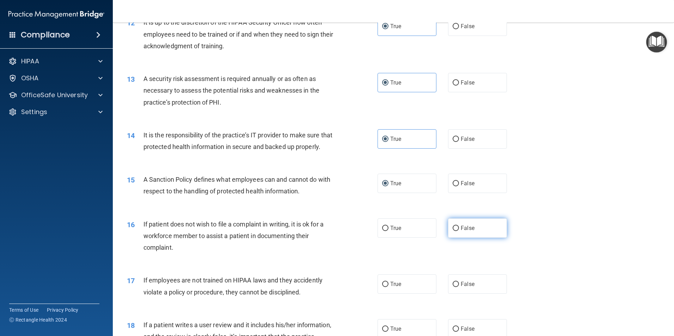
radio input "true"
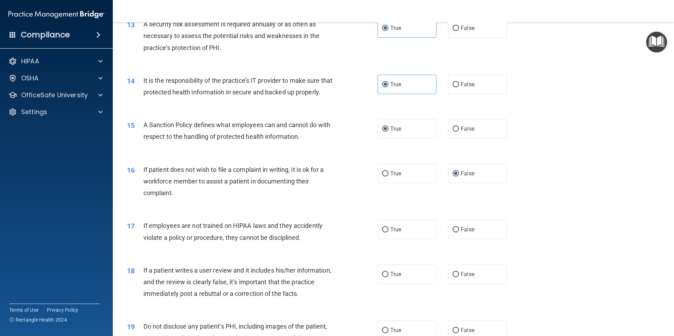
scroll to position [776, 0]
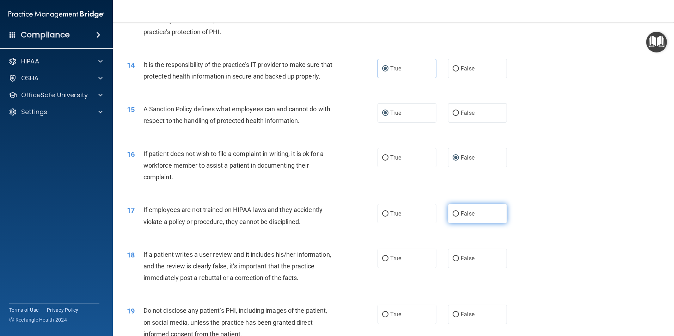
click at [453, 217] on input "False" at bounding box center [456, 214] width 6 height 5
radio input "true"
click at [453, 262] on input "False" at bounding box center [456, 258] width 6 height 5
radio input "true"
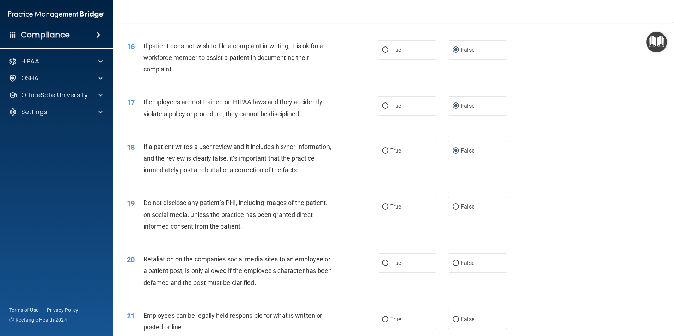
scroll to position [917, 0]
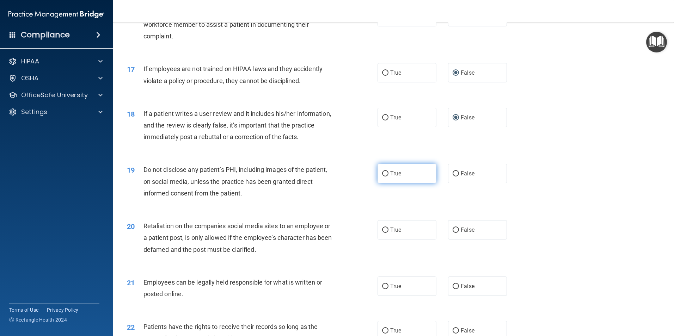
click at [382, 177] on input "True" at bounding box center [385, 173] width 6 height 5
radio input "true"
click at [454, 233] on input "False" at bounding box center [456, 230] width 6 height 5
radio input "true"
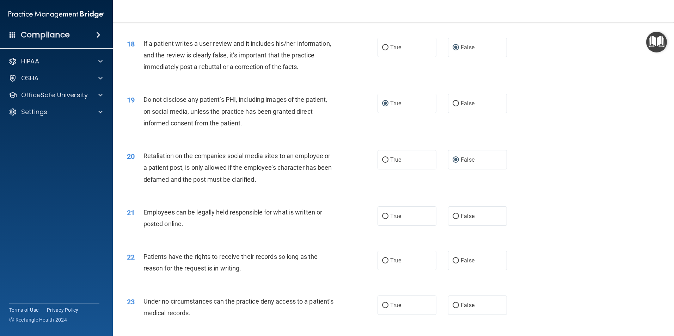
scroll to position [988, 0]
click at [382, 219] on input "True" at bounding box center [385, 216] width 6 height 5
radio input "true"
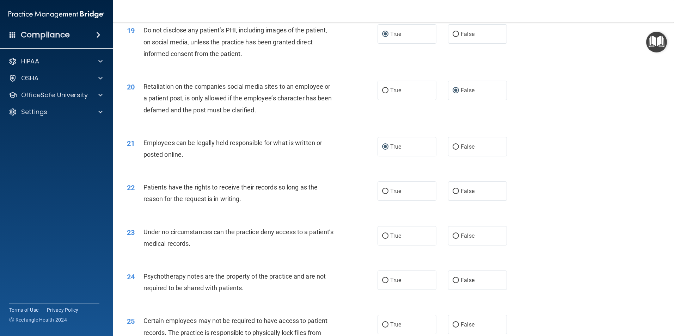
scroll to position [1058, 0]
click at [385, 193] on input "True" at bounding box center [385, 190] width 6 height 5
radio input "true"
click at [384, 238] on input "True" at bounding box center [385, 234] width 6 height 5
radio input "true"
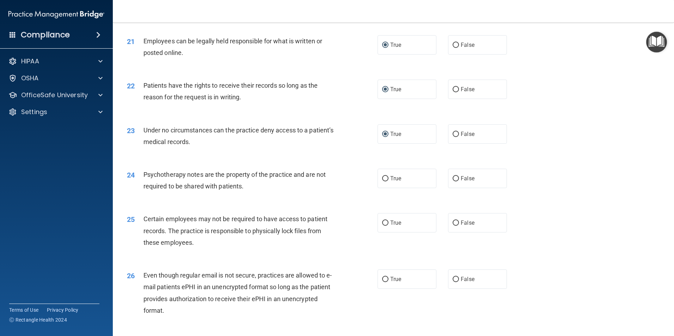
scroll to position [1164, 0]
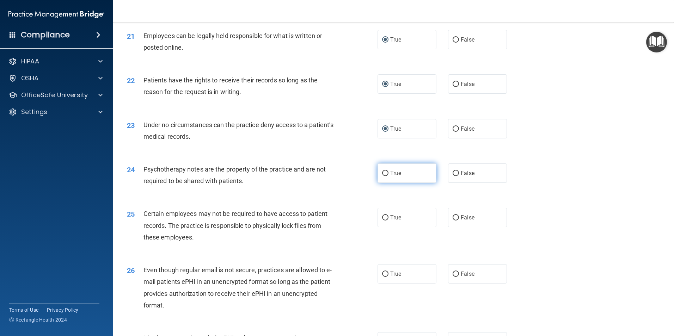
click at [382, 176] on input "True" at bounding box center [385, 173] width 6 height 5
radio input "true"
click at [383, 226] on label "True" at bounding box center [407, 217] width 59 height 19
click at [383, 221] on input "True" at bounding box center [385, 217] width 6 height 5
radio input "true"
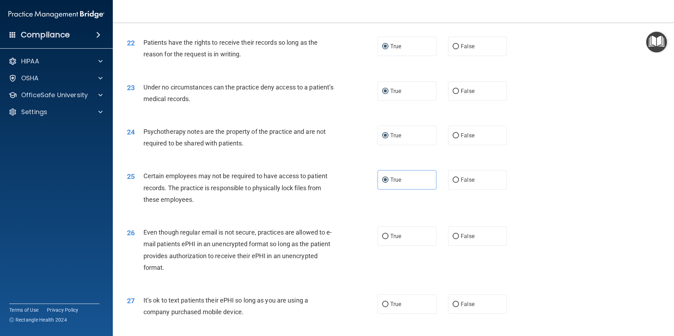
scroll to position [1234, 0]
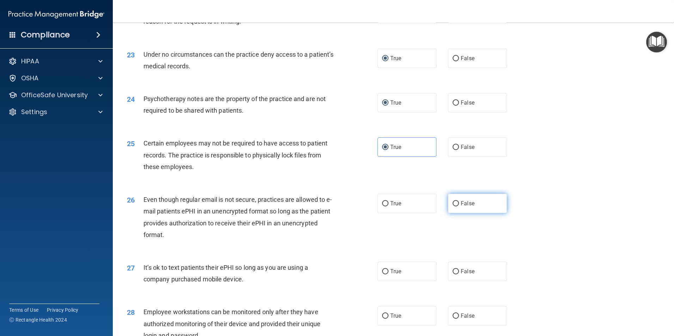
click at [457, 213] on label "False" at bounding box center [477, 203] width 59 height 19
click at [457, 207] on input "False" at bounding box center [456, 203] width 6 height 5
radio input "true"
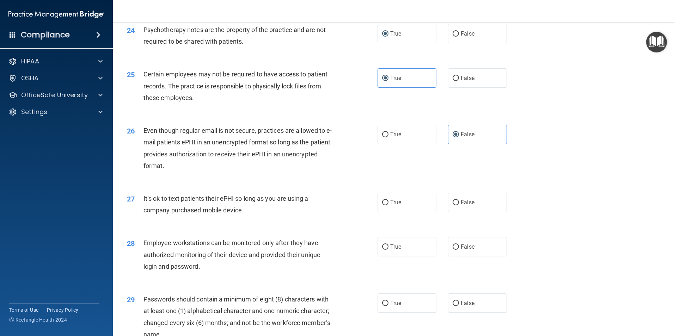
scroll to position [1305, 0]
click at [453, 204] on input "False" at bounding box center [456, 201] width 6 height 5
radio input "true"
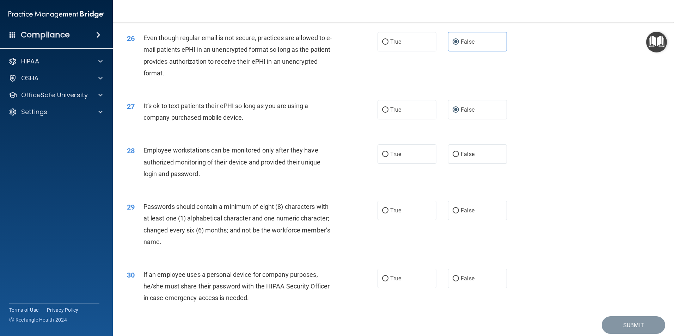
scroll to position [1411, 0]
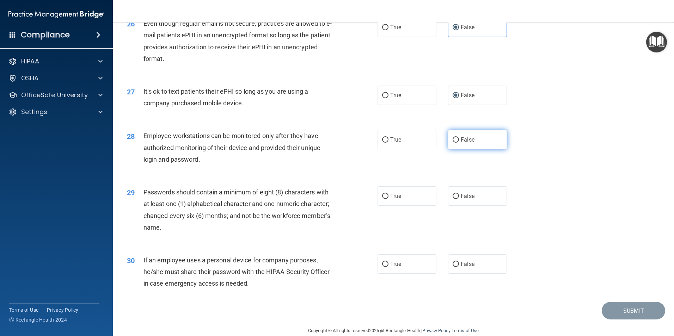
click at [453, 143] on input "False" at bounding box center [456, 140] width 6 height 5
radio input "true"
click at [382, 199] on input "True" at bounding box center [385, 196] width 6 height 5
radio input "true"
click at [455, 267] on input "False" at bounding box center [456, 264] width 6 height 5
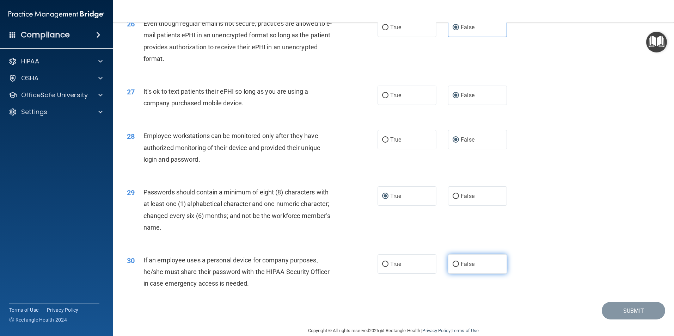
radio input "true"
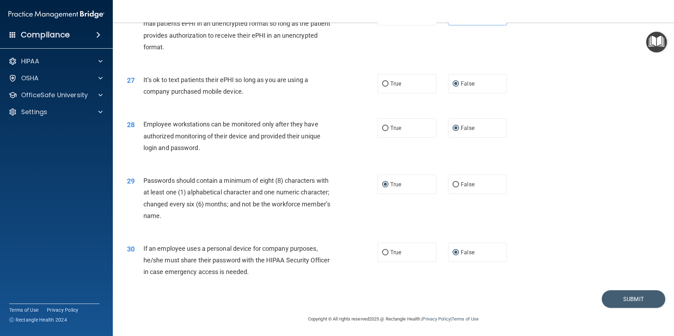
scroll to position [1434, 0]
click at [637, 300] on button "Submit" at bounding box center [633, 300] width 63 height 18
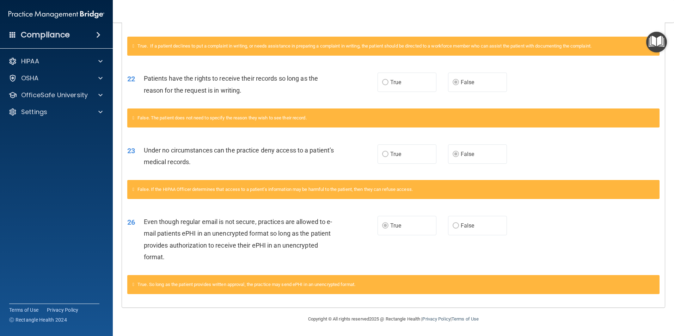
scroll to position [733, 0]
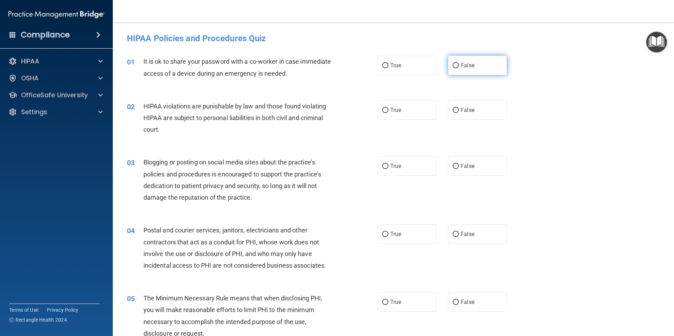
click at [456, 67] on input "False" at bounding box center [456, 65] width 6 height 5
radio input "true"
click at [383, 110] on input "True" at bounding box center [385, 110] width 6 height 5
radio input "true"
click at [453, 167] on input "False" at bounding box center [456, 166] width 6 height 5
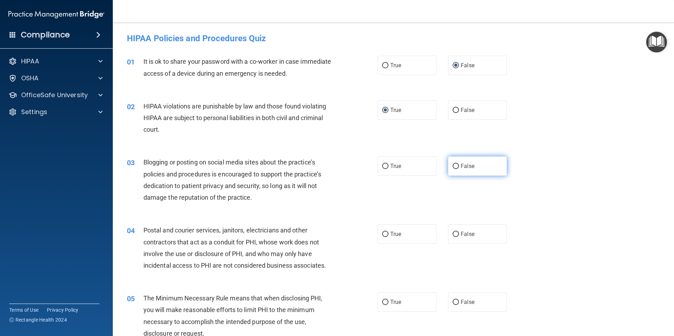
radio input "true"
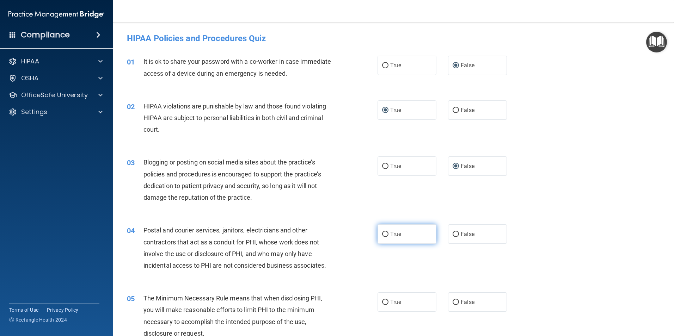
click at [382, 232] on input "True" at bounding box center [385, 234] width 6 height 5
radio input "true"
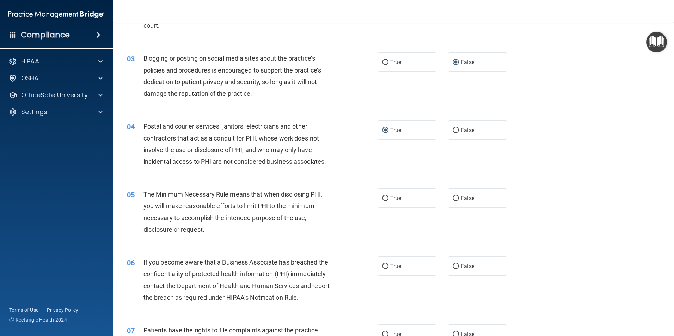
scroll to position [106, 0]
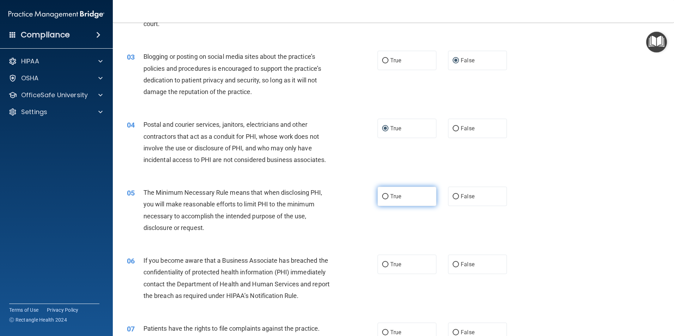
click at [383, 195] on input "True" at bounding box center [385, 196] width 6 height 5
radio input "true"
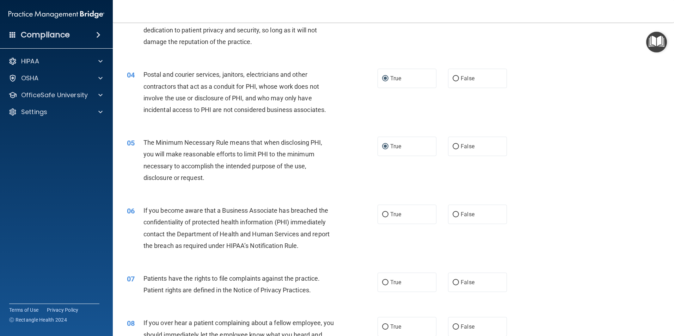
scroll to position [176, 0]
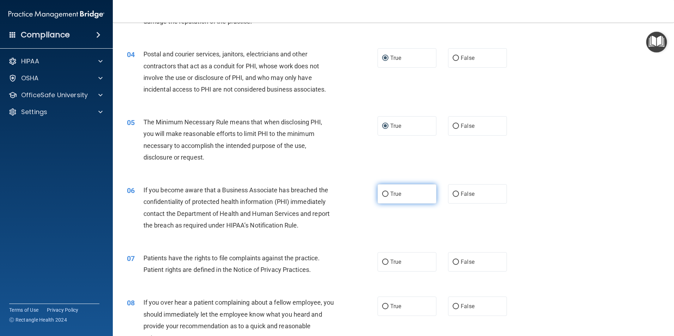
click at [382, 192] on input "True" at bounding box center [385, 194] width 6 height 5
radio input "true"
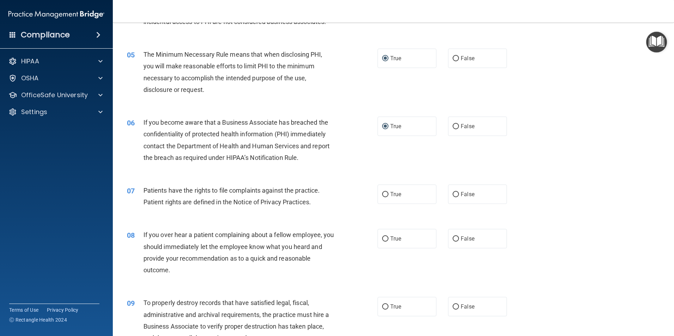
scroll to position [247, 0]
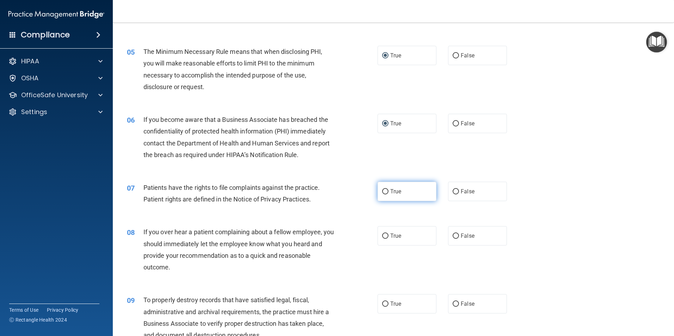
click at [383, 192] on input "True" at bounding box center [385, 191] width 6 height 5
radio input "true"
click at [453, 235] on input "False" at bounding box center [456, 236] width 6 height 5
radio input "true"
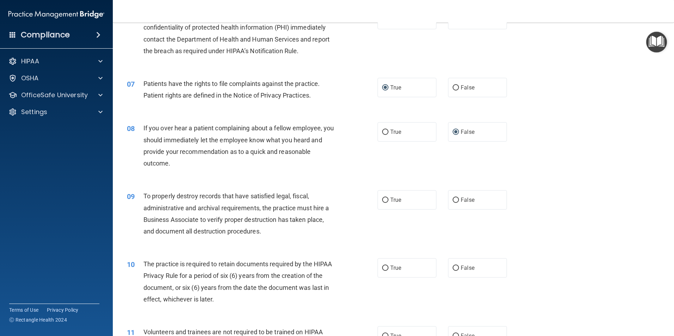
scroll to position [353, 0]
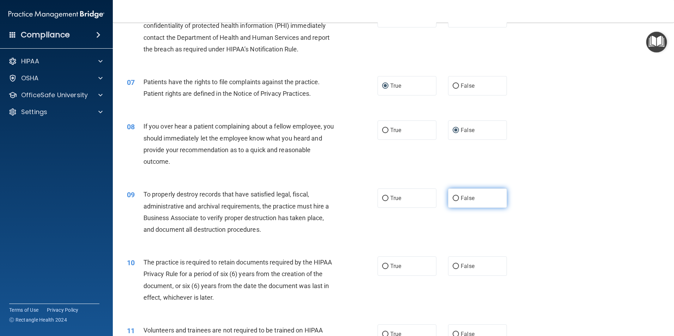
click at [453, 200] on input "False" at bounding box center [456, 198] width 6 height 5
radio input "true"
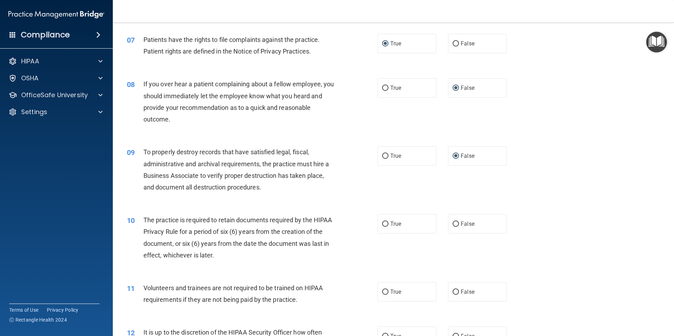
scroll to position [423, 0]
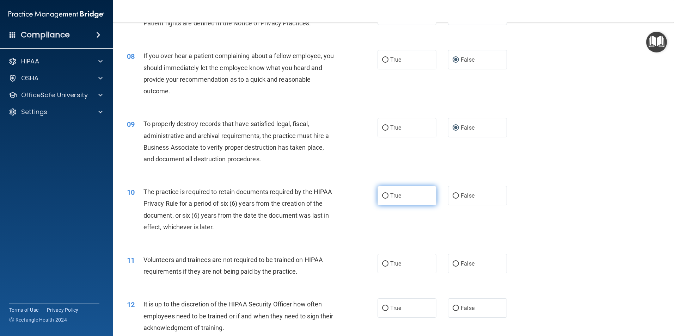
click at [382, 196] on input "True" at bounding box center [385, 196] width 6 height 5
radio input "true"
click at [453, 265] on input "False" at bounding box center [456, 264] width 6 height 5
radio input "true"
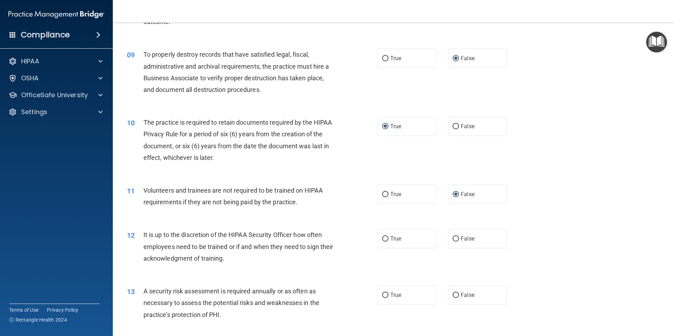
scroll to position [494, 0]
click at [455, 237] on input "False" at bounding box center [456, 238] width 6 height 5
radio input "true"
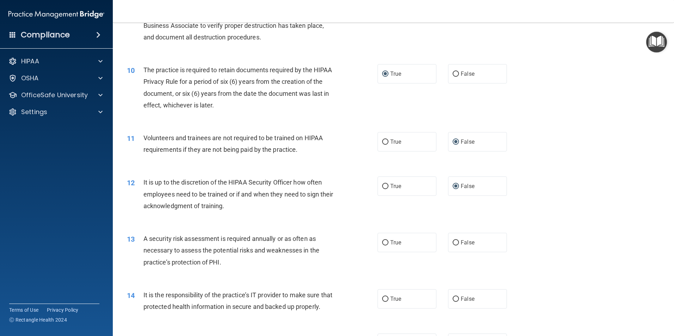
scroll to position [564, 0]
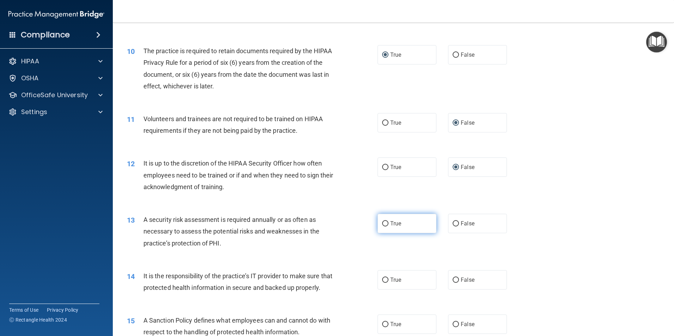
click at [382, 224] on input "True" at bounding box center [385, 223] width 6 height 5
radio input "true"
click at [453, 280] on input "False" at bounding box center [456, 280] width 6 height 5
radio input "true"
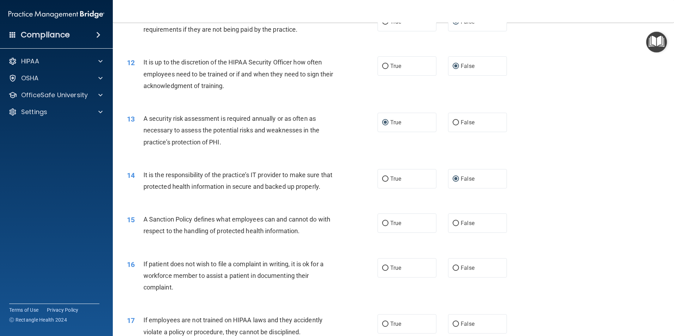
scroll to position [705, 0]
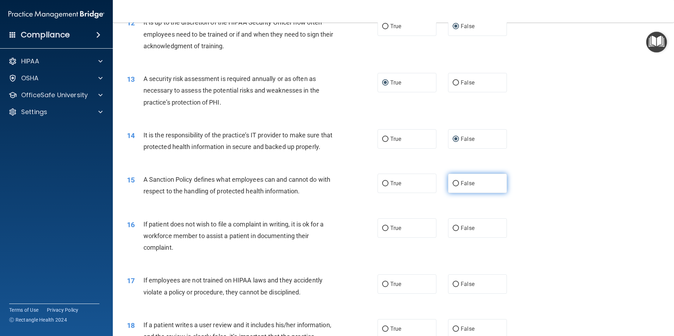
click at [453, 187] on input "False" at bounding box center [456, 183] width 6 height 5
radio input "true"
click at [383, 231] on input "True" at bounding box center [385, 228] width 6 height 5
radio input "true"
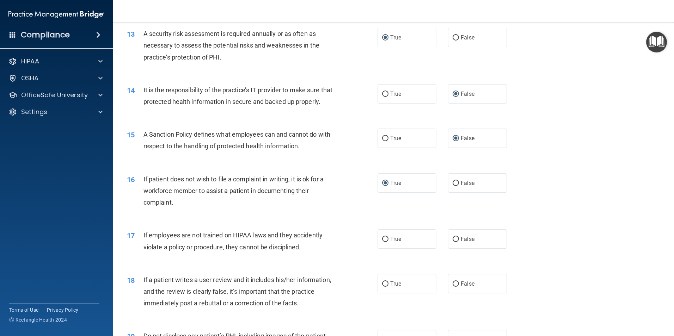
scroll to position [776, 0]
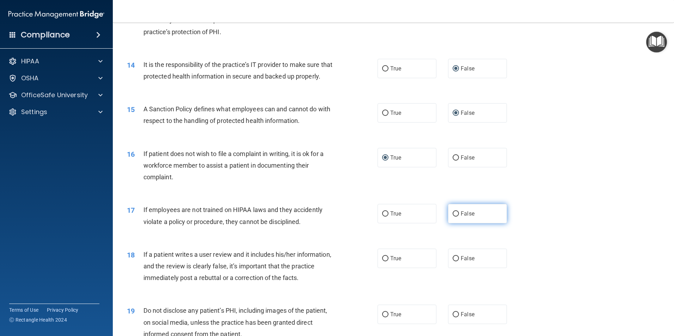
click at [453, 217] on input "False" at bounding box center [456, 214] width 6 height 5
radio input "true"
click at [453, 262] on input "False" at bounding box center [456, 258] width 6 height 5
radio input "true"
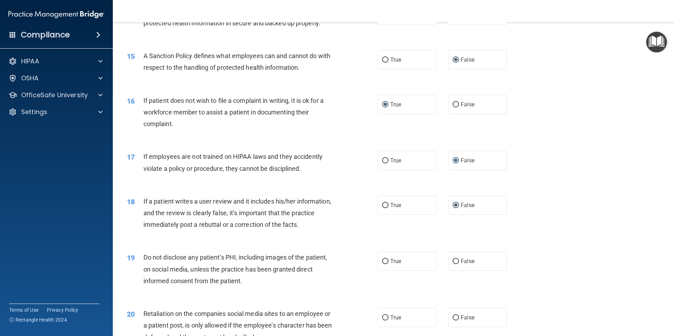
scroll to position [846, 0]
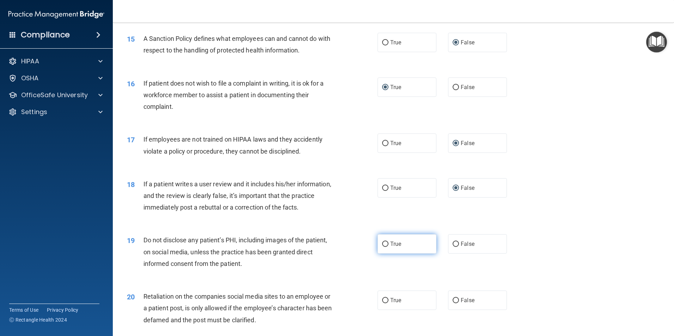
click at [382, 247] on input "True" at bounding box center [385, 244] width 6 height 5
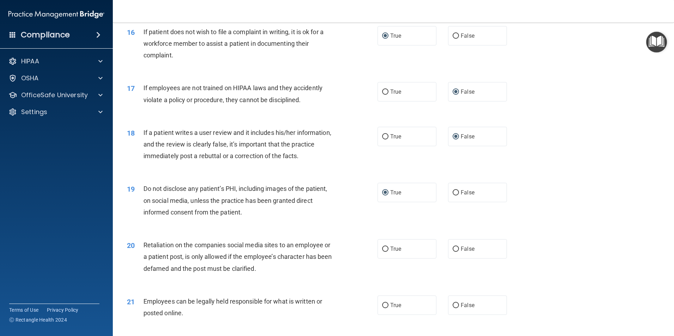
scroll to position [917, 0]
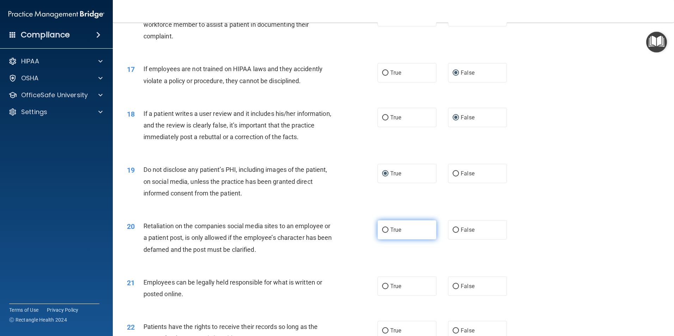
click at [383, 233] on input "True" at bounding box center [385, 230] width 6 height 5
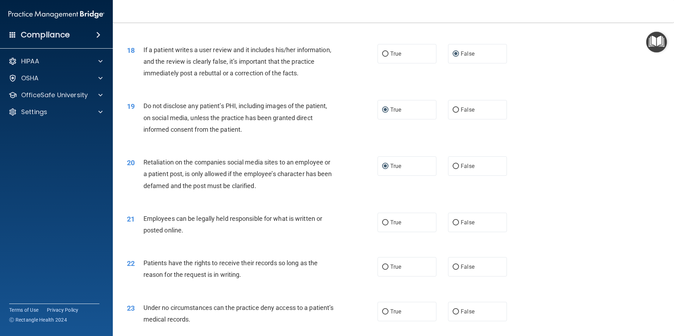
scroll to position [988, 0]
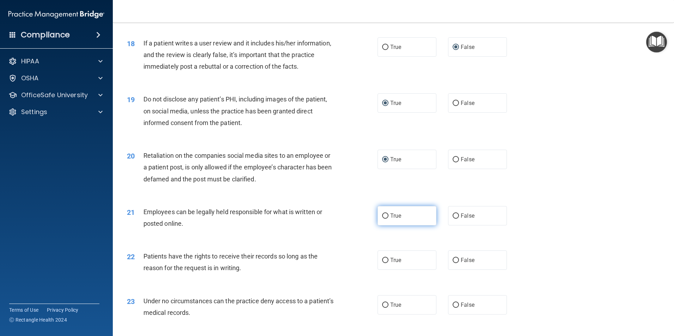
click at [383, 219] on input "True" at bounding box center [385, 216] width 6 height 5
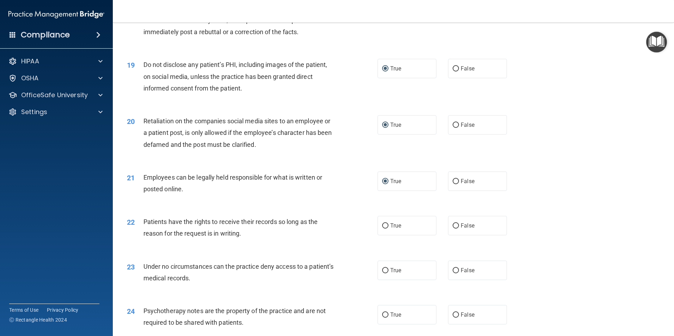
scroll to position [1023, 0]
click at [453, 228] on input "False" at bounding box center [456, 225] width 6 height 5
click at [454, 273] on input "False" at bounding box center [456, 270] width 6 height 5
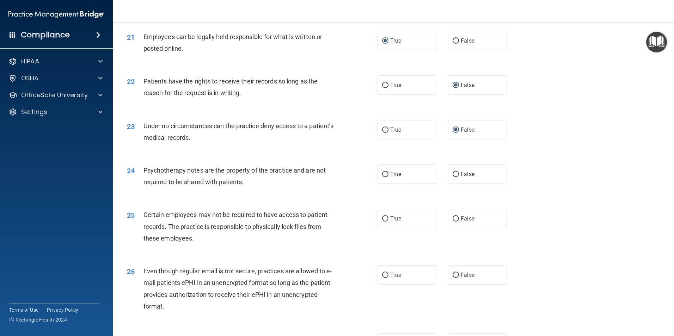
scroll to position [1164, 0]
click at [382, 176] on input "True" at bounding box center [385, 173] width 6 height 5
click at [384, 221] on input "True" at bounding box center [385, 217] width 6 height 5
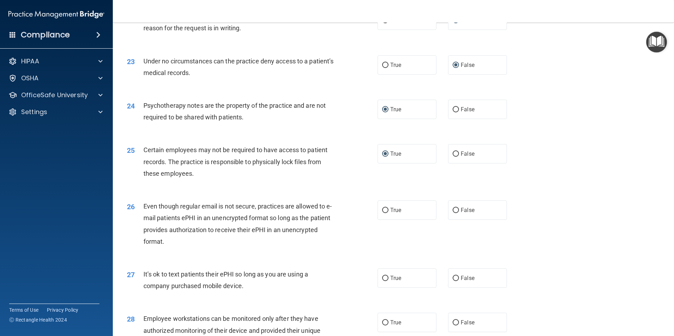
scroll to position [1234, 0]
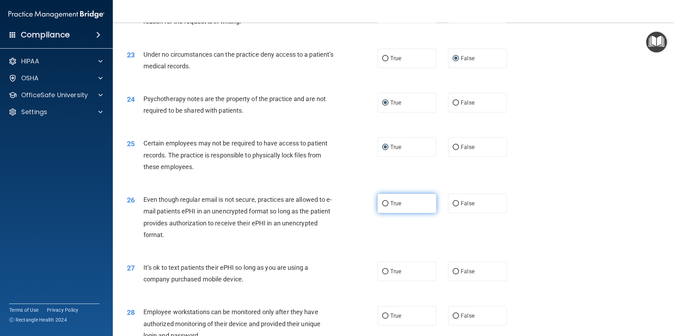
click at [382, 207] on input "True" at bounding box center [385, 203] width 6 height 5
click at [453, 275] on input "False" at bounding box center [456, 271] width 6 height 5
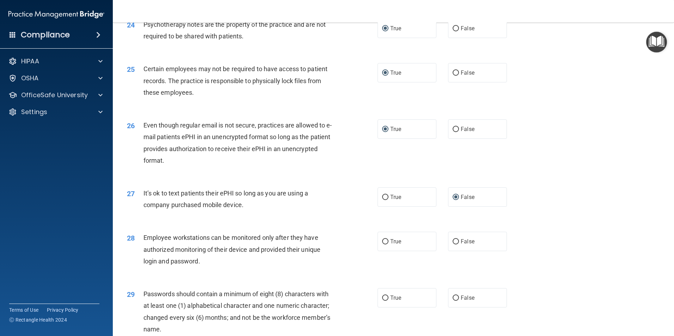
scroll to position [1340, 0]
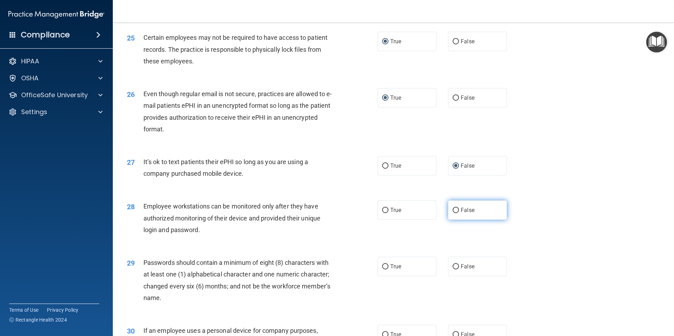
click at [454, 213] on input "False" at bounding box center [456, 210] width 6 height 5
click at [384, 270] on input "True" at bounding box center [385, 267] width 6 height 5
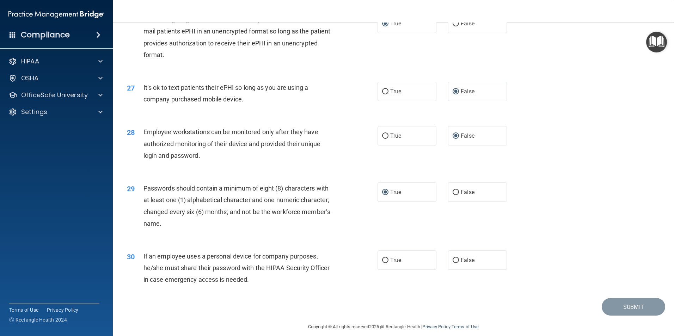
scroll to position [1434, 0]
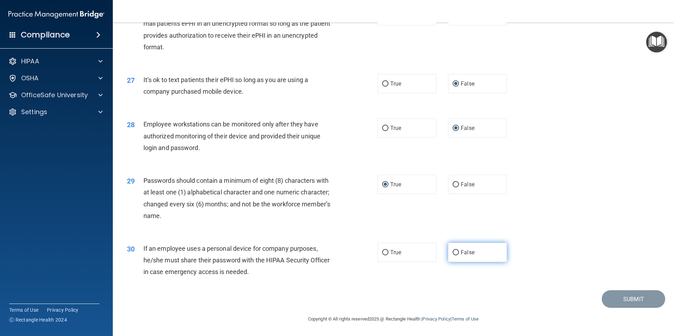
click at [454, 254] on input "False" at bounding box center [456, 252] width 6 height 5
click at [629, 301] on button "Submit" at bounding box center [633, 300] width 63 height 18
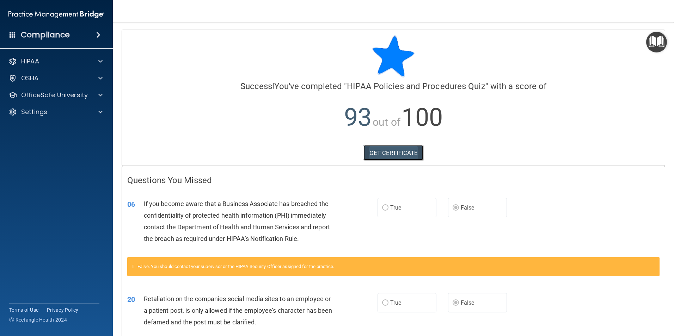
click at [394, 149] on link "GET CERTIFICATE" at bounding box center [394, 153] width 60 height 16
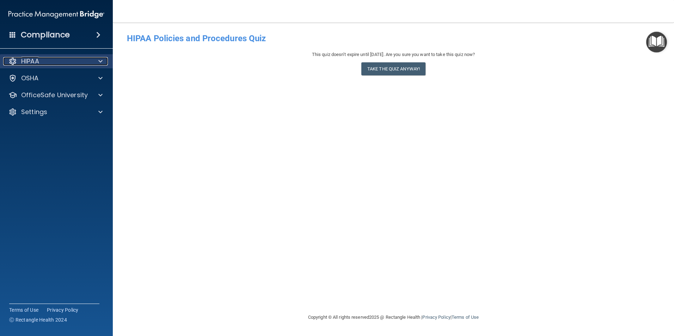
click at [98, 61] on span at bounding box center [100, 61] width 4 height 8
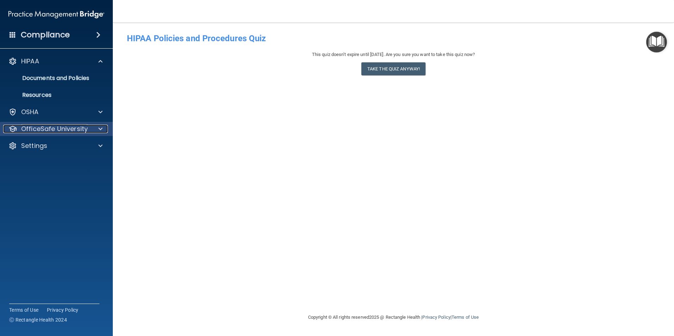
click at [101, 128] on span at bounding box center [100, 129] width 4 height 8
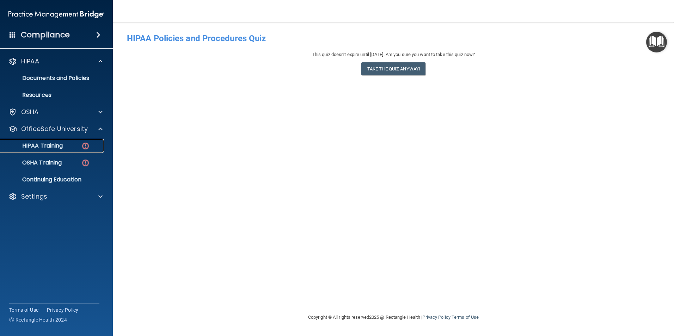
click at [85, 145] on img at bounding box center [85, 146] width 9 height 9
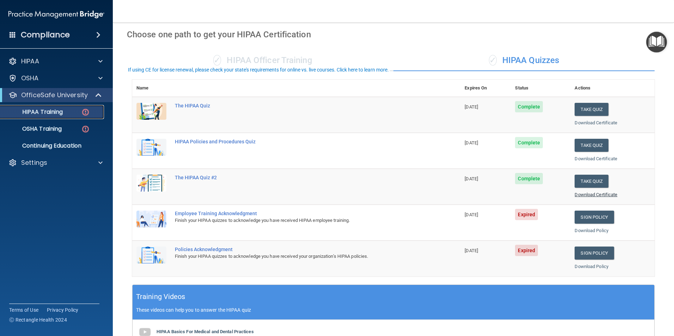
scroll to position [35, 0]
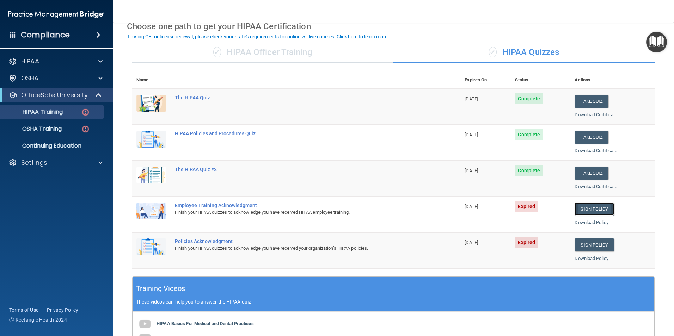
click at [598, 209] on link "Sign Policy" at bounding box center [594, 209] width 39 height 13
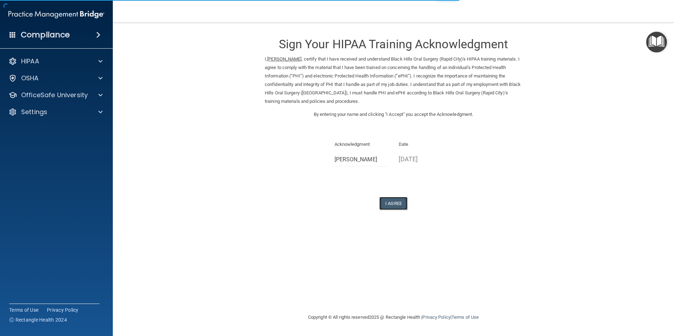
click at [388, 205] on button "I Agree" at bounding box center [393, 203] width 28 height 13
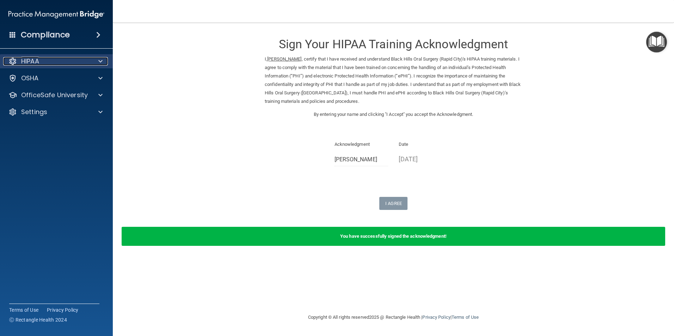
click at [100, 61] on span at bounding box center [100, 61] width 4 height 8
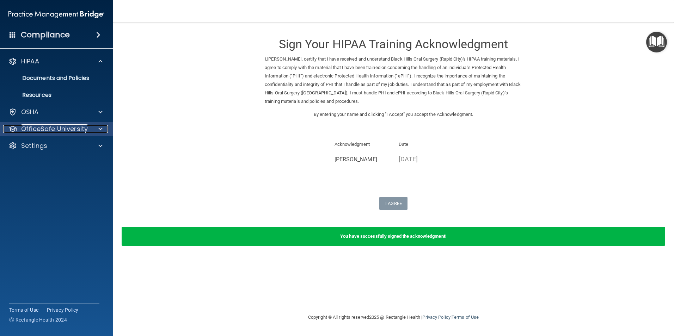
click at [95, 127] on div at bounding box center [100, 129] width 18 height 8
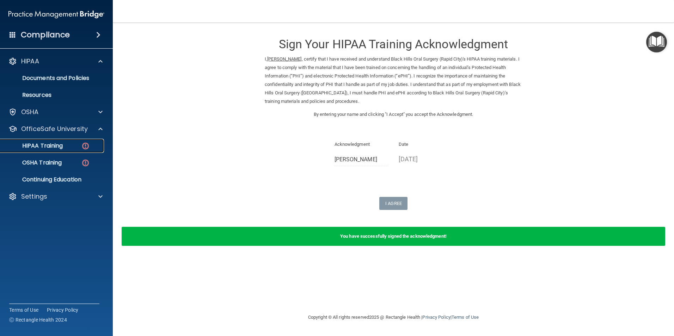
click at [84, 147] on img at bounding box center [85, 146] width 9 height 9
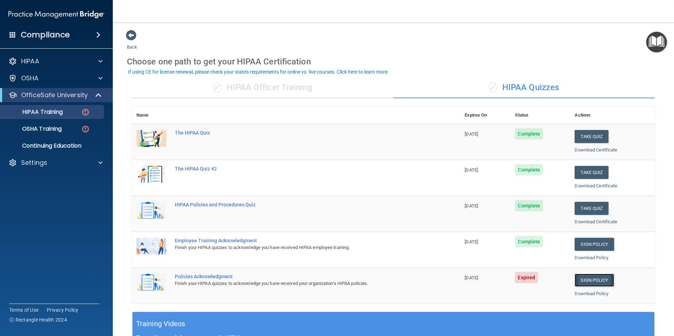
click at [585, 283] on link "Sign Policy" at bounding box center [594, 280] width 39 height 13
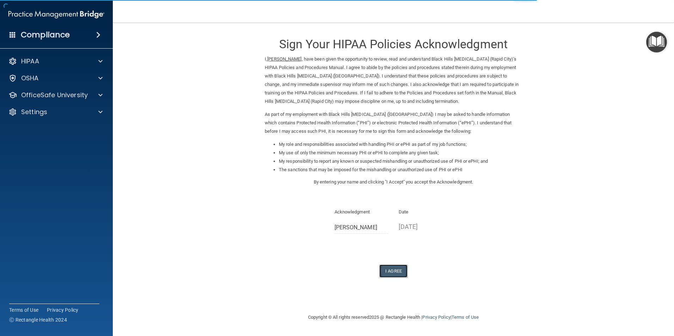
click at [397, 271] on button "I Agree" at bounding box center [393, 271] width 28 height 13
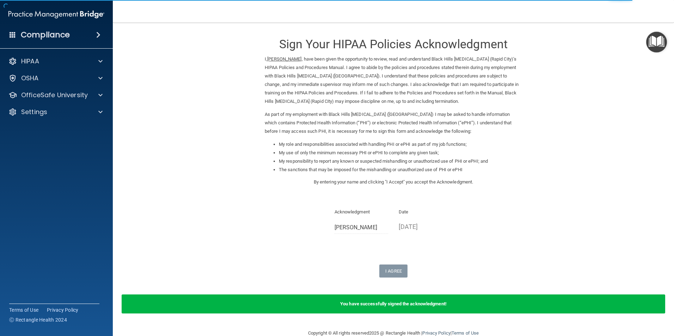
scroll to position [14, 0]
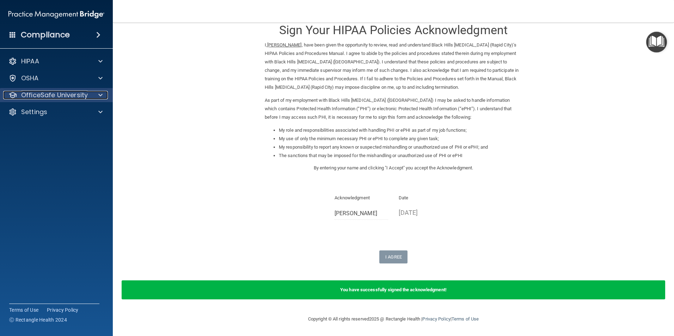
click at [99, 94] on span at bounding box center [100, 95] width 4 height 8
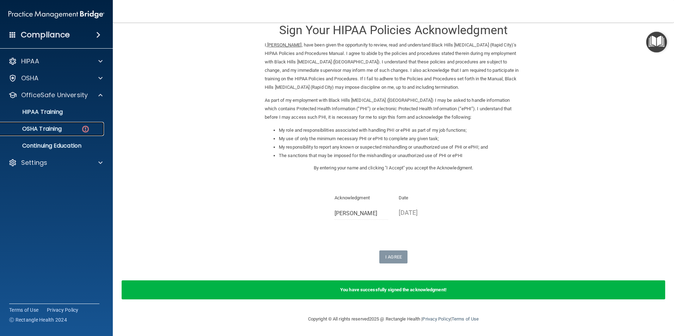
click at [83, 129] on img at bounding box center [85, 129] width 9 height 9
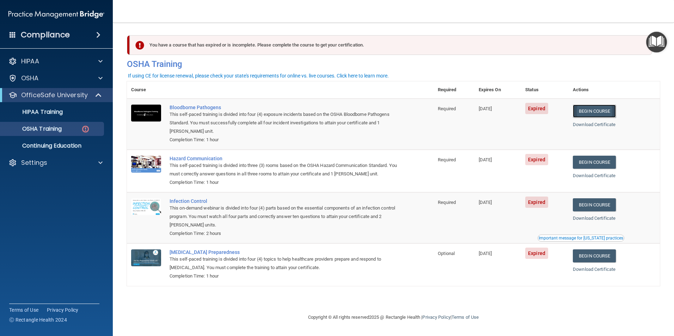
click at [592, 109] on link "Begin Course" at bounding box center [594, 111] width 43 height 13
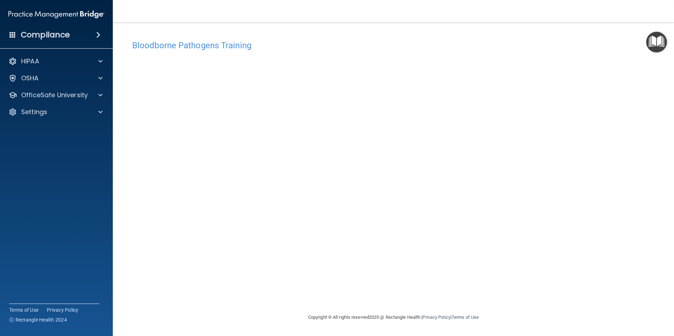
click at [90, 245] on accordion "HIPAA Documents and Policies Report an Incident Business Associates Emergency P…" at bounding box center [56, 148] width 113 height 194
drag, startPoint x: 0, startPoint y: 261, endPoint x: 4, endPoint y: 265, distance: 5.8
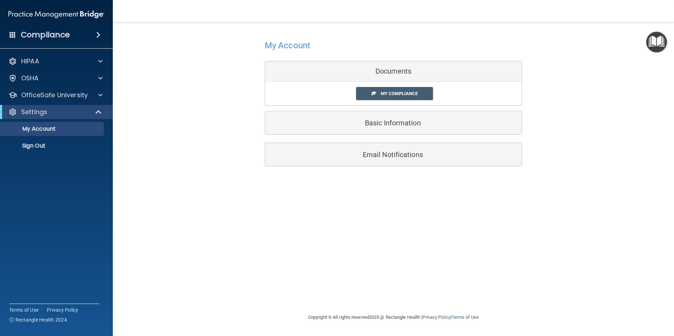
click at [391, 71] on div "Documents" at bounding box center [393, 71] width 257 height 20
click at [402, 95] on span "My Compliance" at bounding box center [399, 93] width 37 height 5
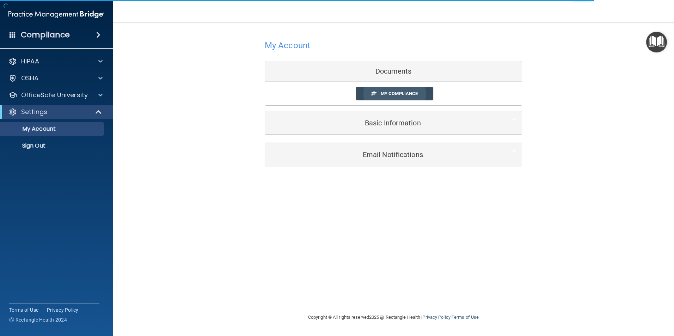
click at [375, 91] on span at bounding box center [374, 93] width 5 height 5
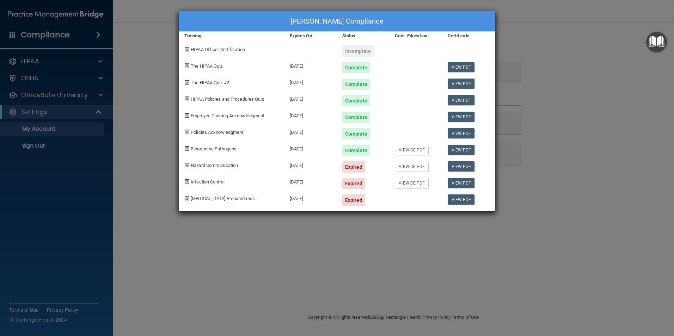
click at [344, 166] on div "Expired" at bounding box center [353, 167] width 23 height 11
click at [415, 166] on link "View CE PDF" at bounding box center [412, 167] width 34 height 10
click at [459, 166] on link "View PDF" at bounding box center [461, 167] width 27 height 10
click at [38, 80] on div "Mary Faatz's Compliance Training Expires On Status Cont. Education Certificate …" at bounding box center [337, 168] width 674 height 336
click at [38, 79] on div "Mary Faatz's Compliance Training Expires On Status Cont. Education Certificate …" at bounding box center [337, 168] width 674 height 336
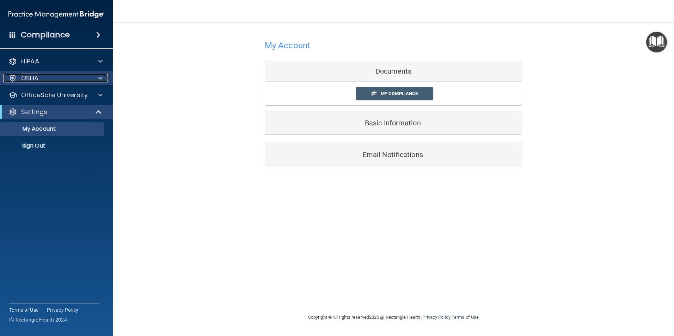
click at [99, 78] on span at bounding box center [100, 78] width 4 height 8
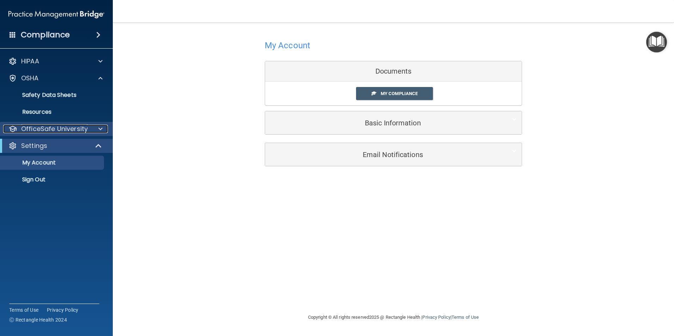
click at [100, 129] on span at bounding box center [100, 129] width 4 height 8
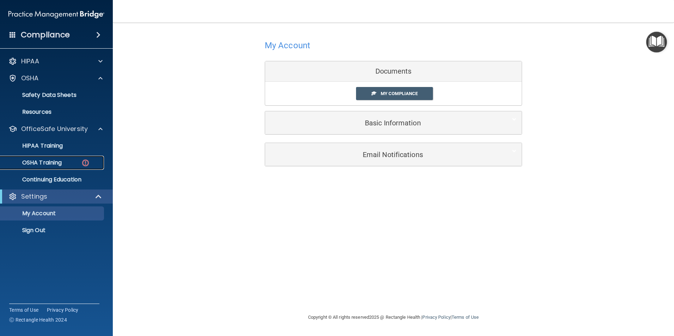
click at [85, 162] on img at bounding box center [85, 163] width 9 height 9
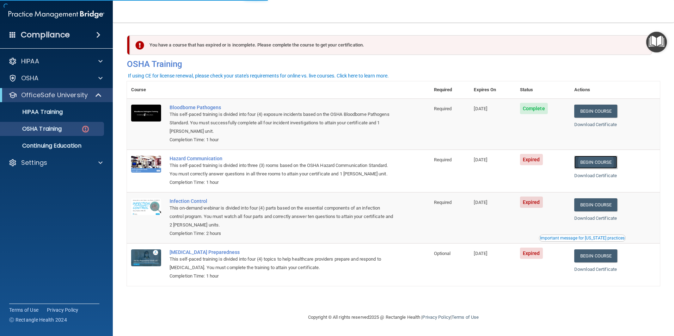
click at [606, 164] on link "Begin Course" at bounding box center [596, 162] width 43 height 13
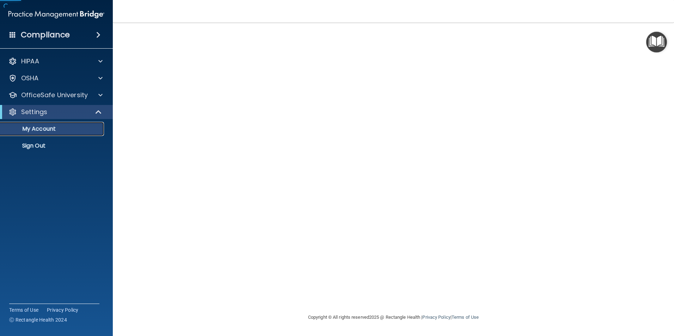
click at [56, 129] on p "My Account" at bounding box center [53, 129] width 96 height 7
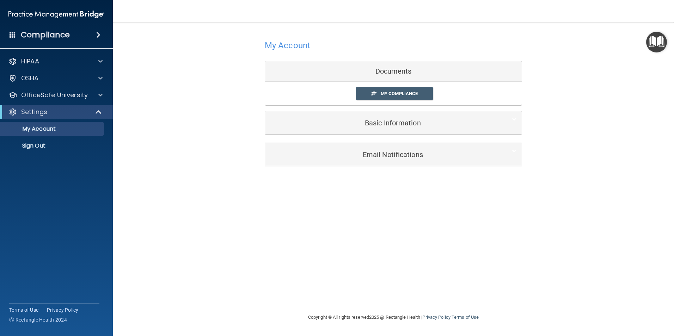
click at [402, 71] on div "Documents" at bounding box center [393, 71] width 257 height 20
click at [395, 91] on span "My Compliance" at bounding box center [399, 93] width 37 height 5
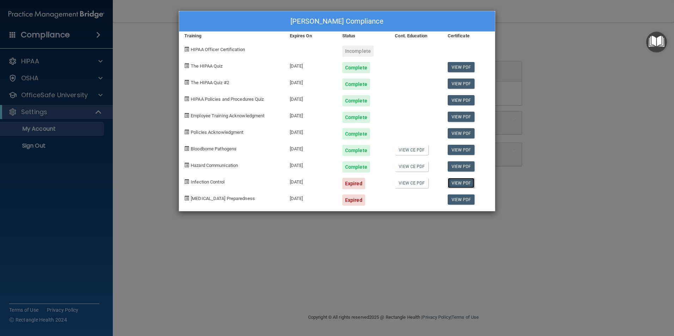
click at [453, 183] on link "View PDF" at bounding box center [461, 183] width 27 height 10
click at [350, 188] on div "Expired" at bounding box center [353, 183] width 23 height 11
click at [350, 204] on div "Expired" at bounding box center [353, 200] width 23 height 11
click at [71, 98] on div "Mary Faatz's Compliance Training Expires On Status Cont. Education Certificate …" at bounding box center [337, 168] width 674 height 336
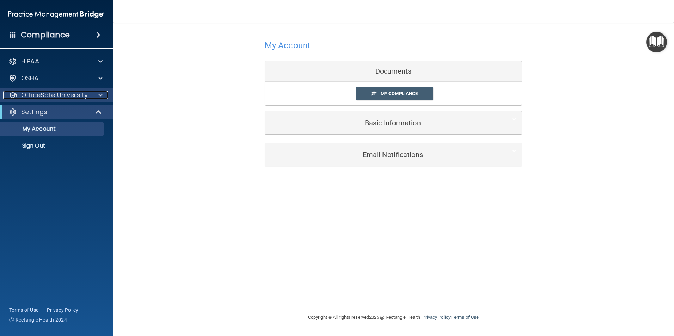
click at [101, 96] on span at bounding box center [100, 95] width 4 height 8
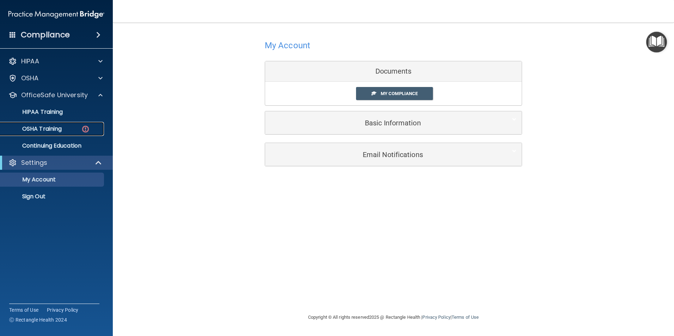
click at [84, 128] on img at bounding box center [85, 129] width 9 height 9
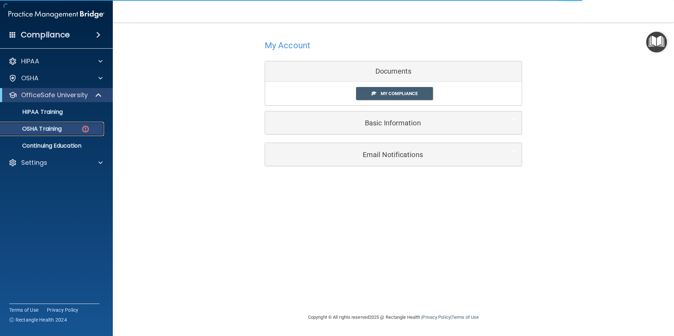
click at [88, 129] on img at bounding box center [85, 129] width 9 height 9
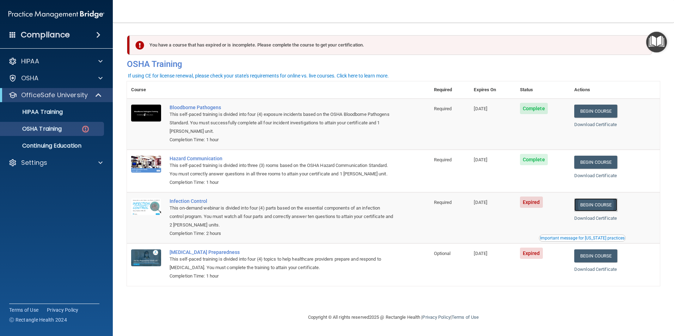
click at [607, 207] on link "Begin Course" at bounding box center [596, 205] width 43 height 13
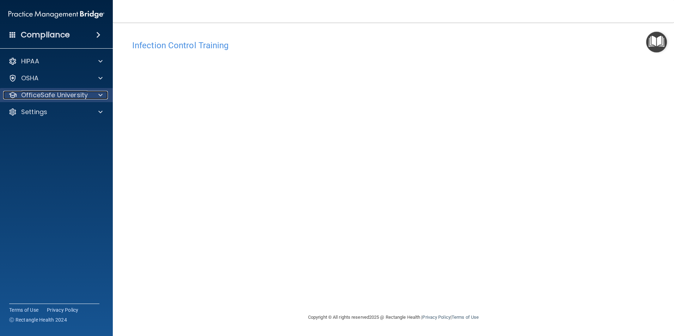
click at [62, 96] on p "OfficeSafe University" at bounding box center [54, 95] width 67 height 8
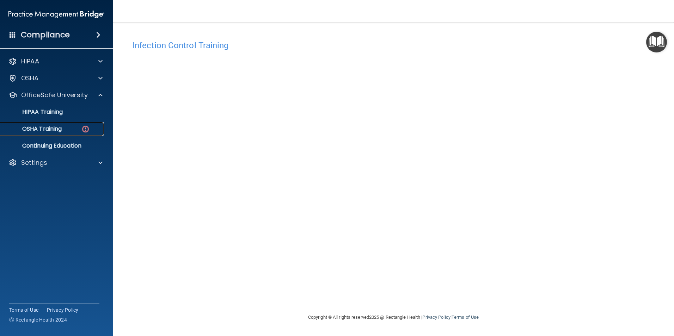
click at [86, 129] on img at bounding box center [85, 129] width 9 height 9
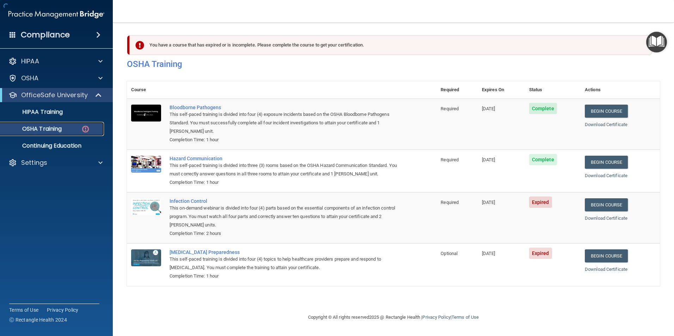
click at [89, 130] on img at bounding box center [85, 129] width 9 height 9
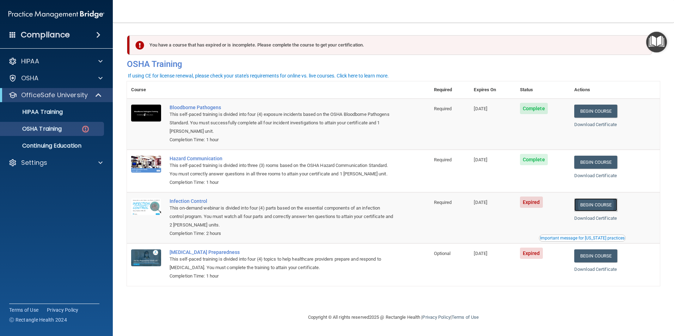
click at [594, 209] on link "Begin Course" at bounding box center [596, 205] width 43 height 13
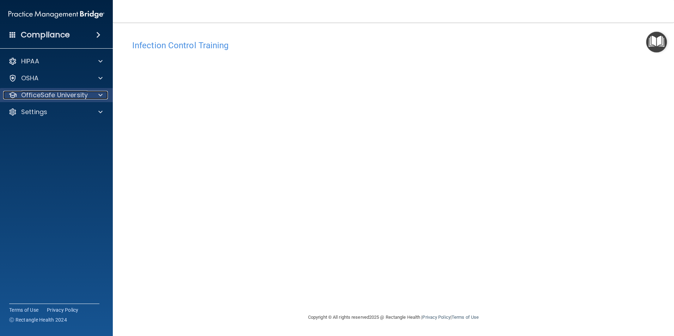
click at [82, 95] on p "OfficeSafe University" at bounding box center [54, 95] width 67 height 8
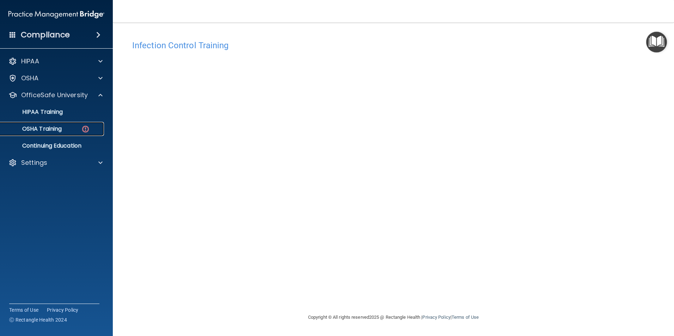
click at [86, 128] on img at bounding box center [85, 129] width 9 height 9
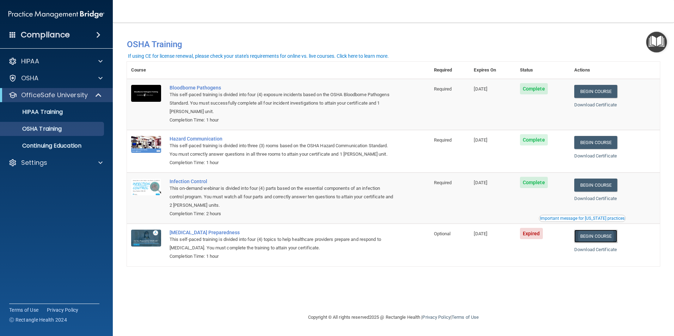
click at [598, 237] on link "Begin Course" at bounding box center [596, 236] width 43 height 13
click at [595, 240] on link "Begin Course" at bounding box center [596, 236] width 43 height 13
click at [603, 250] on link "Download Certificate" at bounding box center [596, 249] width 43 height 5
click at [600, 241] on link "Begin Course" at bounding box center [596, 236] width 43 height 13
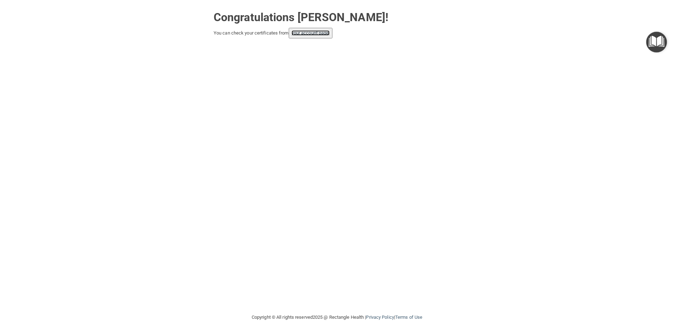
click at [313, 35] on link "your account page!" at bounding box center [311, 32] width 38 height 5
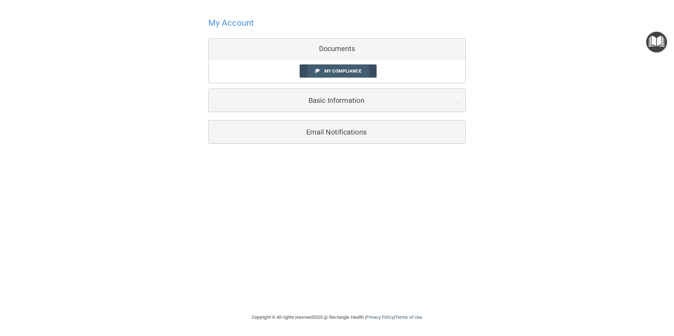
click at [343, 69] on span "My Compliance" at bounding box center [342, 70] width 37 height 5
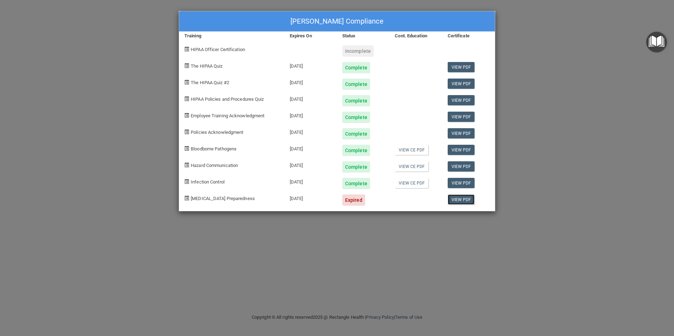
click at [466, 201] on link "View PDF" at bounding box center [461, 200] width 27 height 10
click at [355, 202] on div "Expired" at bounding box center [353, 200] width 23 height 11
click at [209, 200] on span "[MEDICAL_DATA] Preparedness" at bounding box center [223, 198] width 64 height 5
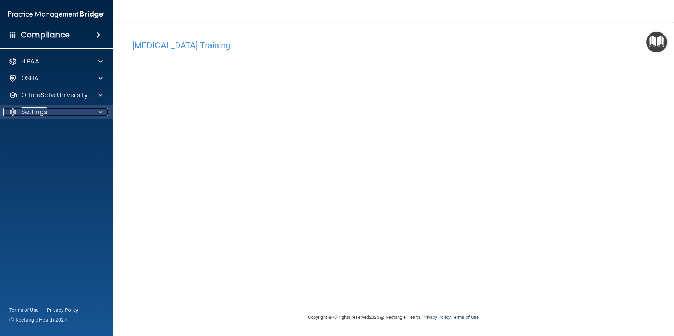
click at [32, 116] on p "Settings" at bounding box center [34, 112] width 26 height 8
click at [45, 132] on p "My Account" at bounding box center [53, 129] width 96 height 7
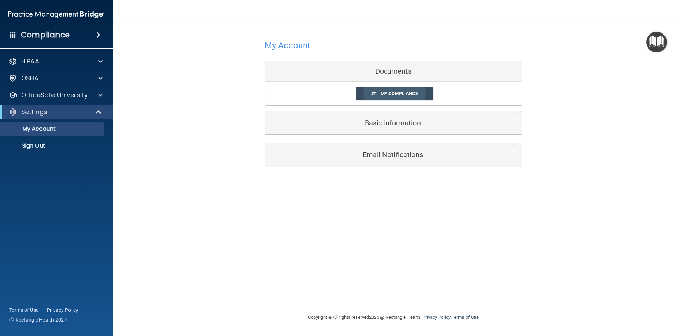
click at [386, 90] on link "My Compliance" at bounding box center [394, 93] width 77 height 13
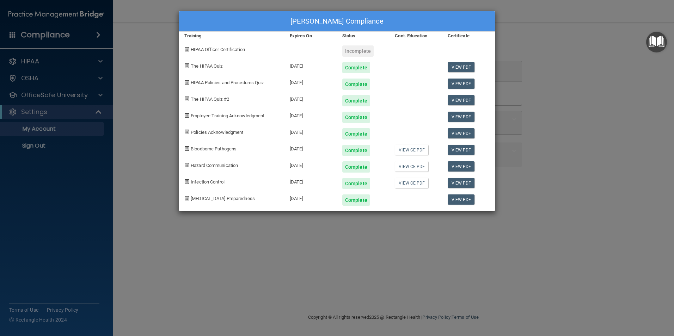
click at [356, 203] on div "Complete" at bounding box center [356, 200] width 28 height 11
click at [464, 201] on link "View PDF" at bounding box center [461, 200] width 27 height 10
click at [365, 51] on div "Incomplete" at bounding box center [357, 50] width 31 height 11
click at [217, 49] on span "HIPAA Officer Certification" at bounding box center [218, 49] width 54 height 5
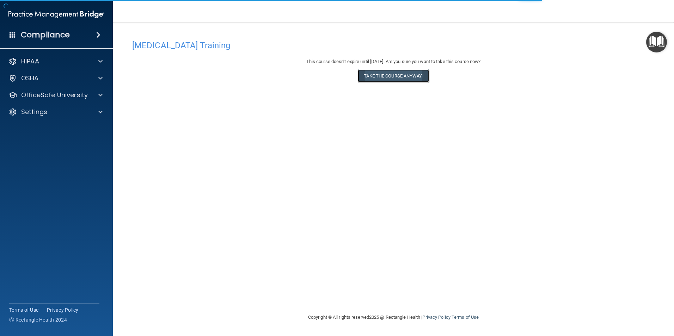
click at [386, 73] on button "Take the course anyway!" at bounding box center [393, 75] width 71 height 13
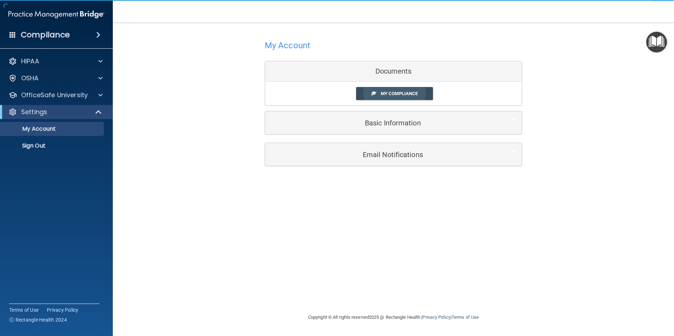
click at [393, 95] on span "My Compliance" at bounding box center [399, 93] width 37 height 5
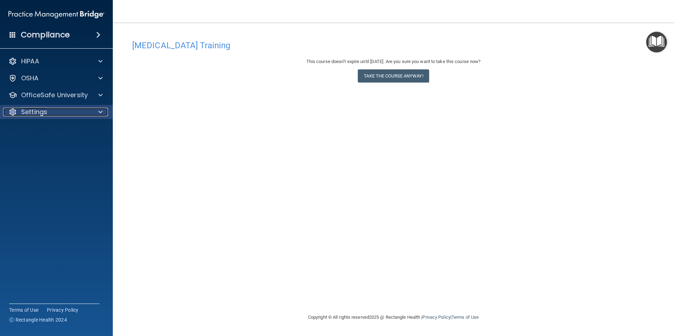
click at [33, 114] on p "Settings" at bounding box center [34, 112] width 26 height 8
click at [43, 128] on p "My Account" at bounding box center [53, 129] width 96 height 7
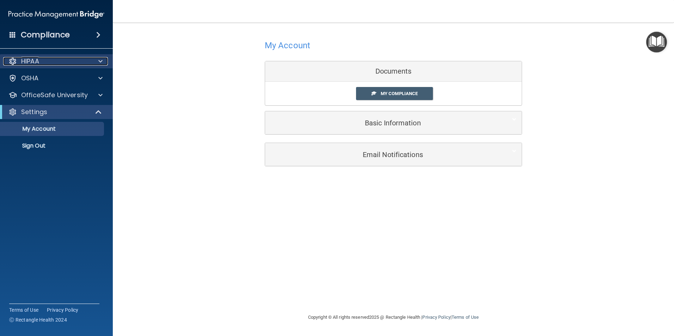
click at [43, 60] on div "HIPAA" at bounding box center [46, 61] width 87 height 8
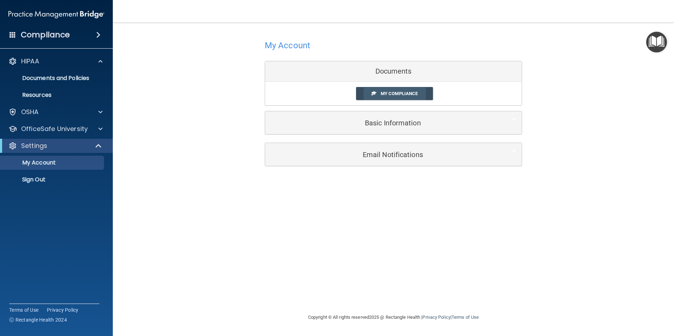
click at [396, 99] on link "My Compliance" at bounding box center [394, 93] width 77 height 13
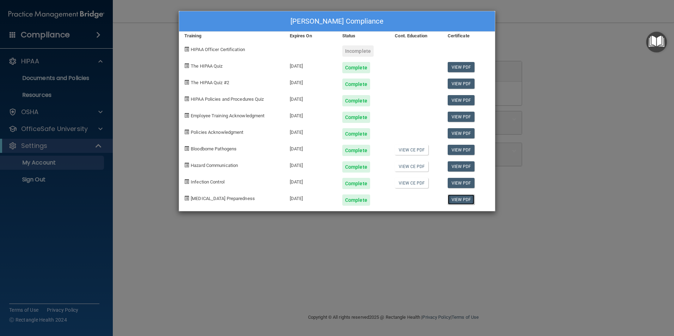
click at [460, 201] on link "View PDF" at bounding box center [461, 200] width 27 height 10
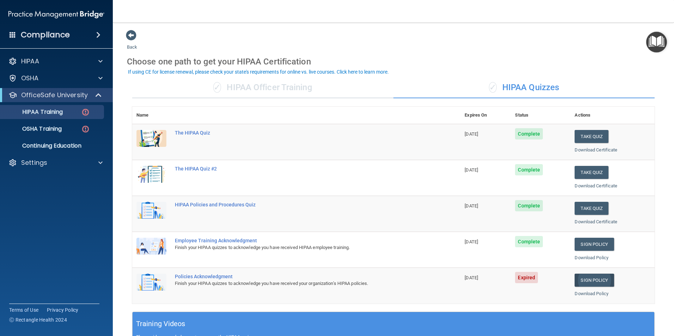
click at [595, 283] on link "Sign Policy" at bounding box center [594, 280] width 39 height 13
click at [53, 158] on div "Settings" at bounding box center [56, 163] width 113 height 14
click at [31, 163] on p "Settings" at bounding box center [34, 163] width 26 height 8
click at [41, 199] on p "Sign Out" at bounding box center [53, 196] width 96 height 7
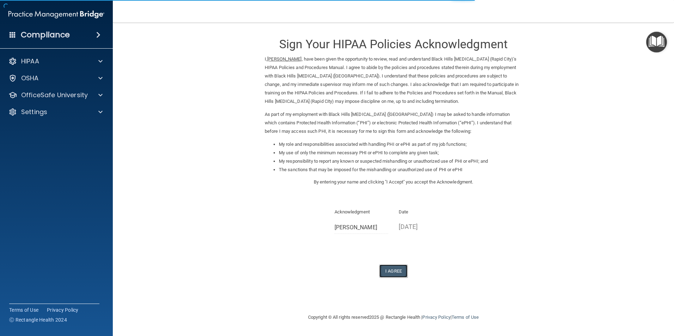
click at [397, 271] on button "I Agree" at bounding box center [393, 271] width 28 height 13
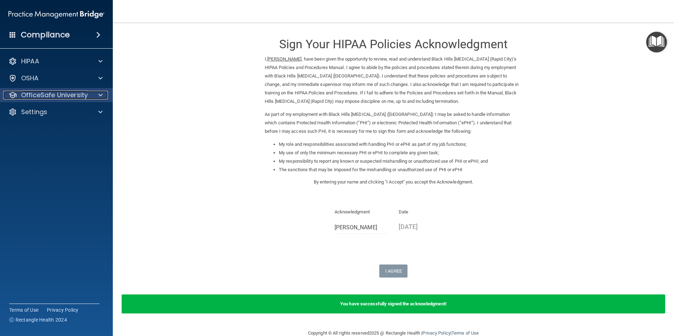
click at [73, 96] on p "OfficeSafe University" at bounding box center [54, 95] width 67 height 8
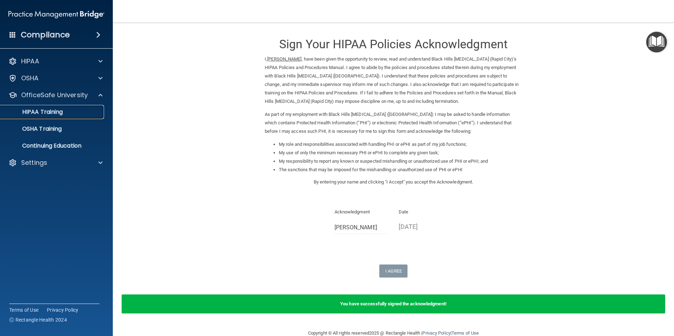
click at [67, 110] on div "HIPAA Training" at bounding box center [53, 112] width 96 height 7
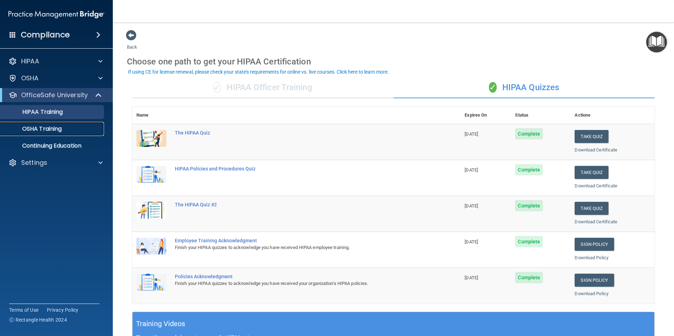
click at [48, 127] on p "OSHA Training" at bounding box center [33, 129] width 57 height 7
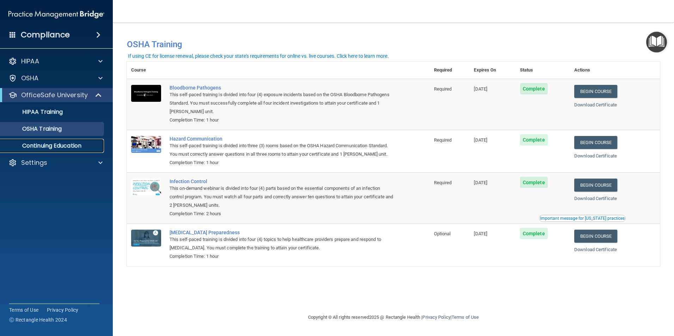
click at [63, 148] on p "Continuing Education" at bounding box center [53, 145] width 96 height 7
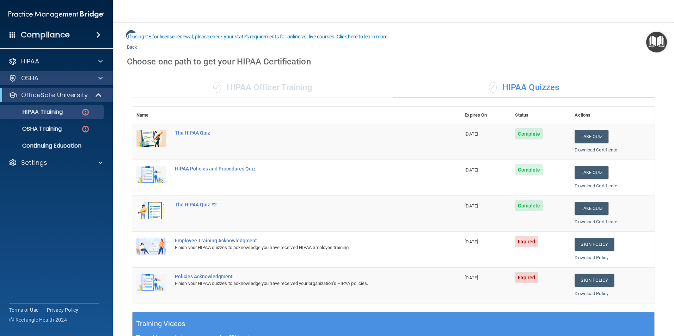
scroll to position [35, 0]
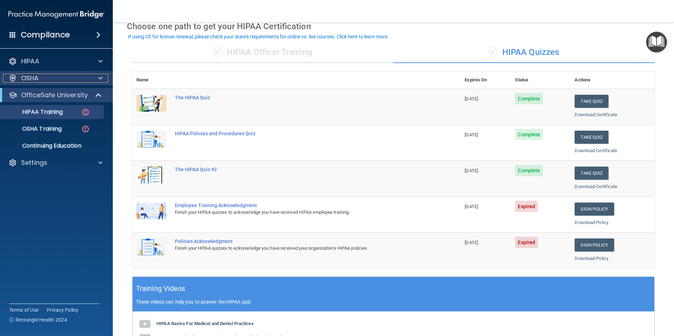
click at [31, 78] on p "OSHA" at bounding box center [30, 78] width 18 height 8
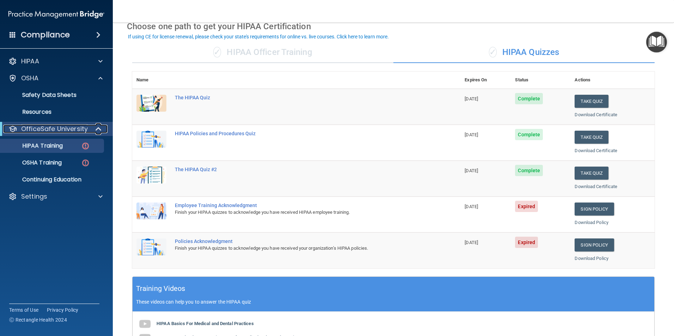
click at [83, 128] on p "OfficeSafe University" at bounding box center [54, 129] width 67 height 8
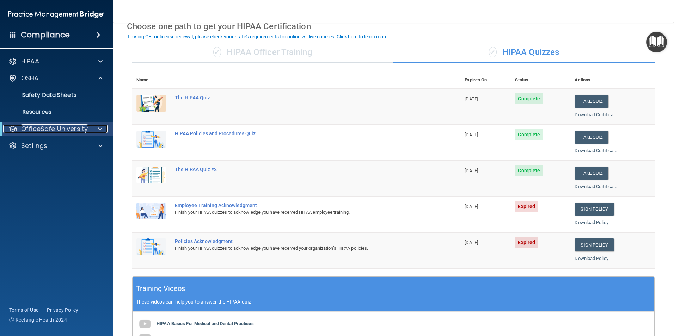
click at [86, 128] on p "OfficeSafe University" at bounding box center [54, 129] width 67 height 8
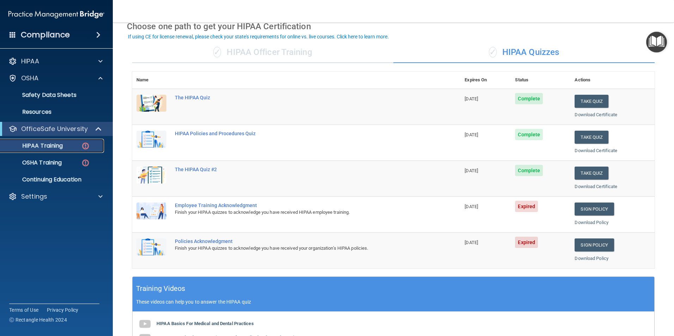
click at [90, 144] on img at bounding box center [85, 146] width 9 height 9
